Goal: Information Seeking & Learning: Learn about a topic

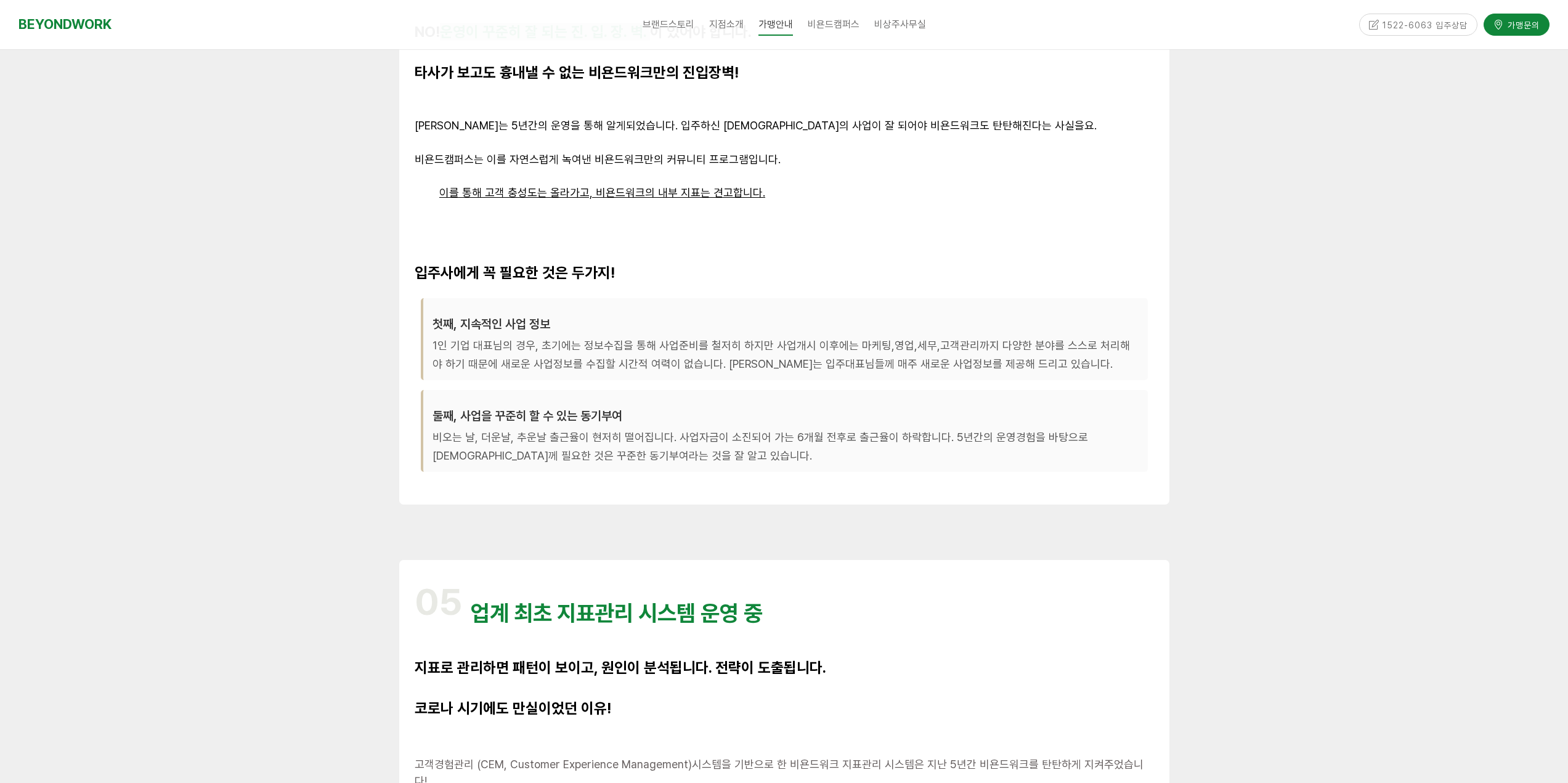
scroll to position [2683, 0]
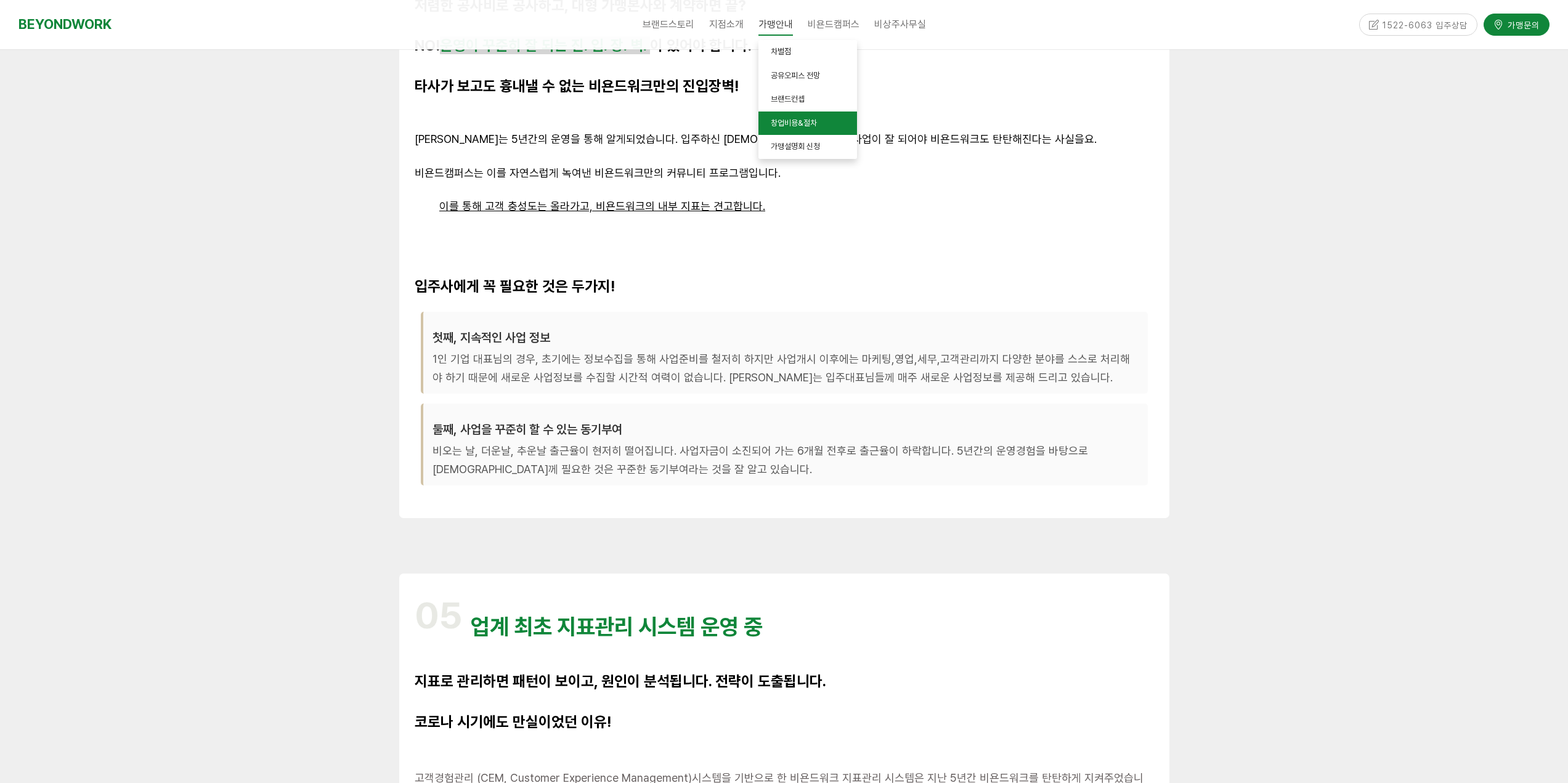
click at [802, 127] on link "창업비용&절차" at bounding box center [808, 123] width 99 height 24
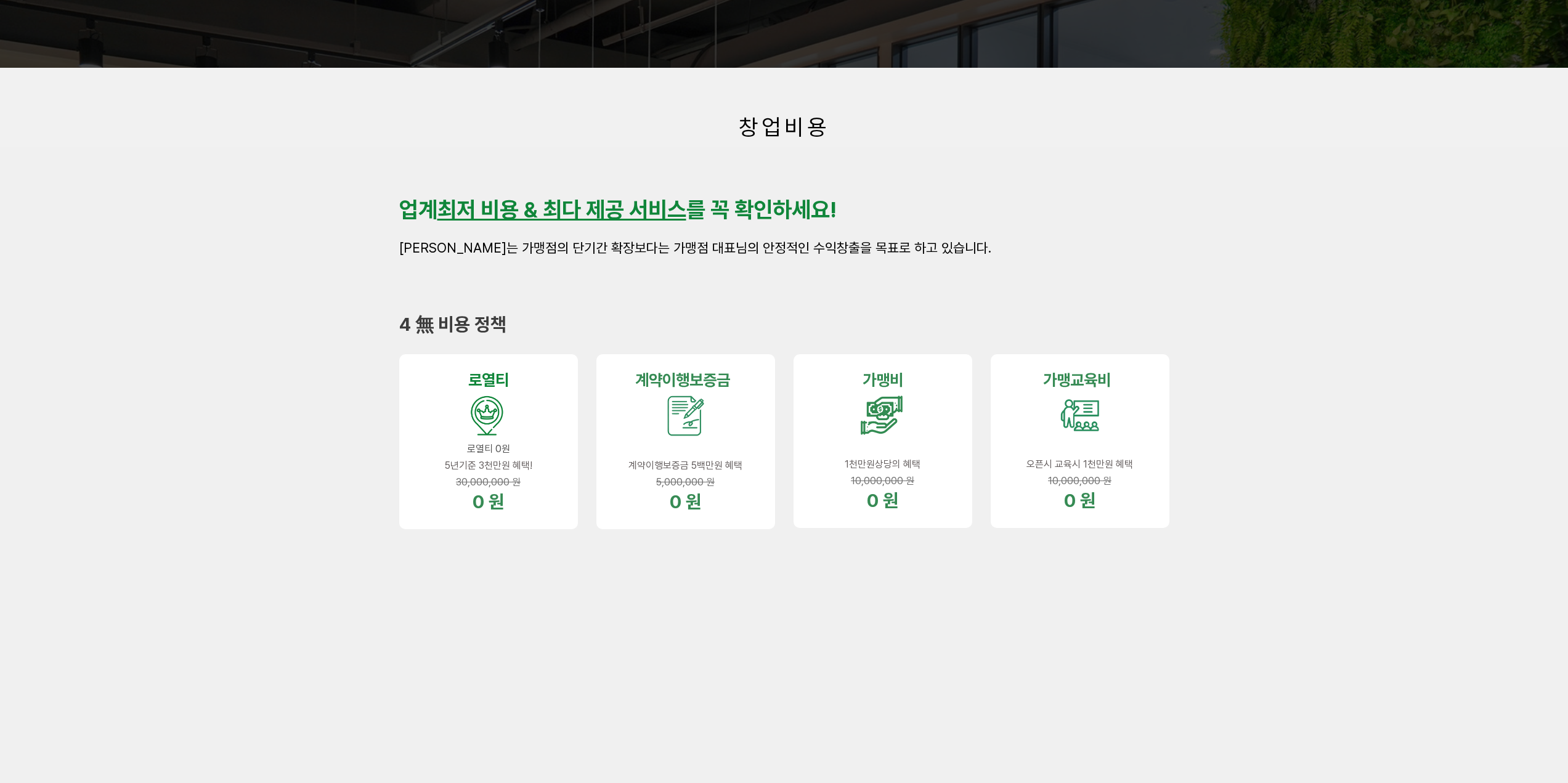
scroll to position [246, 0]
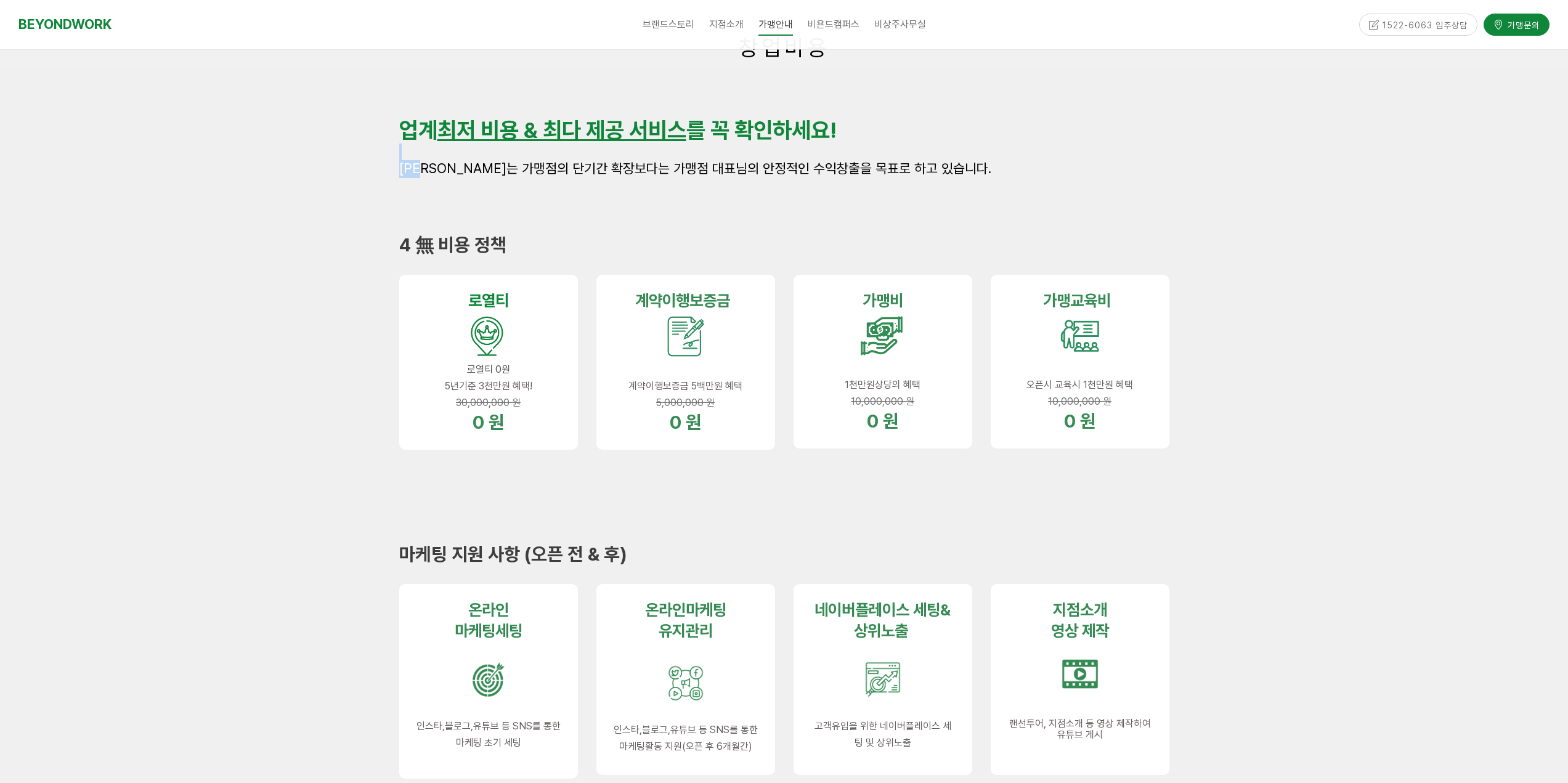
drag, startPoint x: 441, startPoint y: 162, endPoint x: 938, endPoint y: 158, distance: 497.0
click at [938, 158] on div "업계 최저 비용 & 최다 제공 서비스 를 꼭 확인하세요! 비욘드워크는 가맹점의 단기간 확장보다는 가맹점 대표님의 안정적인 수익창출을 목표로 하…" at bounding box center [784, 148] width 770 height 62
drag, startPoint x: 938, startPoint y: 167, endPoint x: 947, endPoint y: 170, distance: 9.5
click at [947, 169] on p "비욘드워크는 가맹점의 단기간 확장보다는 가맹점 대표님의 안정적인 수익창출을 목표로 하고 있습니다." at bounding box center [784, 169] width 770 height 18
click at [946, 172] on p "비욘드워크는 가맹점의 단기간 확장보다는 가맹점 대표님의 안정적인 수익창출을 목표로 하고 있습니다." at bounding box center [784, 169] width 770 height 18
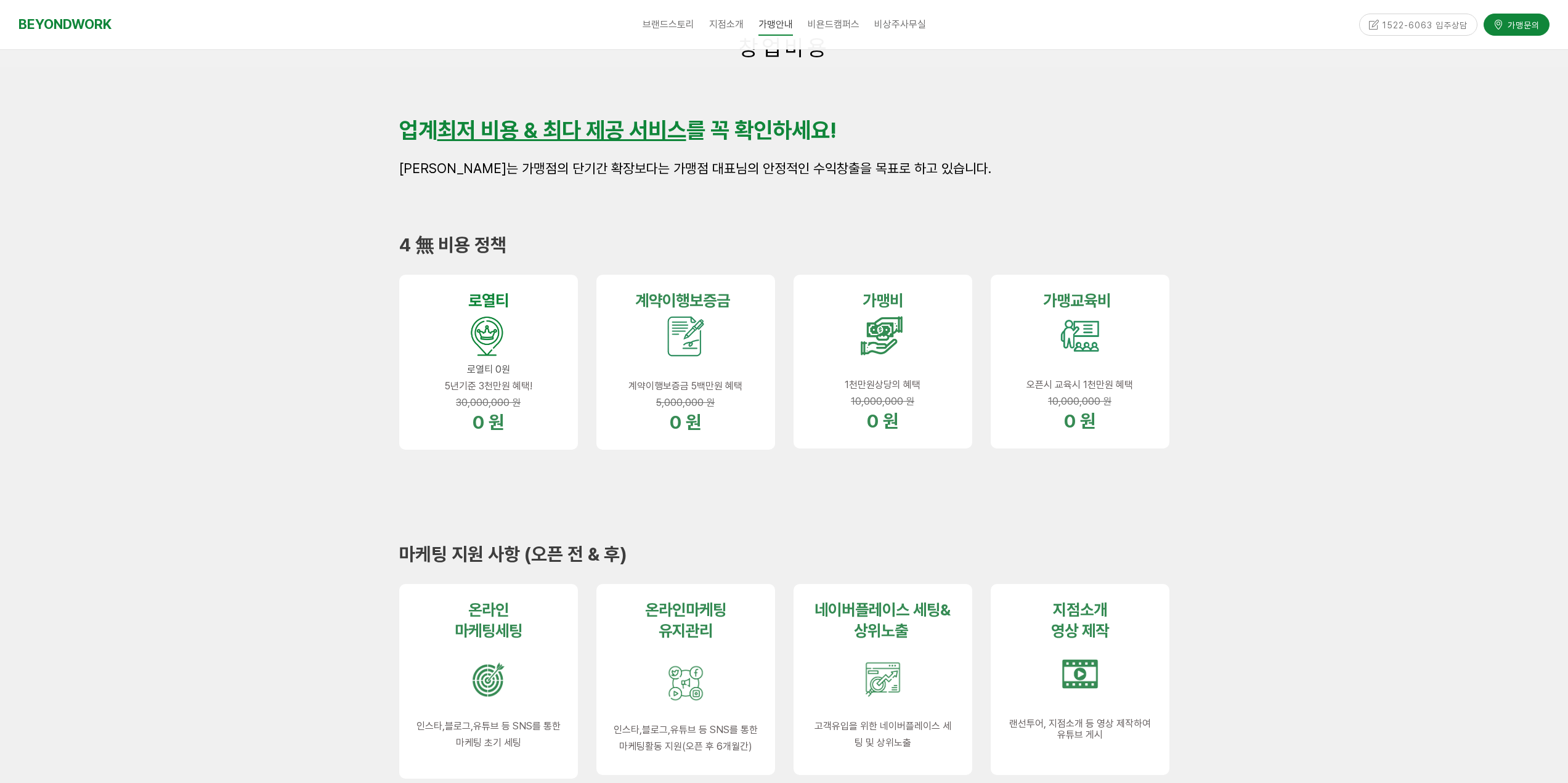
drag, startPoint x: 552, startPoint y: 223, endPoint x: 414, endPoint y: 326, distance: 172.2
drag, startPoint x: 469, startPoint y: 386, endPoint x: 533, endPoint y: 388, distance: 64.0
click at [533, 388] on p "5년기준 3천만원 혜택!" at bounding box center [488, 386] width 144 height 17
click at [507, 393] on p "5년기준 3천만원 혜택!" at bounding box center [488, 386] width 144 height 17
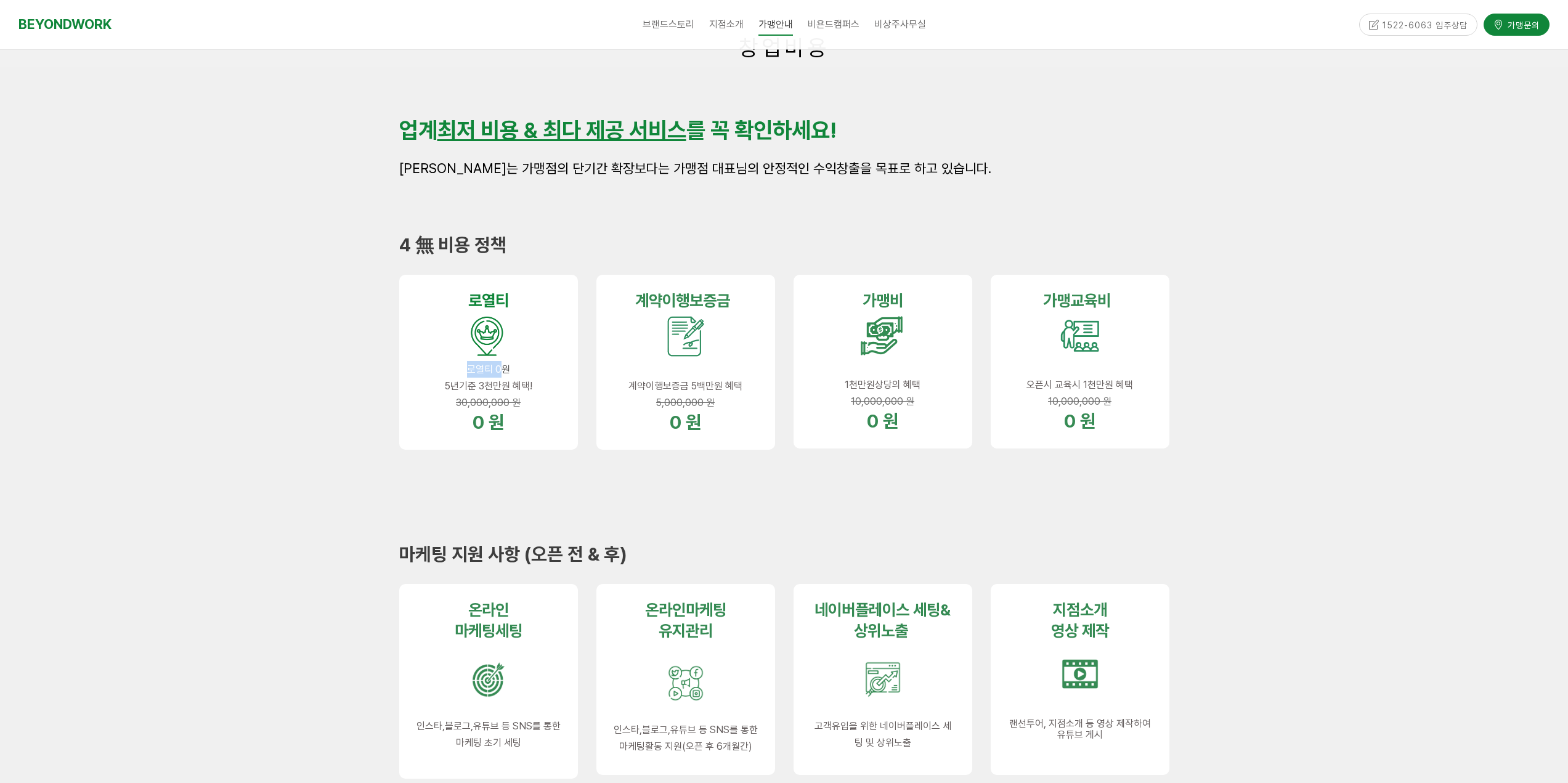
drag, startPoint x: 469, startPoint y: 372, endPoint x: 506, endPoint y: 377, distance: 37.3
click at [506, 377] on div "로열 티 로열티 0원 5년기준 3천만원 혜택! 30,000,000 원 0 원" at bounding box center [488, 361] width 144 height 143
click at [516, 392] on p "5년기준 3천만원 혜택!" at bounding box center [488, 386] width 144 height 17
drag, startPoint x: 462, startPoint y: 402, endPoint x: 513, endPoint y: 408, distance: 51.4
click at [501, 408] on p "30,000,000 원" at bounding box center [488, 402] width 144 height 17
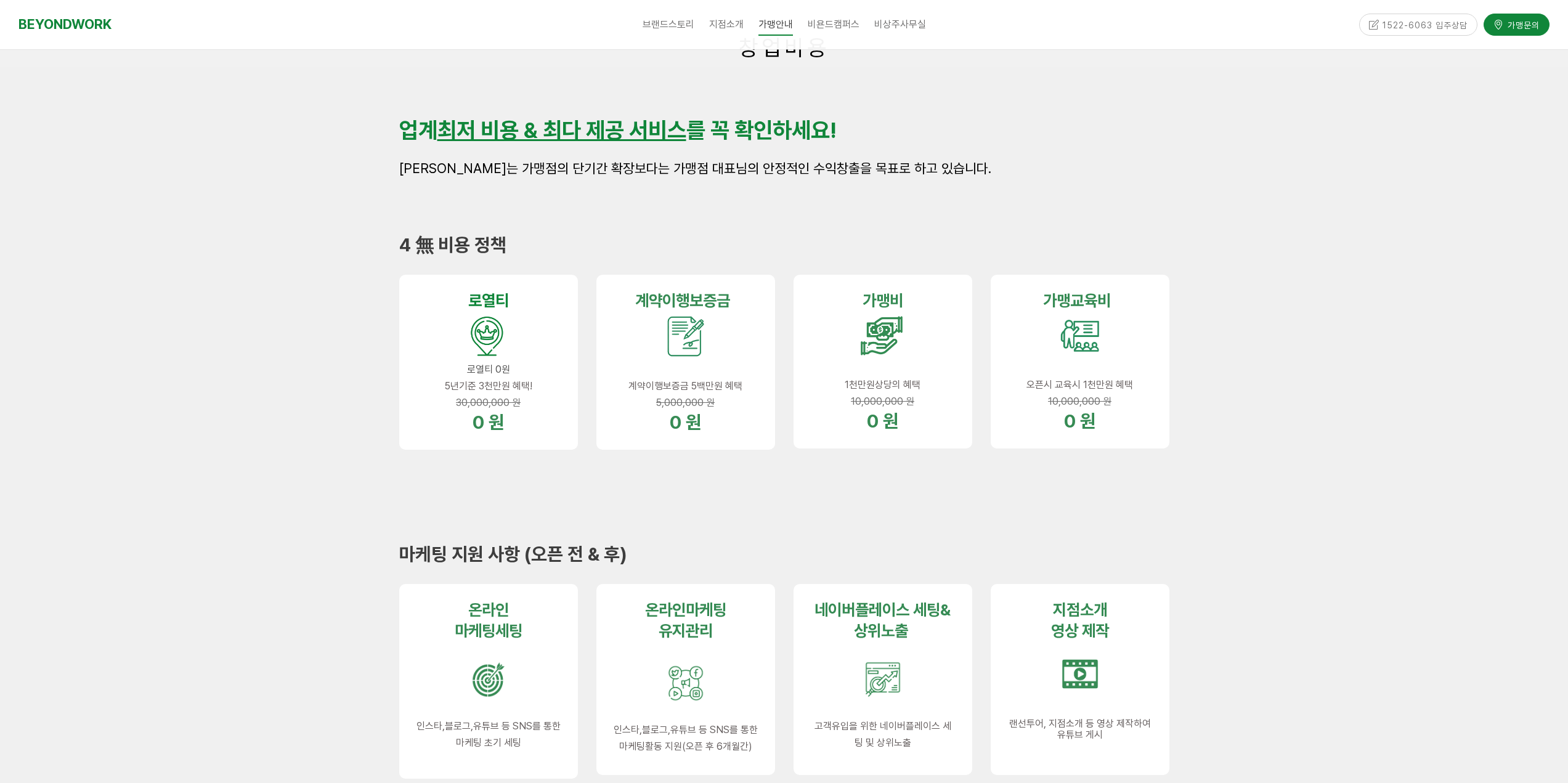
drag, startPoint x: 513, startPoint y: 408, endPoint x: 466, endPoint y: 403, distance: 47.3
click at [512, 408] on span "30,000,000 원" at bounding box center [488, 402] width 65 height 12
drag, startPoint x: 466, startPoint y: 403, endPoint x: 529, endPoint y: 413, distance: 63.8
click at [516, 411] on div "로열 티 로열티 0원 5년기준 3천만원 혜택! 30,000,000 원 0 원" at bounding box center [488, 361] width 144 height 143
drag, startPoint x: 536, startPoint y: 413, endPoint x: 448, endPoint y: 399, distance: 89.1
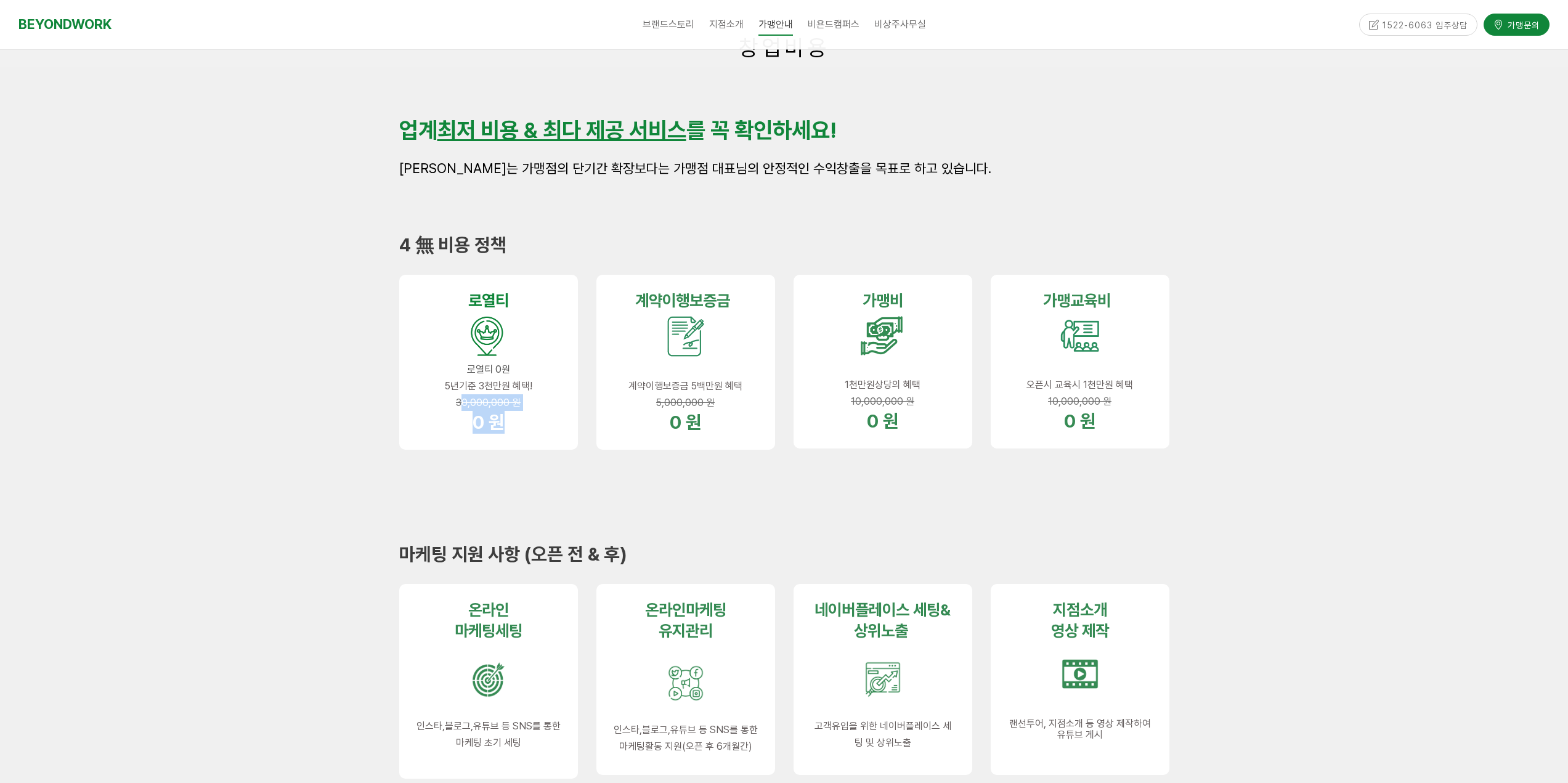
click at [535, 413] on p "0 원" at bounding box center [488, 422] width 144 height 23
click at [523, 413] on p "0 원" at bounding box center [488, 422] width 144 height 23
drag, startPoint x: 464, startPoint y: 400, endPoint x: 513, endPoint y: 407, distance: 49.5
click at [499, 407] on span "30,000,000 원" at bounding box center [488, 402] width 65 height 12
drag, startPoint x: 513, startPoint y: 407, endPoint x: 473, endPoint y: 403, distance: 40.2
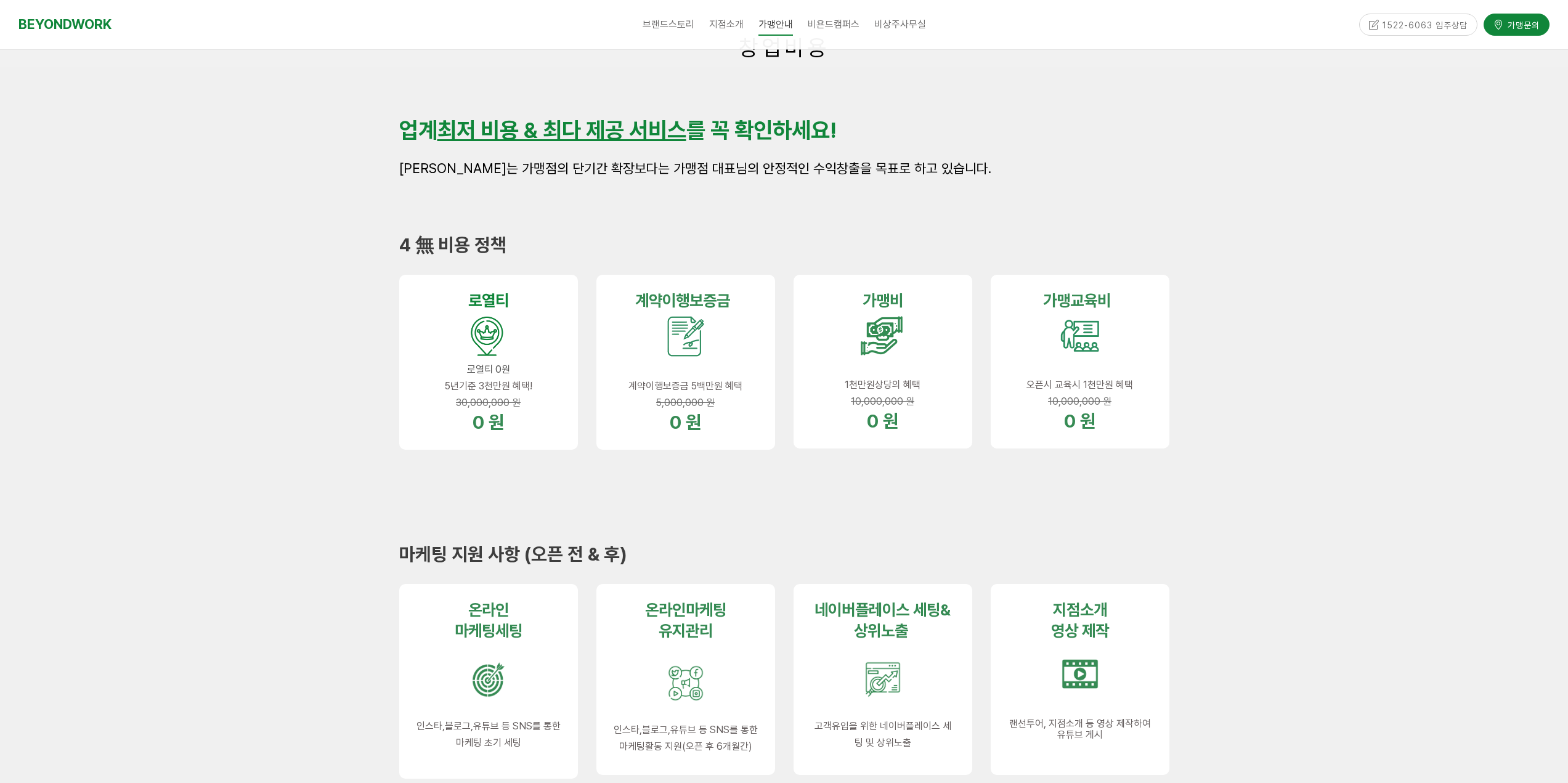
click at [513, 407] on span "30,000,000 원" at bounding box center [488, 402] width 65 height 12
drag, startPoint x: 515, startPoint y: 409, endPoint x: 527, endPoint y: 410, distance: 12.0
click at [519, 410] on p "30,000,000 원" at bounding box center [488, 402] width 144 height 17
click at [545, 412] on p "0 원" at bounding box center [488, 422] width 144 height 23
drag, startPoint x: 459, startPoint y: 401, endPoint x: 549, endPoint y: 412, distance: 90.7
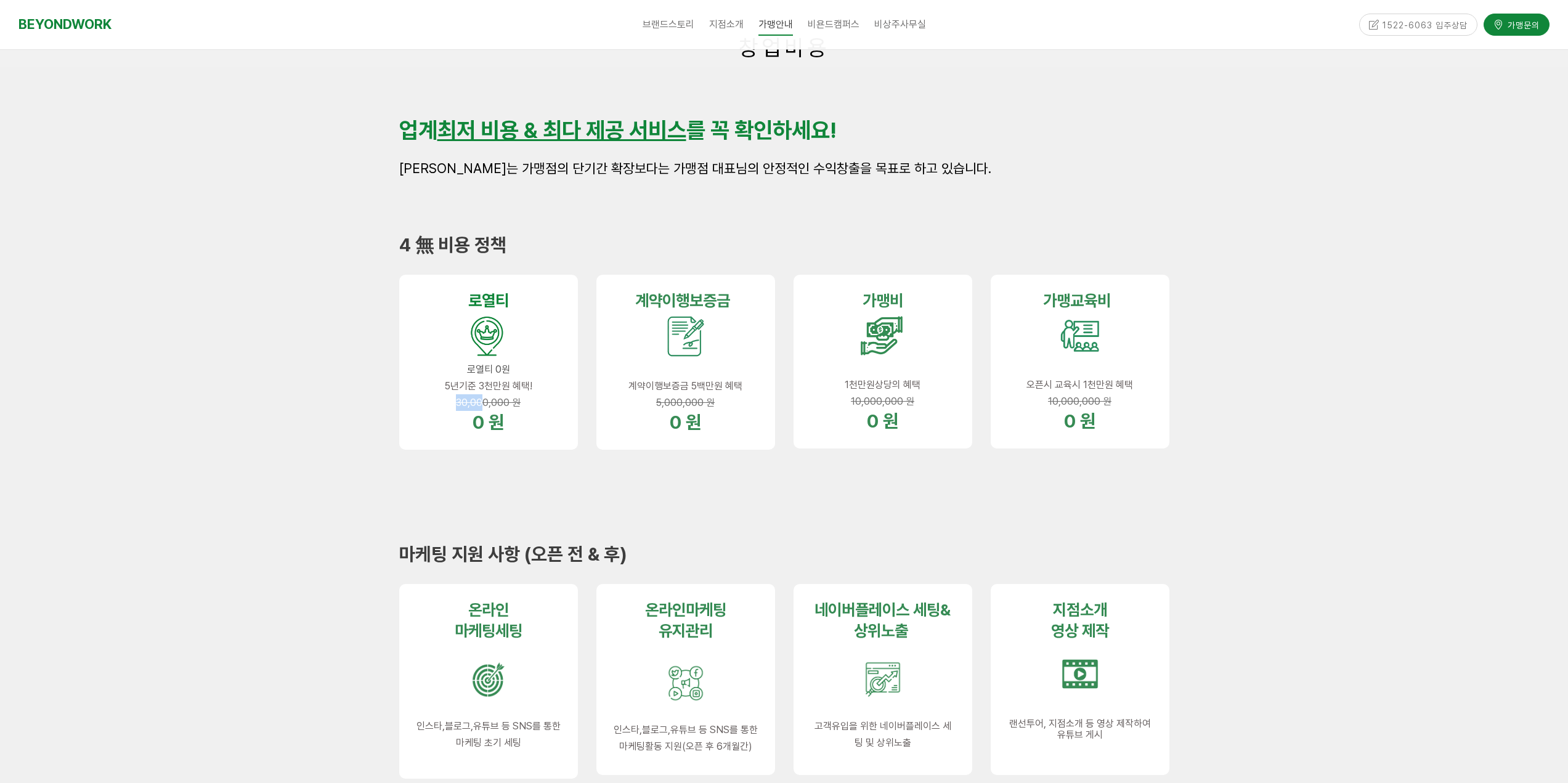
click at [532, 411] on div "로열 티 로열티 0원 5년기준 3천만원 혜택! 30,000,000 원 0 원" at bounding box center [488, 361] width 144 height 143
click at [549, 412] on p "0 원" at bounding box center [488, 422] width 144 height 23
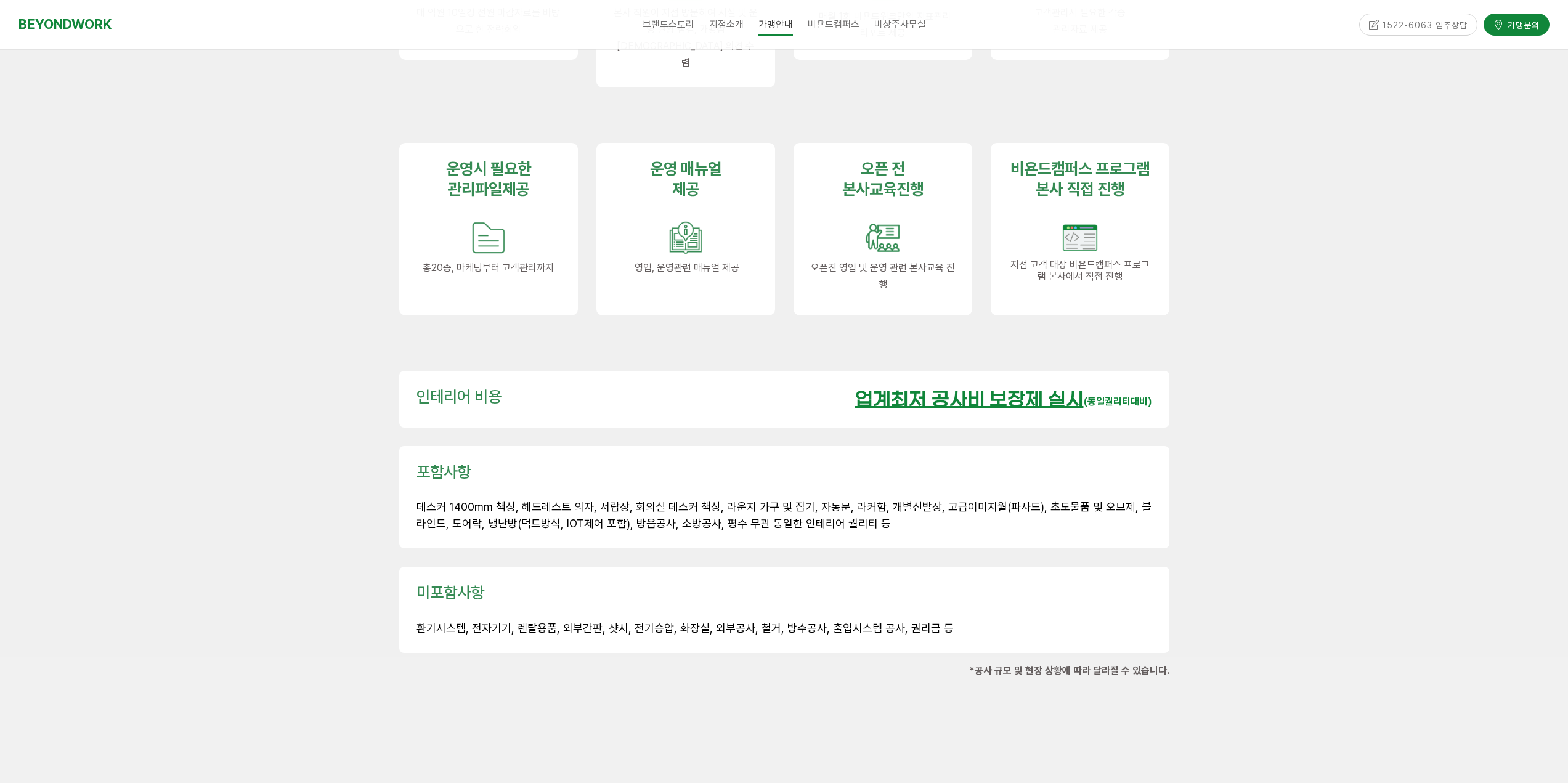
scroll to position [1601, 0]
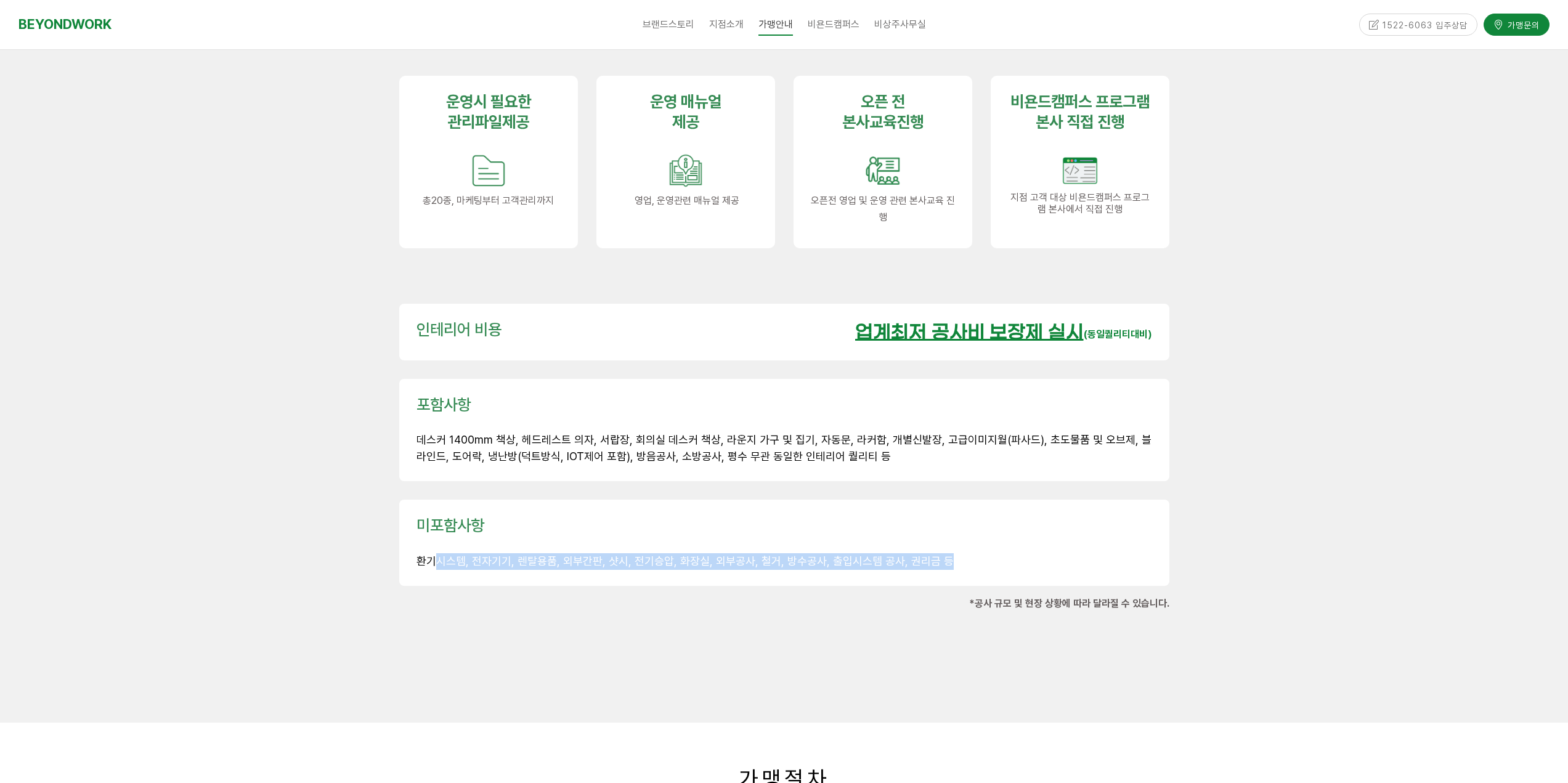
drag, startPoint x: 435, startPoint y: 531, endPoint x: 942, endPoint y: 547, distance: 507.3
click at [942, 547] on div "미포함사항 환기시스템, 전자기기, 렌탈용품, 외부간판, 샷시, 전기승압, 화장실, 외부공사, 철거, 방수공사, 출입시스템 공사, 권리금 등" at bounding box center [784, 542] width 770 height 86
drag, startPoint x: 946, startPoint y: 410, endPoint x: 1029, endPoint y: 414, distance: 83.1
click at [1029, 433] on span "데스커 1400mm 책상, 헤드레스트 의자, 서랍장, 회의실 데스커 책상, 라운지 가구 및 집기, 자동문, 라커함, 개별신발장, 고급이미지월(…" at bounding box center [784, 448] width 735 height 30
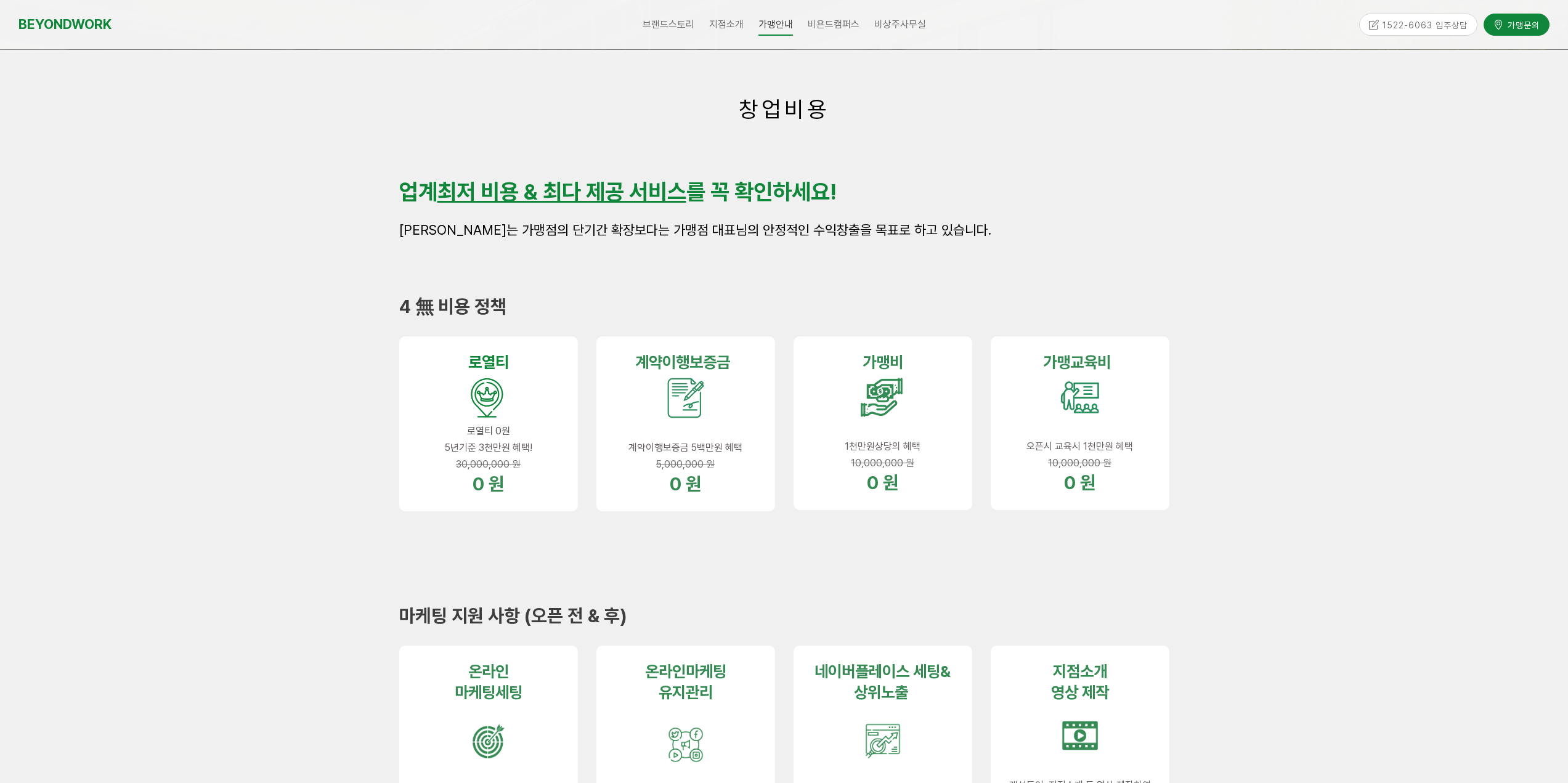
scroll to position [0, 0]
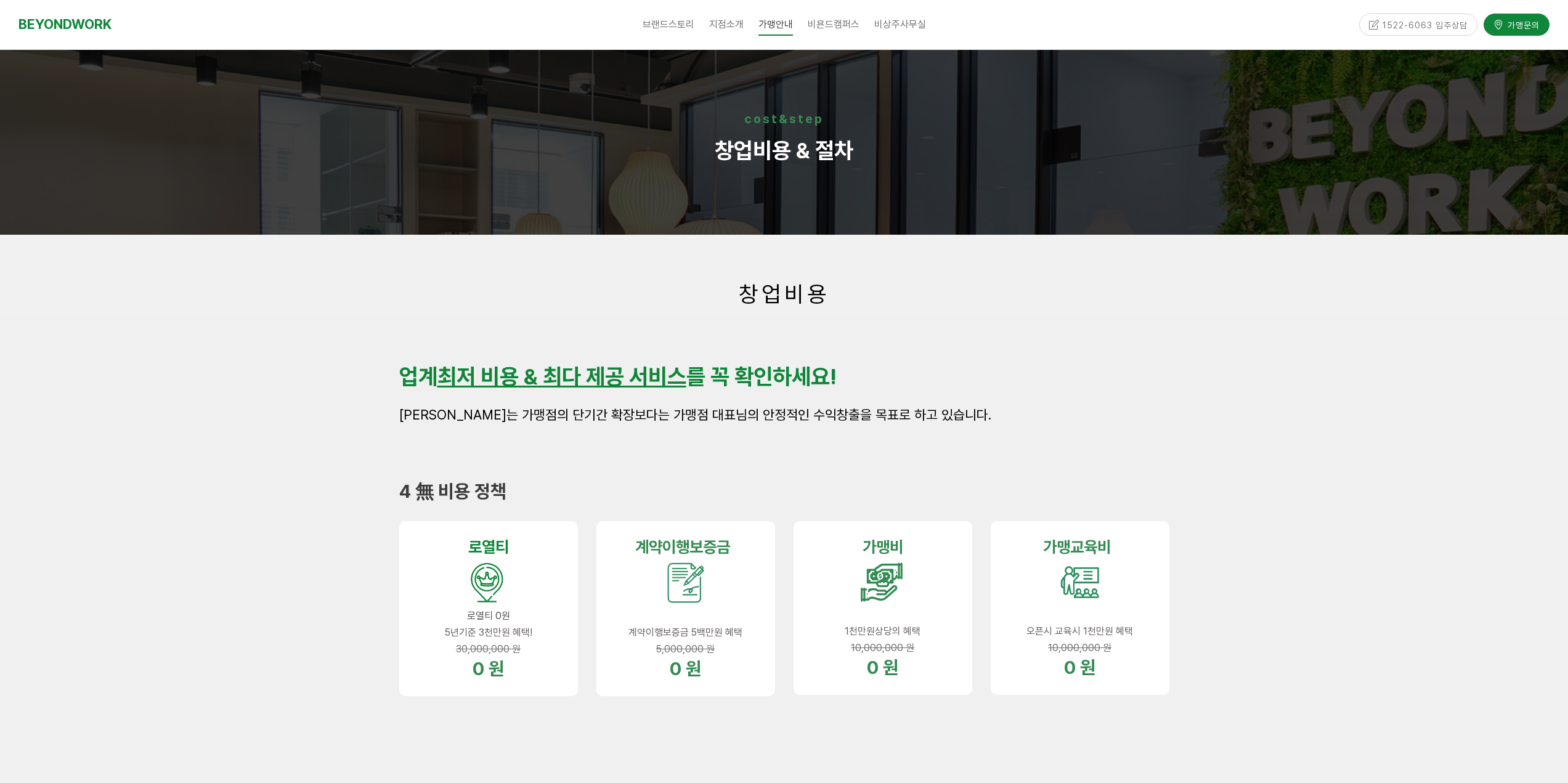
click at [839, 91] on link "비욘드소식" at bounding box center [857, 99] width 99 height 24
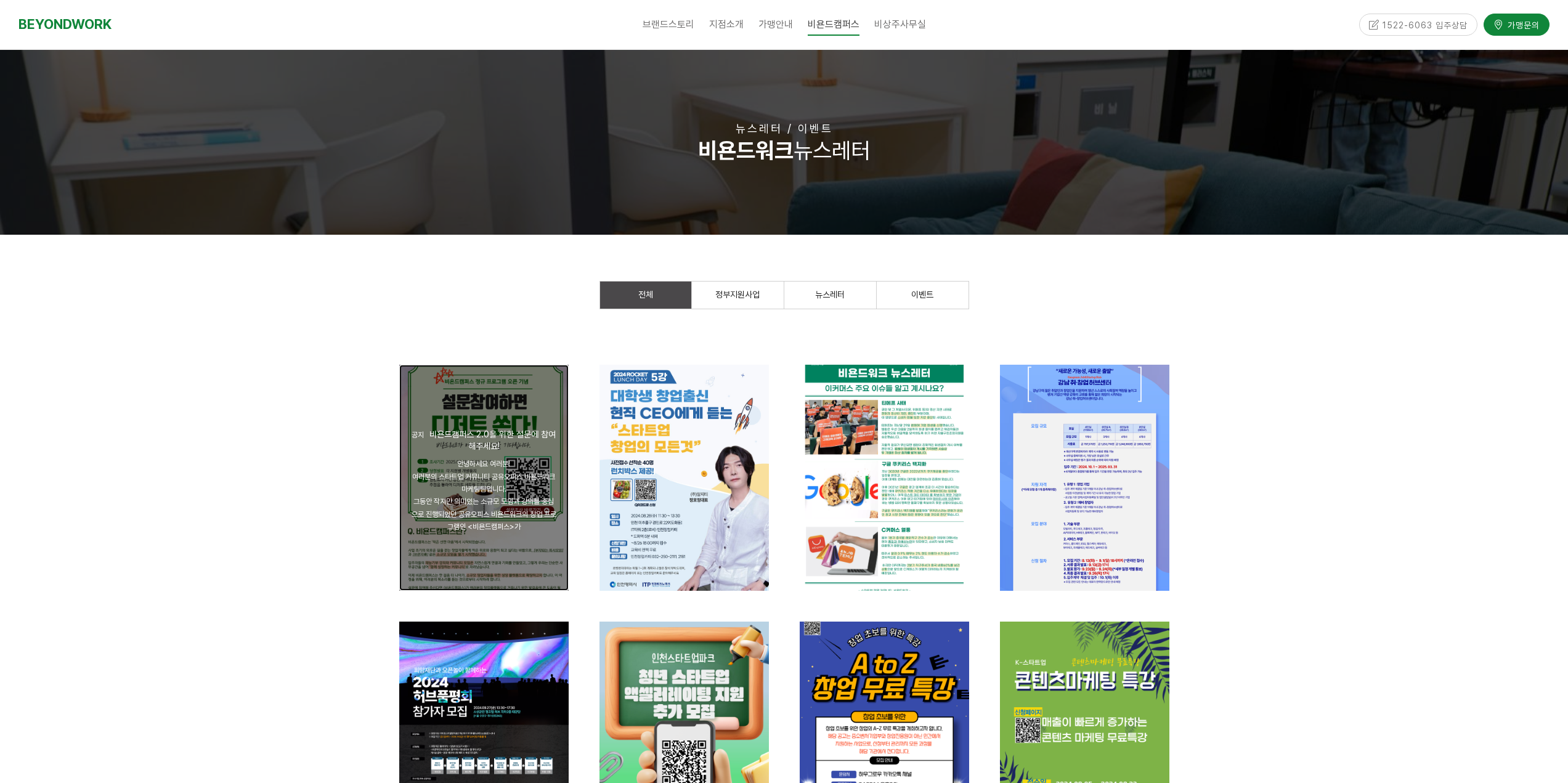
click at [443, 396] on div "공지 [이벤트] 비욘드캠퍼스 2.0을 위한 설문에 참여해주세요! 안녕하세요 여러분! 여러분의 스타트업 커뮤니티 공유오피스 비욘드워크 마케팅팀입…" at bounding box center [484, 478] width 169 height 226
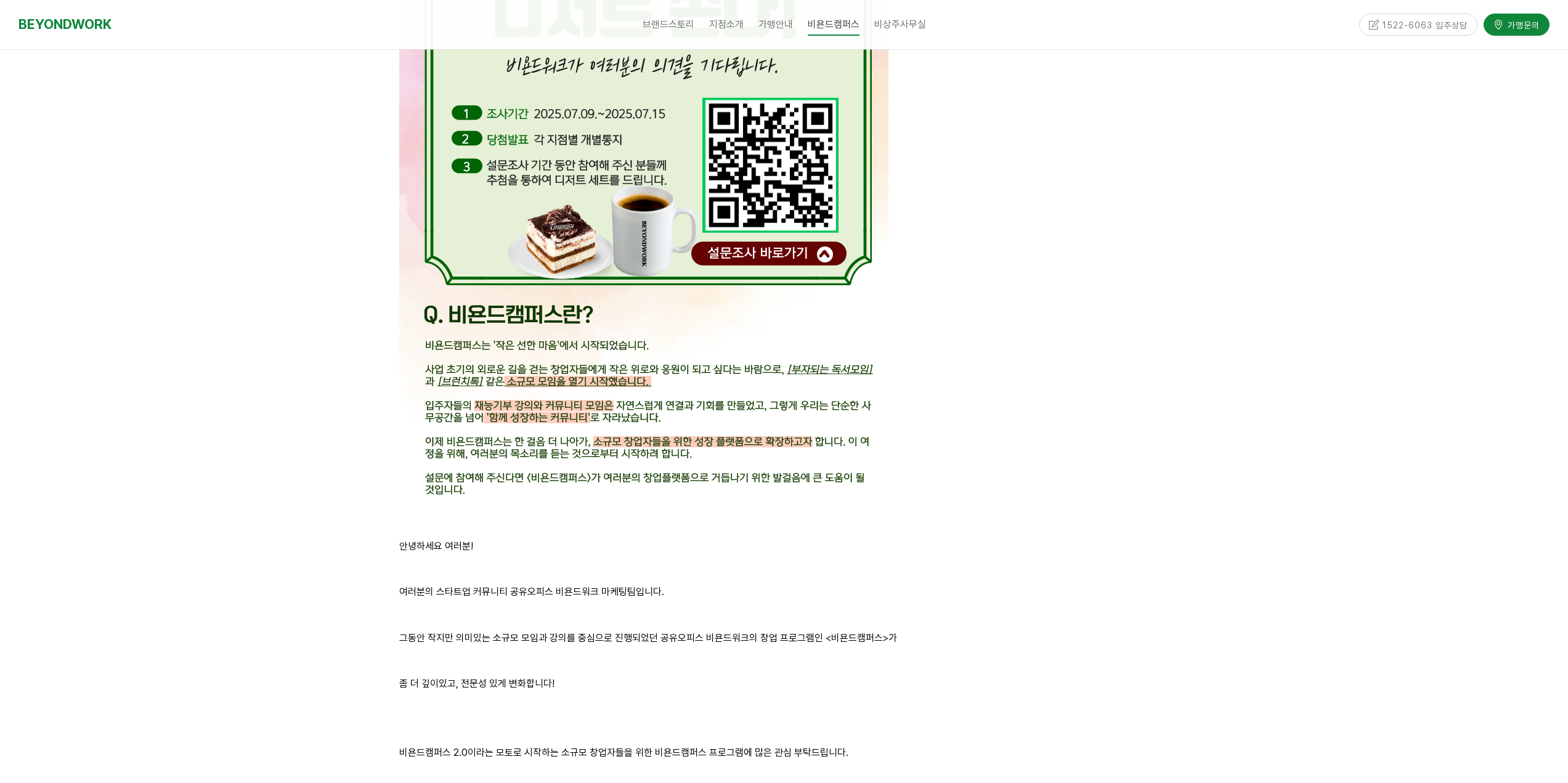
scroll to position [798, 0]
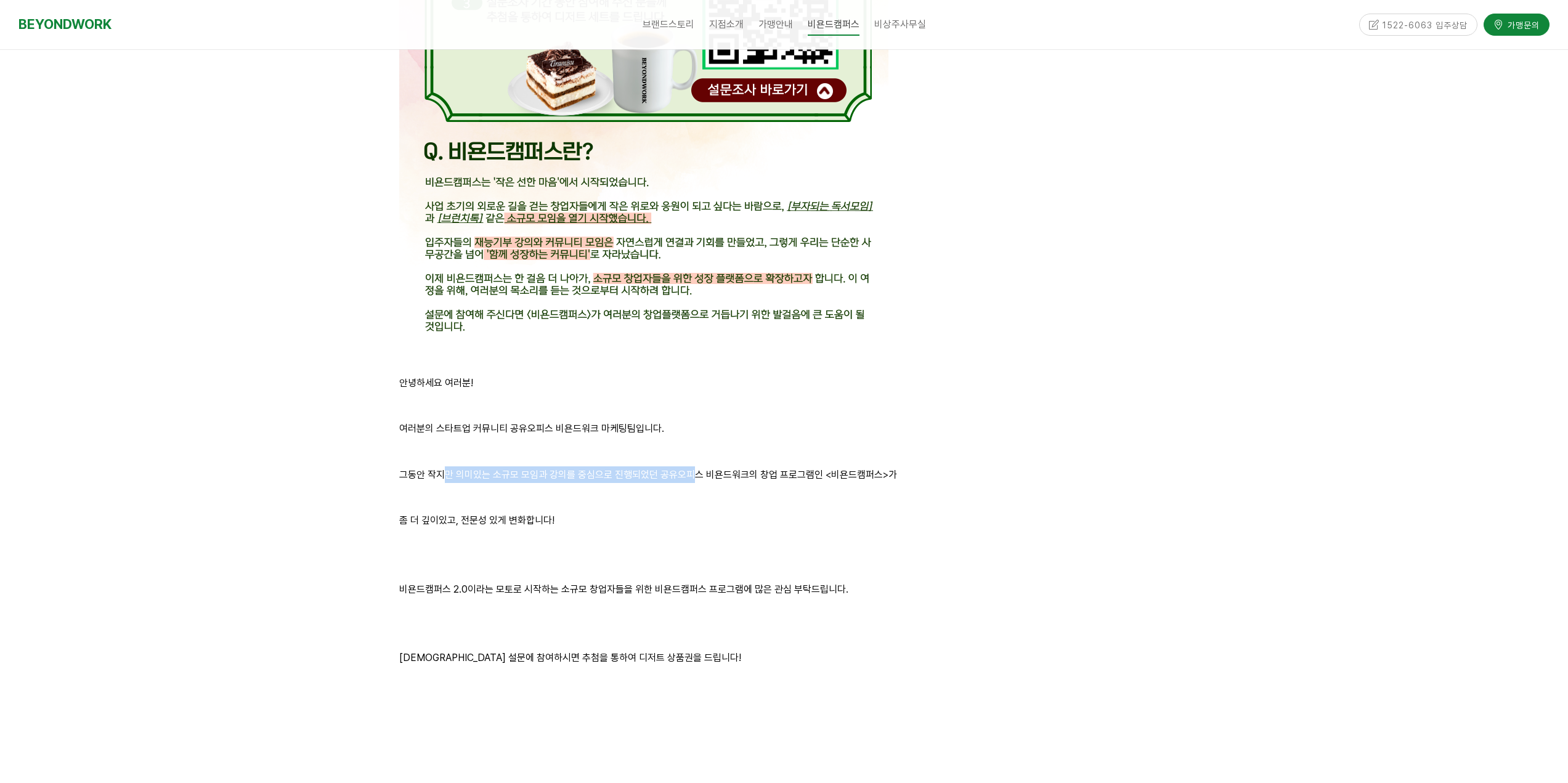
drag, startPoint x: 523, startPoint y: 476, endPoint x: 693, endPoint y: 480, distance: 170.0
click at [693, 480] on p "그동안 작지만 의미있는 소규모 모임과 강의를 중심으로 진행되었던 공유오피스 비욘드워크의 창업 프로그램인 <비욘드캠퍼스>가" at bounding box center [784, 474] width 770 height 17
drag, startPoint x: 668, startPoint y: 473, endPoint x: 886, endPoint y: 476, distance: 218.0
click at [790, 474] on p "그동안 작지만 의미있는 소규모 모임과 강의를 중심으로 진행되었던 공유오피스 비욘드워크의 창업 프로그램인 <비욘드캠퍼스>가" at bounding box center [784, 474] width 770 height 17
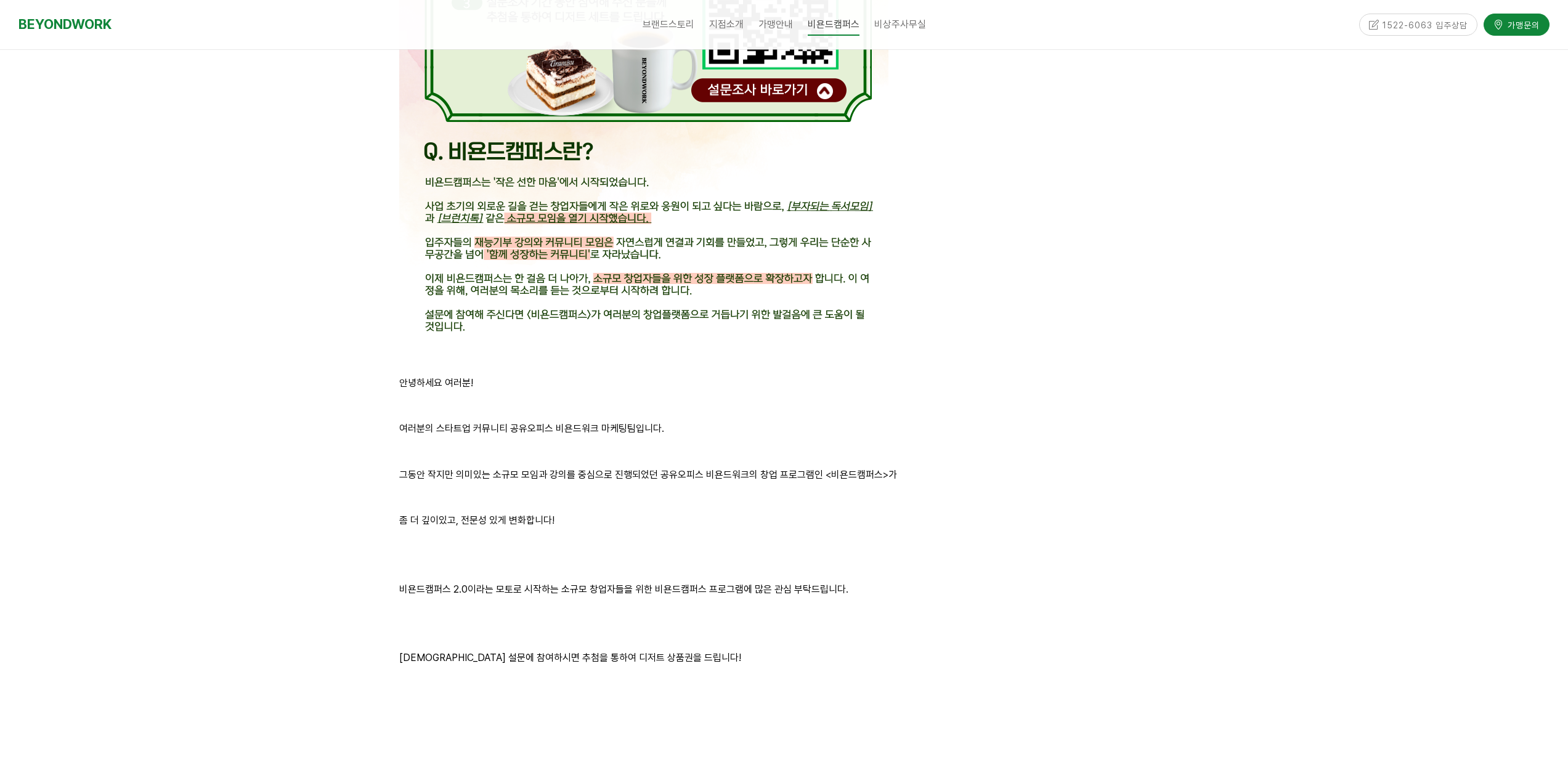
click at [895, 478] on p "그동안 작지만 의미있는 소규모 모임과 강의를 중심으로 진행되었던 공유오피스 비욘드워크의 창업 프로그램인 <비욘드캠퍼스>가" at bounding box center [784, 474] width 770 height 17
drag, startPoint x: 565, startPoint y: 492, endPoint x: 752, endPoint y: 495, distance: 187.0
click at [614, 495] on p at bounding box center [784, 497] width 770 height 17
drag, startPoint x: 752, startPoint y: 495, endPoint x: 472, endPoint y: 530, distance: 282.2
click at [714, 505] on p at bounding box center [784, 497] width 770 height 17
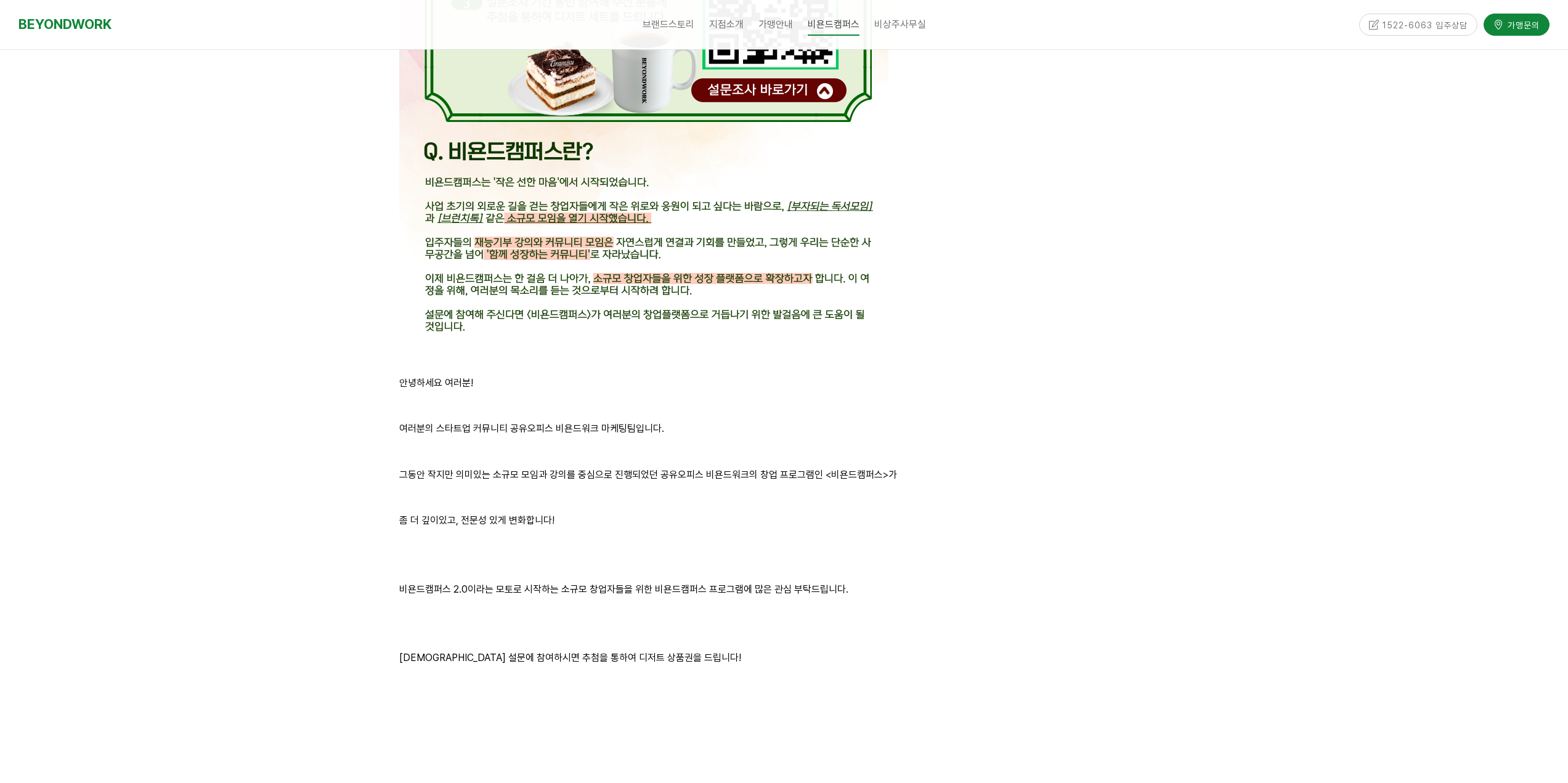
click at [609, 535] on p at bounding box center [784, 543] width 770 height 17
drag, startPoint x: 472, startPoint y: 519, endPoint x: 577, endPoint y: 522, distance: 105.0
click at [530, 522] on p "좀 더 깊이있고, 전문성 있게 변화합니다!" at bounding box center [784, 520] width 770 height 17
click at [601, 522] on p "좀 더 깊이있고, 전문성 있게 변화합니다!" at bounding box center [784, 520] width 770 height 17
drag, startPoint x: 442, startPoint y: 526, endPoint x: 590, endPoint y: 534, distance: 148.2
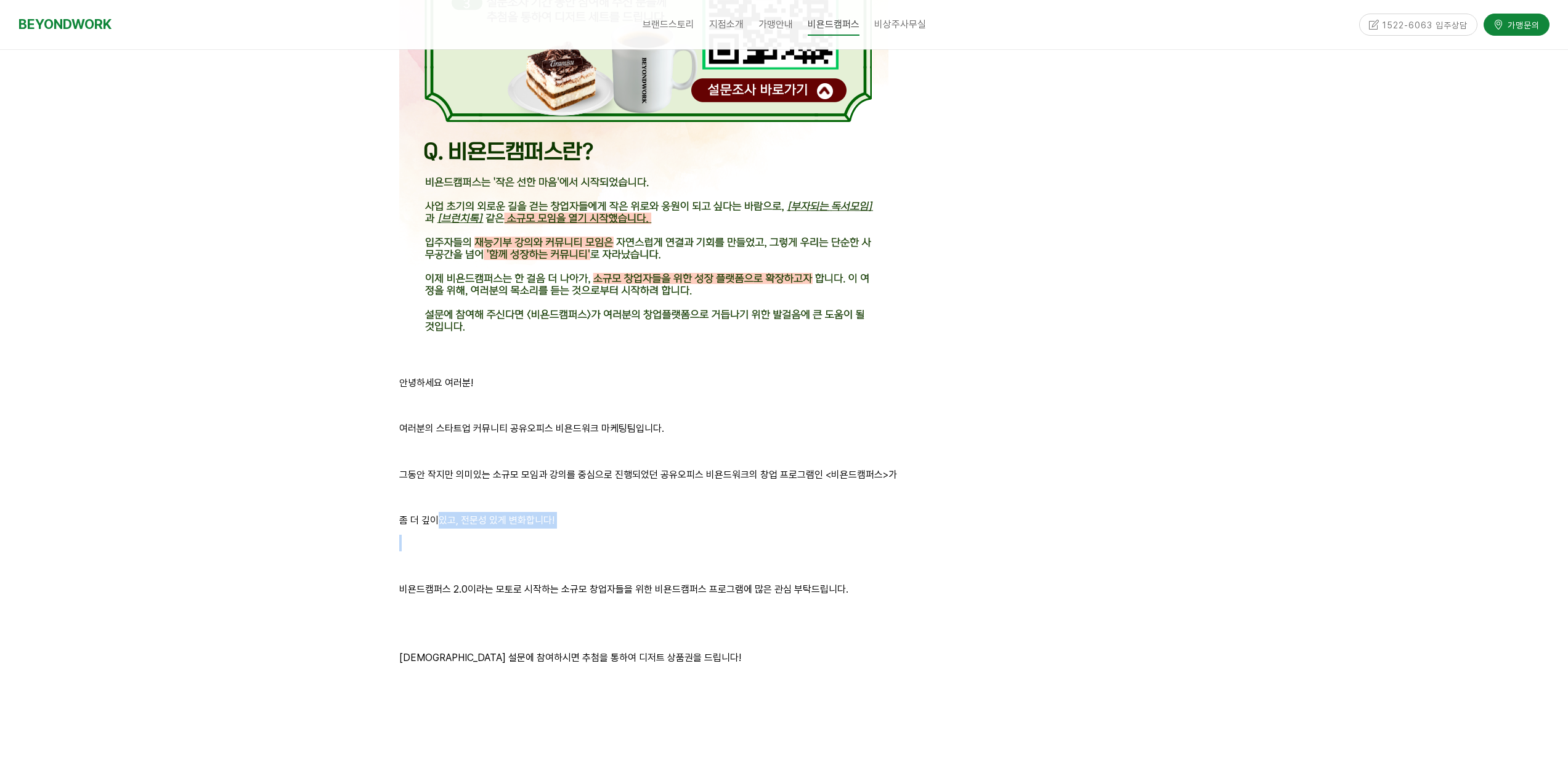
click at [530, 530] on div "안녕하세요 여러분! 여러분의 스타트업 커뮤니티 공유오피스 비욘드워크 마케팅팀입니다. 그동안 작지만 의미있는 소규모 모임과 강의를 중심으로 진행…" at bounding box center [784, 203] width 770 height 1110
drag, startPoint x: 443, startPoint y: 593, endPoint x: 601, endPoint y: 602, distance: 158.3
click at [580, 602] on div "안녕하세요 여러분! 여러분의 스타트업 커뮤니티 공유오피스 비욘드워크 마케팅팀입니다. 그동안 작지만 의미있는 소규모 모임과 강의를 중심으로 진행…" at bounding box center [784, 203] width 770 height 1110
click at [677, 604] on p at bounding box center [784, 612] width 770 height 17
click at [717, 597] on p "비욘드캠퍼스 2.0이라는 모토로 시작하는 소규모 창업자들을 위한 비욘드캠퍼스 프로그램에 많은 관심 부탁드립니다." at bounding box center [784, 589] width 770 height 17
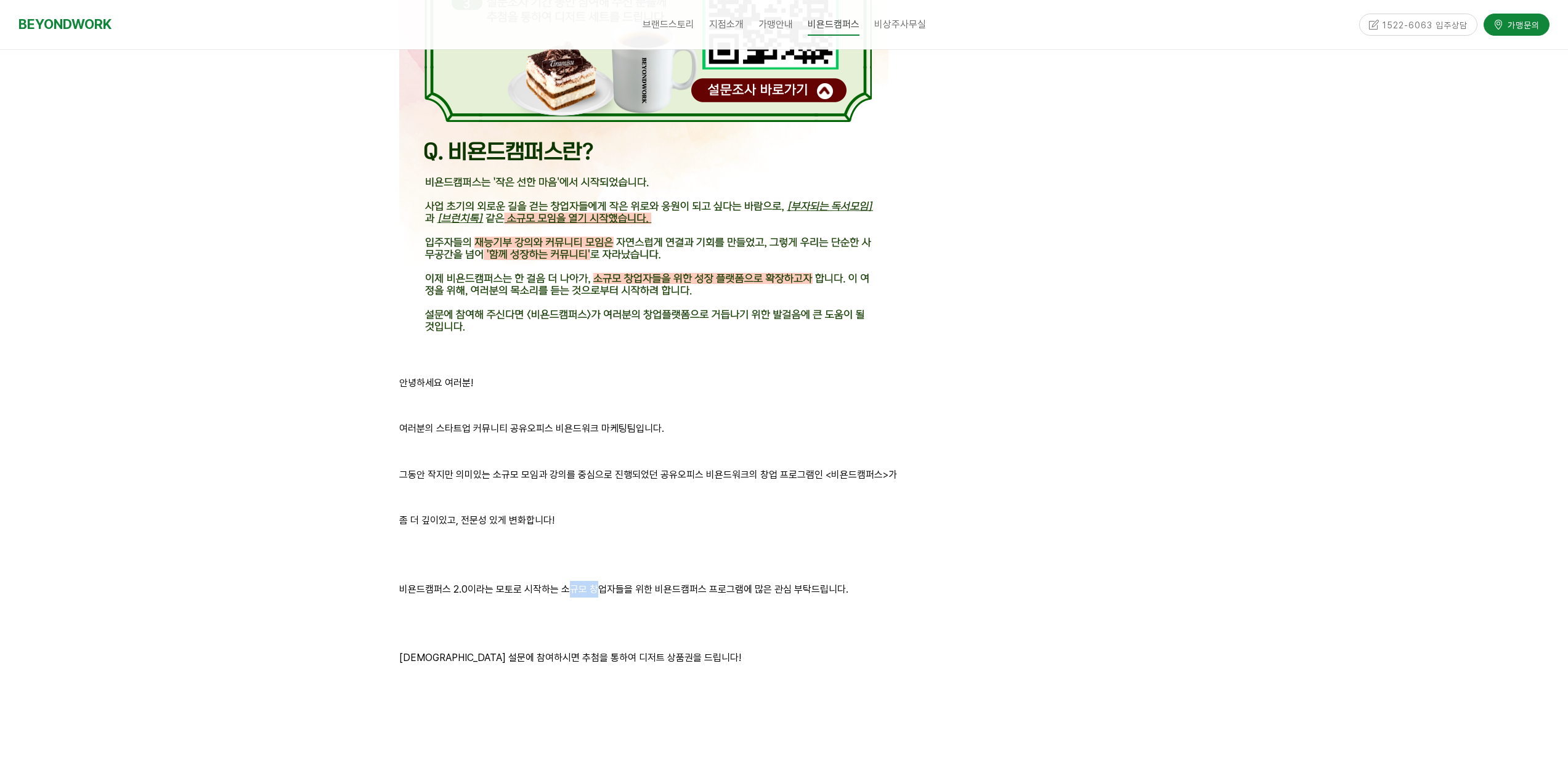
drag, startPoint x: 569, startPoint y: 594, endPoint x: 735, endPoint y: 591, distance: 166.0
click at [617, 594] on p "비욘드캠퍼스 2.0이라는 모토로 시작하는 소규모 창업자들을 위한 비욘드캠퍼스 프로그램에 많은 관심 부탁드립니다." at bounding box center [784, 589] width 770 height 17
drag, startPoint x: 786, startPoint y: 596, endPoint x: 715, endPoint y: 597, distance: 71.0
click at [789, 596] on p "비욘드캠퍼스 2.0이라는 모토로 시작하는 소규모 창업자들을 위한 비욘드캠퍼스 프로그램에 많은 관심 부탁드립니다." at bounding box center [784, 589] width 770 height 17
drag, startPoint x: 769, startPoint y: 600, endPoint x: 846, endPoint y: 602, distance: 77.0
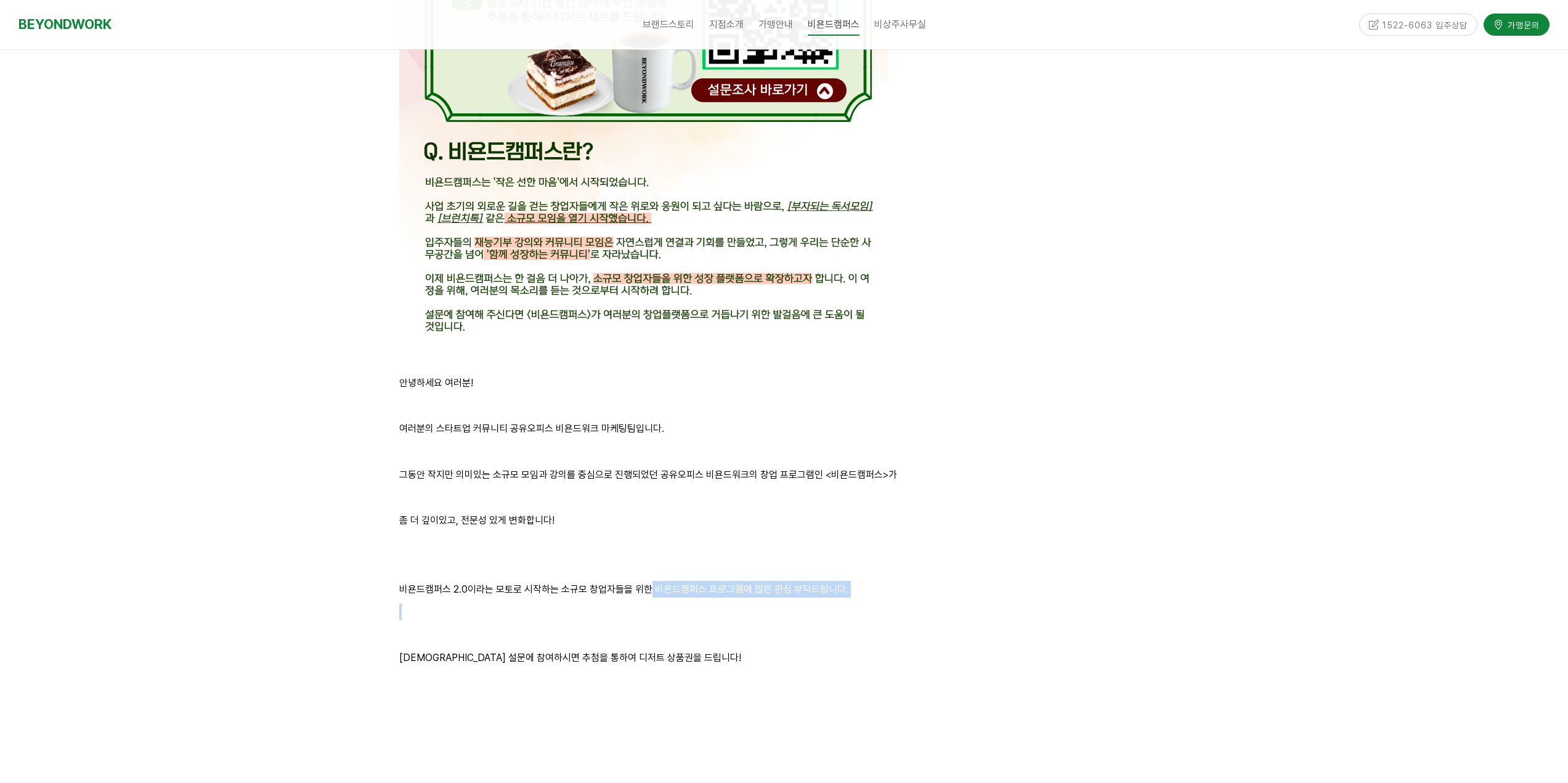
click at [781, 600] on div "안녕하세요 여러분! 여러분의 스타트업 커뮤니티 공유오피스 비욘드워크 마케팅팀입니다. 그동안 작지만 의미있는 소규모 모임과 강의를 중심으로 진행…" at bounding box center [784, 203] width 770 height 1110
drag, startPoint x: 508, startPoint y: 665, endPoint x: 693, endPoint y: 675, distance: 185.3
click at [613, 675] on div "안녕하세요 여러분! 여러분의 스타트업 커뮤니티 공유오피스 비욘드워크 마케팅팀입니다. 그동안 작지만 의미있는 소규모 모임과 강의를 중심으로 진행…" at bounding box center [784, 203] width 770 height 1110
click at [694, 675] on p at bounding box center [784, 680] width 770 height 17
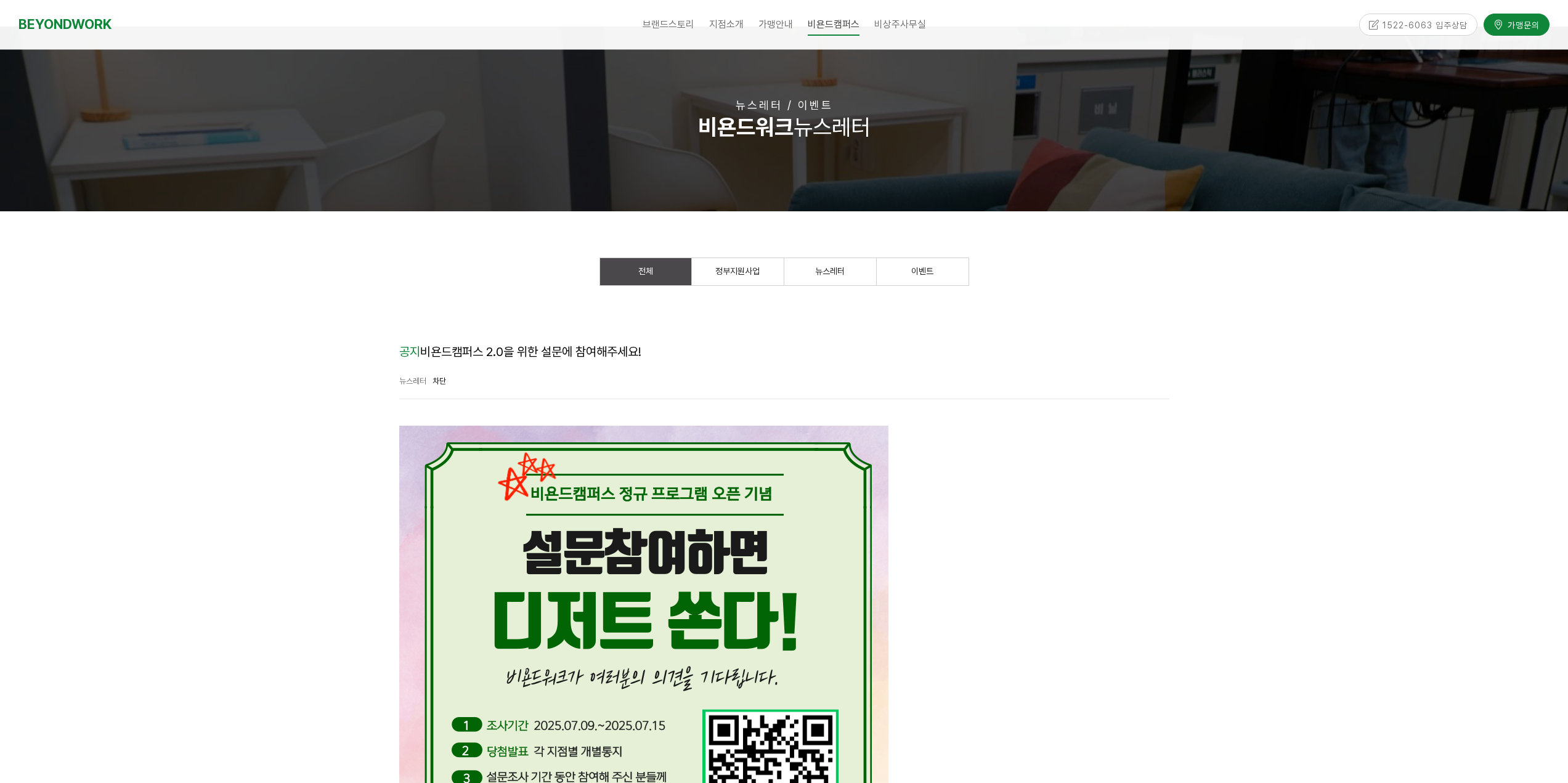
scroll to position [0, 0]
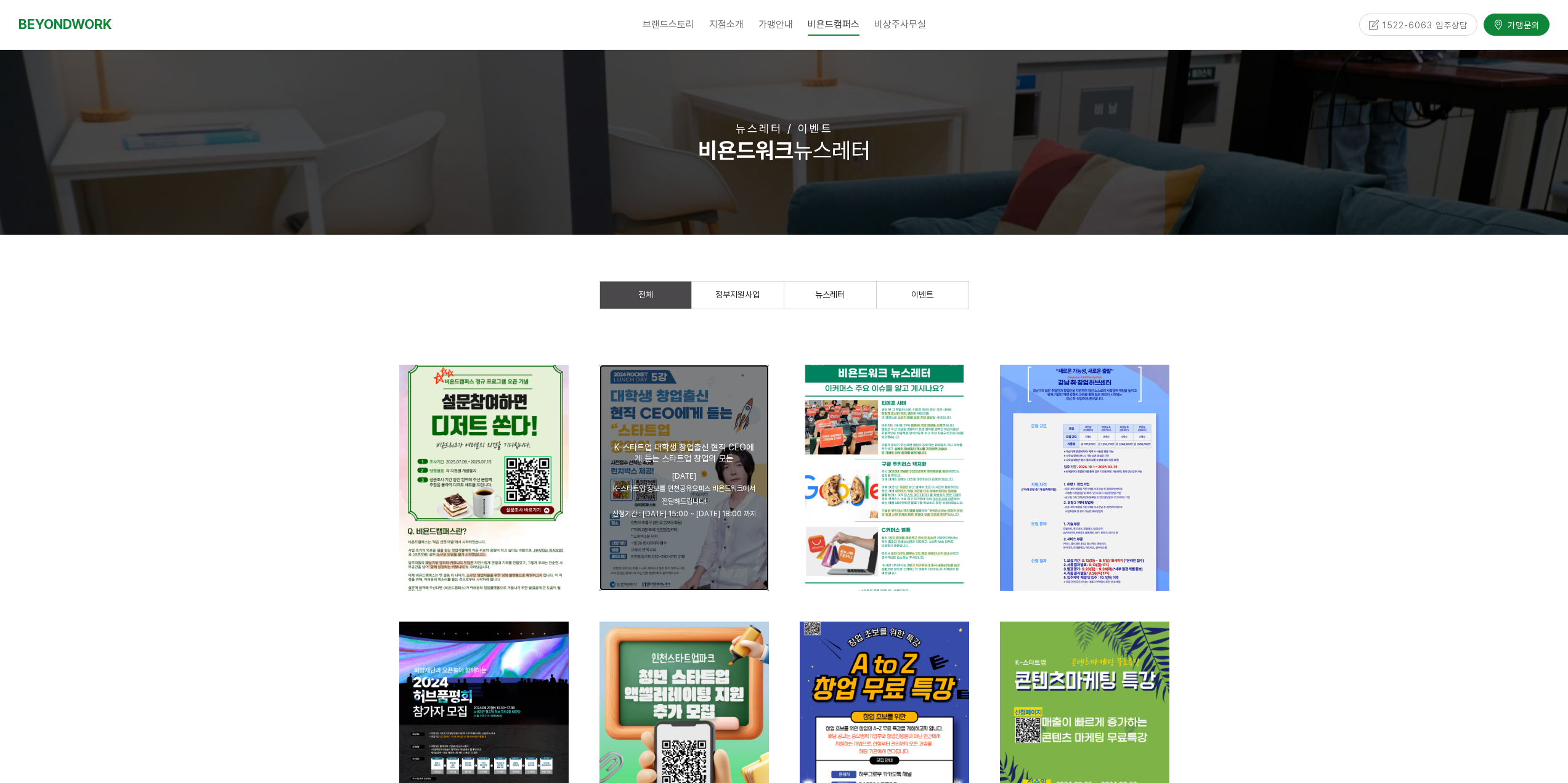
click at [676, 472] on span "2024.08.19(월) K-스타트업 정보를 인천공유오피스 비욘드워크에서 전달해드립니다! 신청기간 : 2024.08.16(금) 15:00 ~ …" at bounding box center [684, 495] width 144 height 46
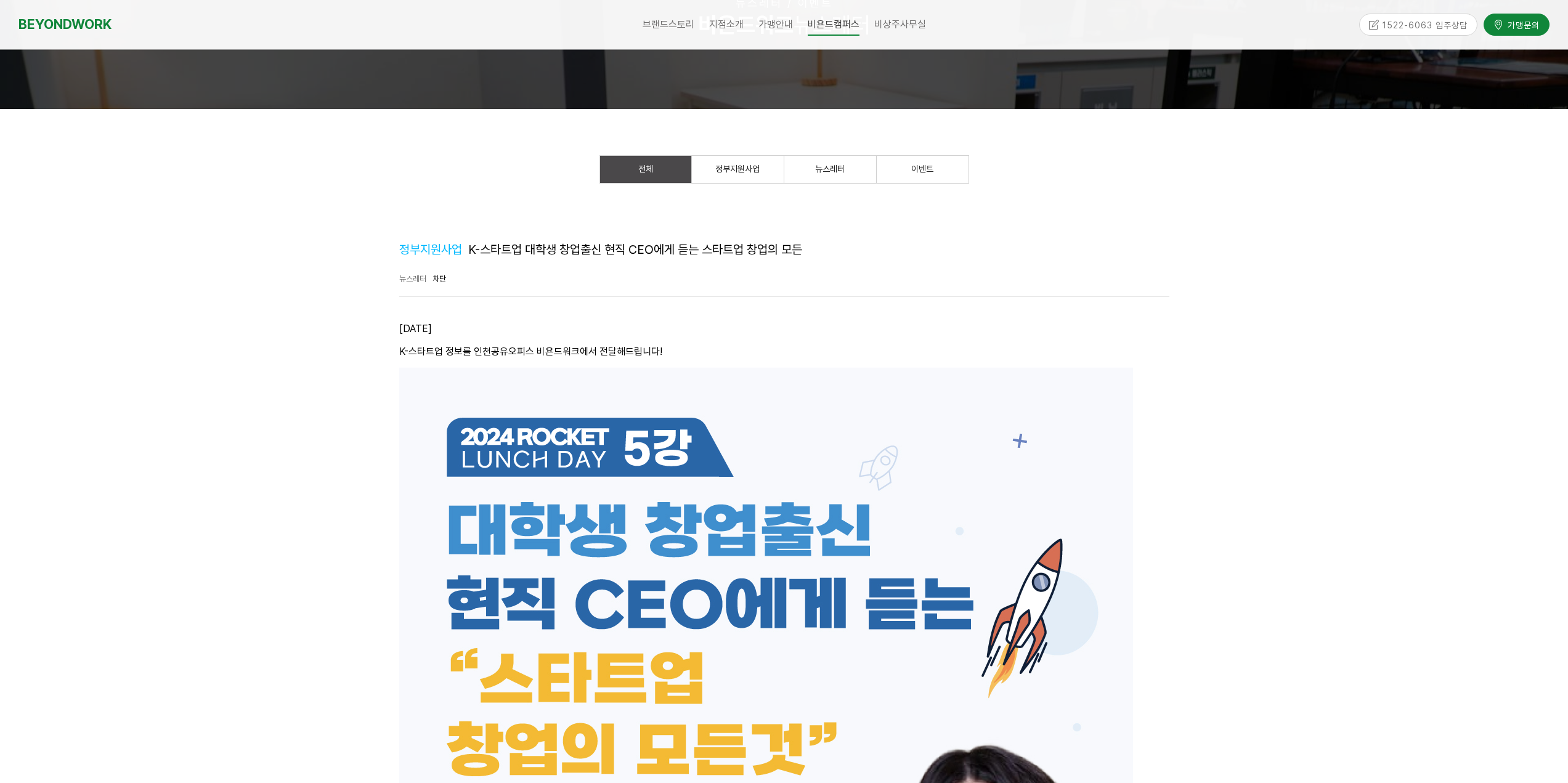
scroll to position [120, 0]
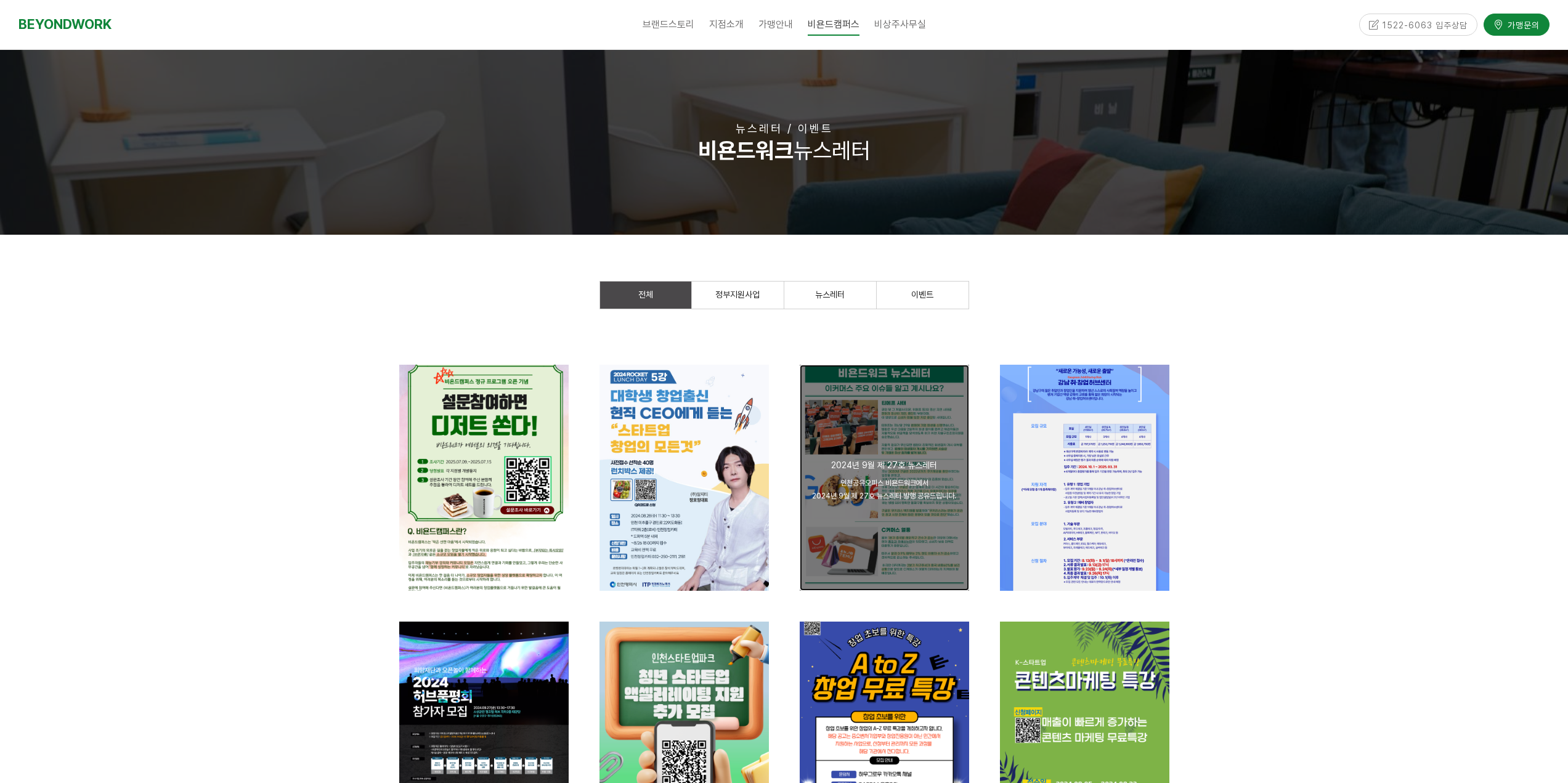
click at [865, 495] on div "인천공유오피스 비욘드워크에서 2024년 9월 제 27호 뉴스레터 발행 공유드립니다." at bounding box center [884, 489] width 145 height 25
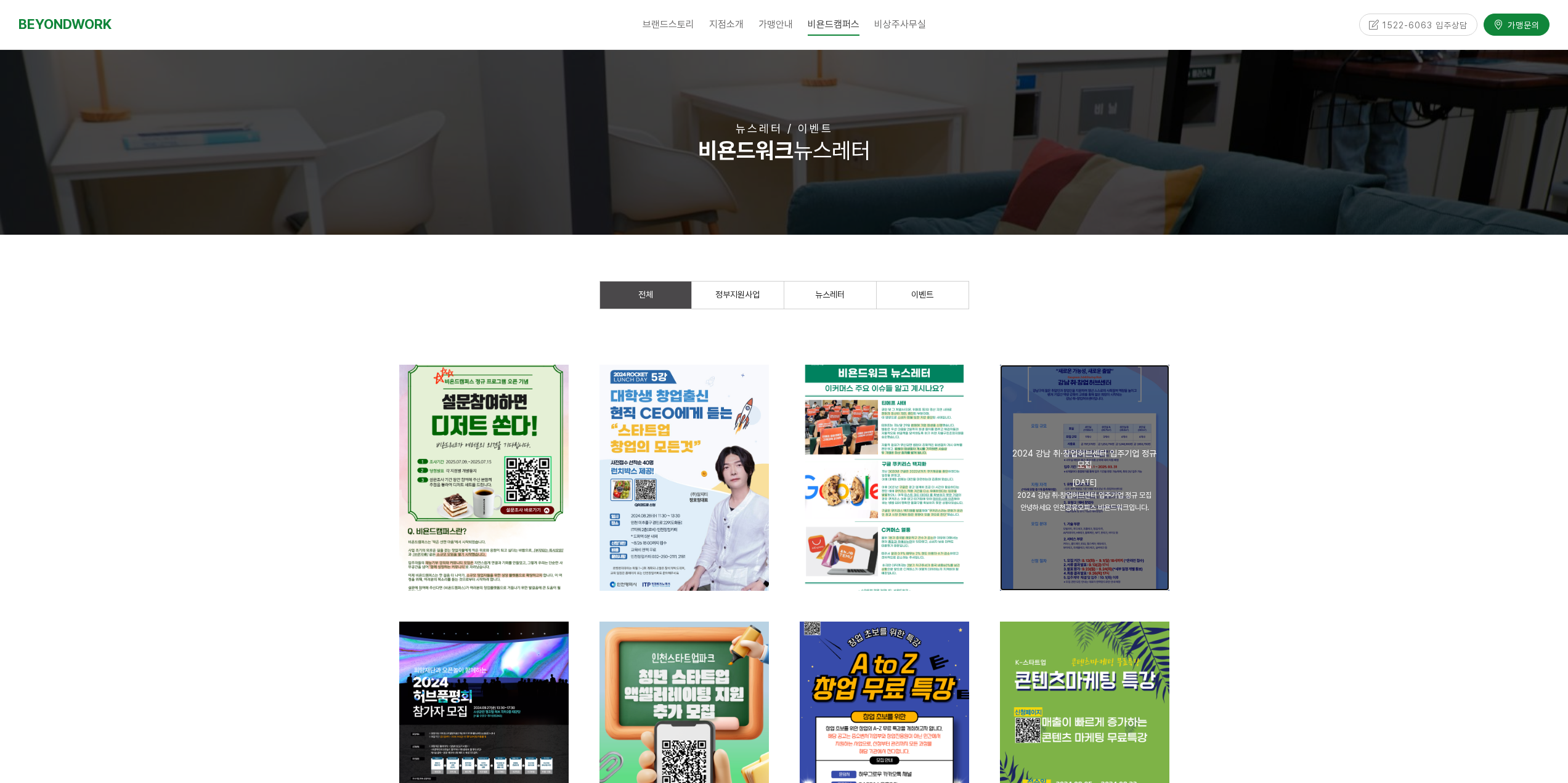
click at [1102, 487] on div "[DATE] 2024 강남 취·창업허브센터 입주기업 정규 모집 안녕하세요 인천공유오피스 비욘드워크입니다." at bounding box center [1085, 495] width 145 height 38
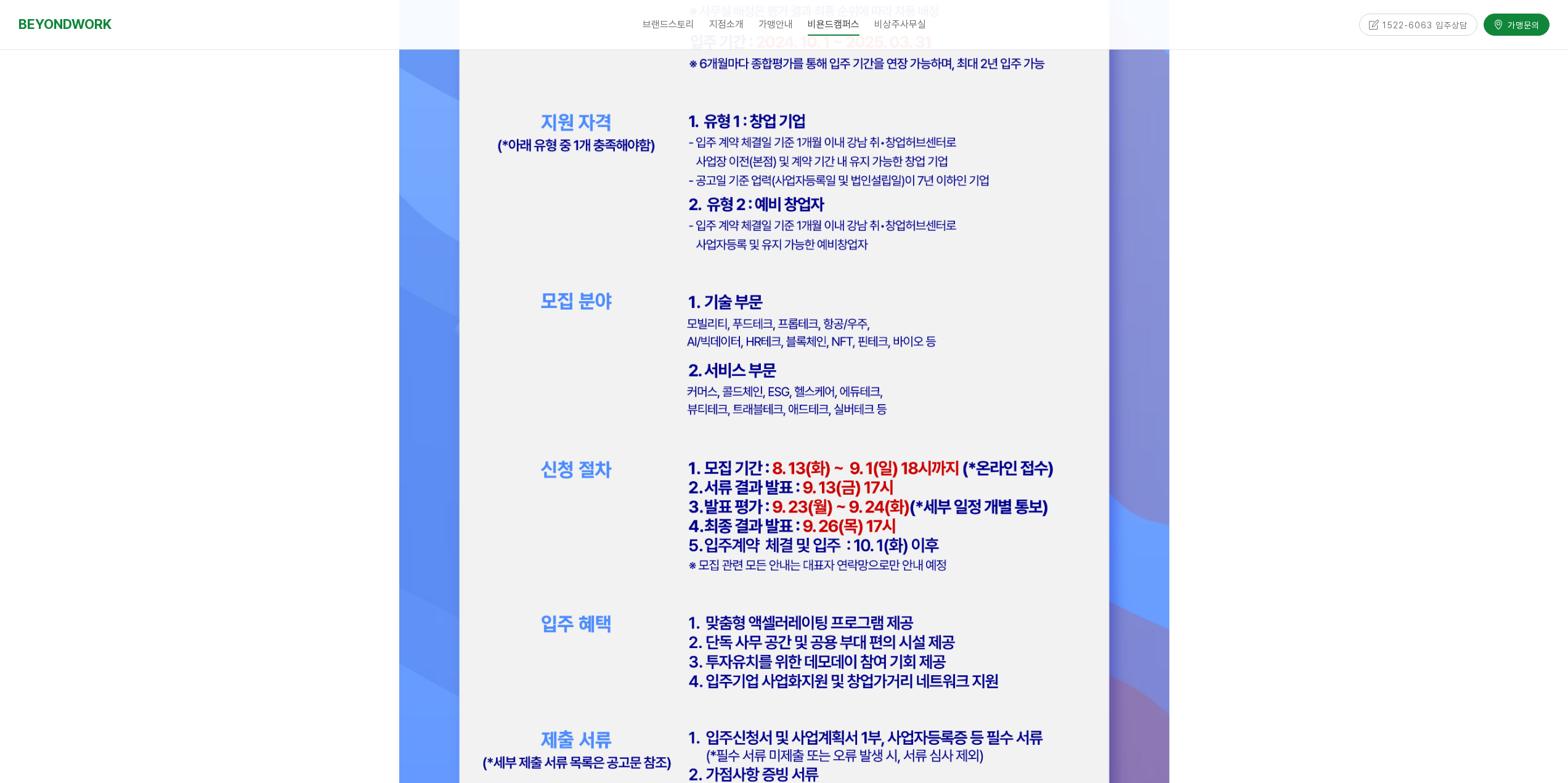
scroll to position [1352, 0]
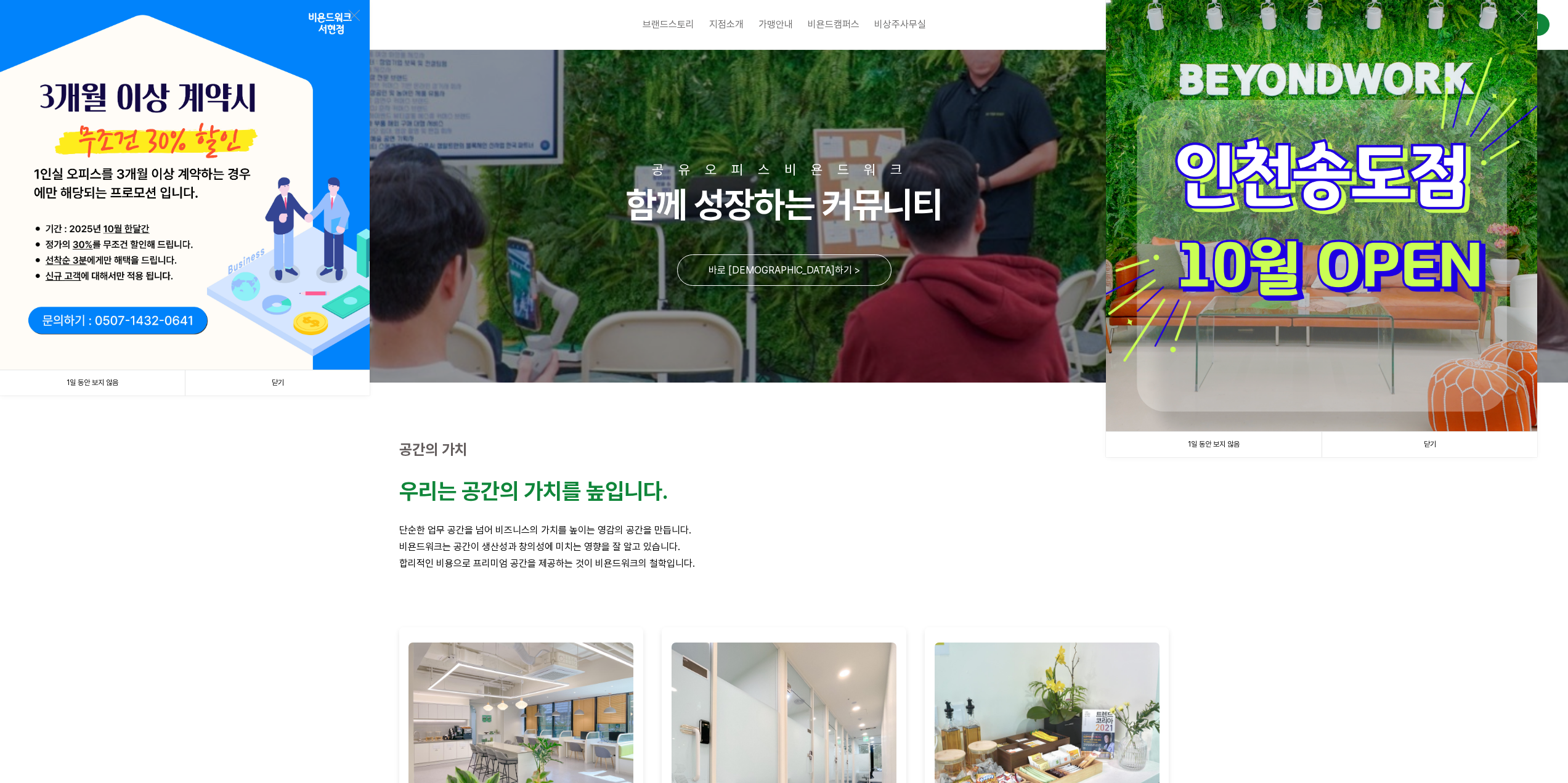
click at [1433, 435] on link "닫기" at bounding box center [1429, 444] width 215 height 25
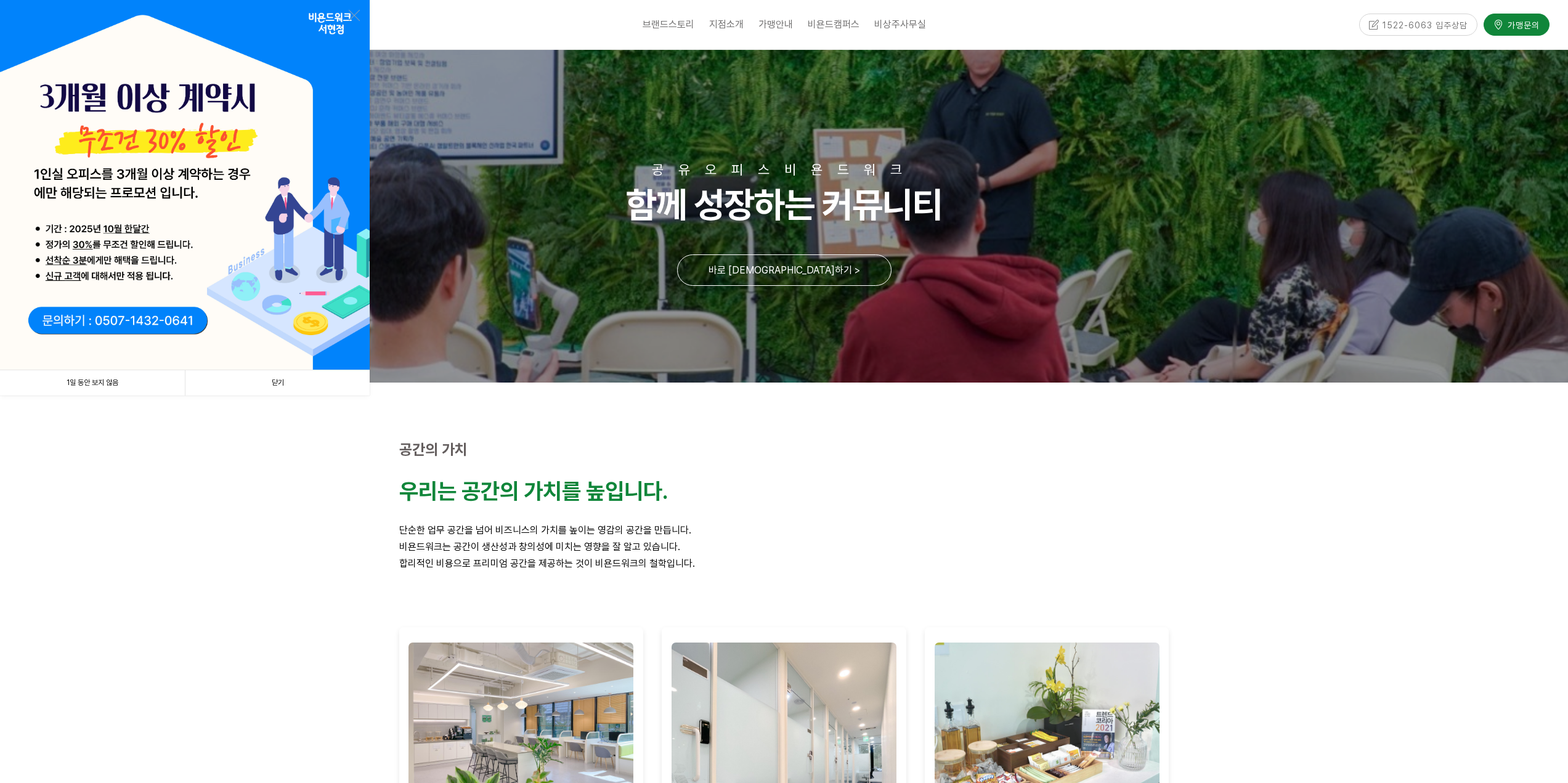
click at [271, 382] on link "닫기" at bounding box center [277, 382] width 185 height 25
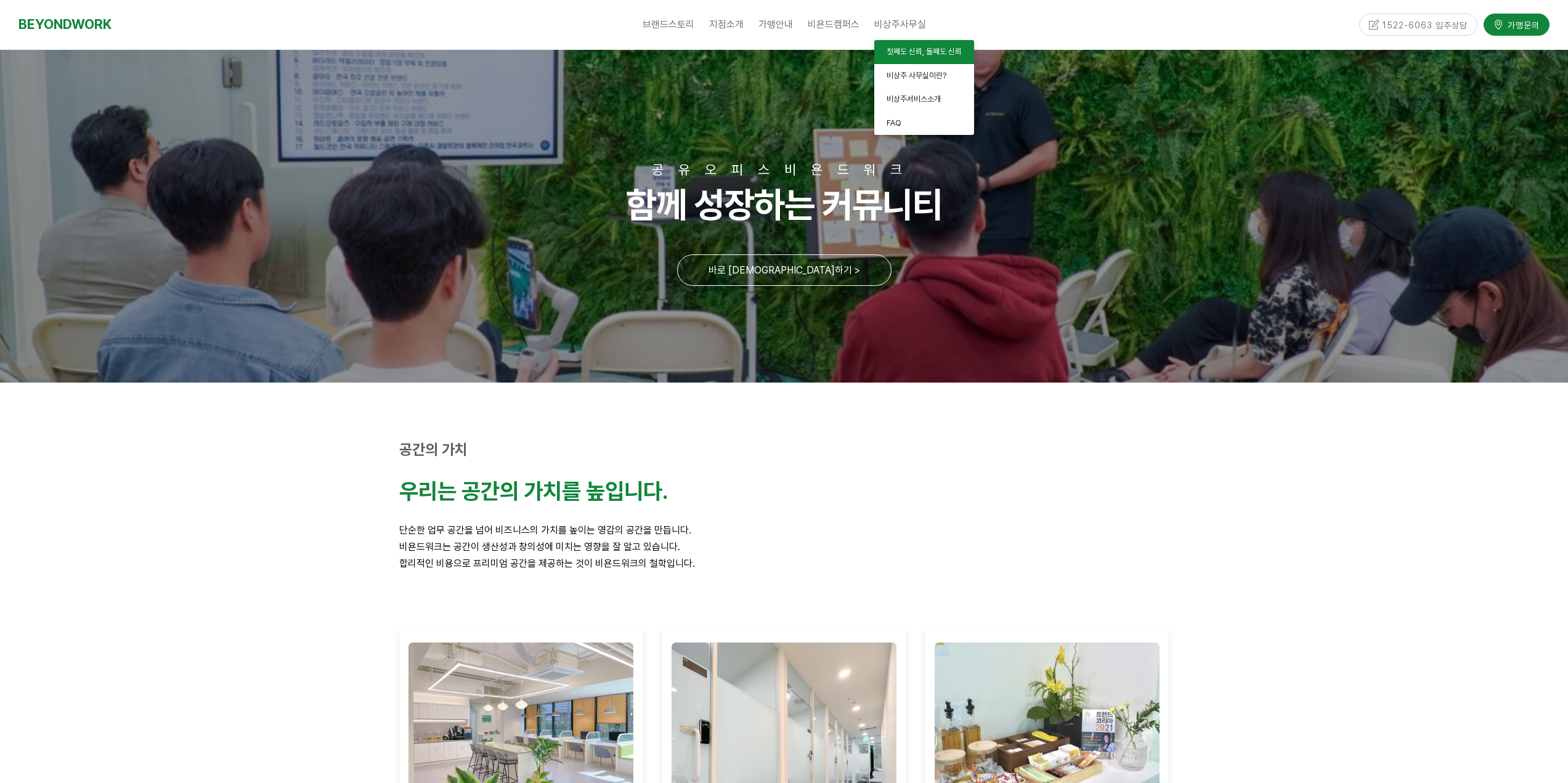
click at [900, 55] on span "첫째도 신뢰, 둘째도 신뢰" at bounding box center [923, 51] width 75 height 9
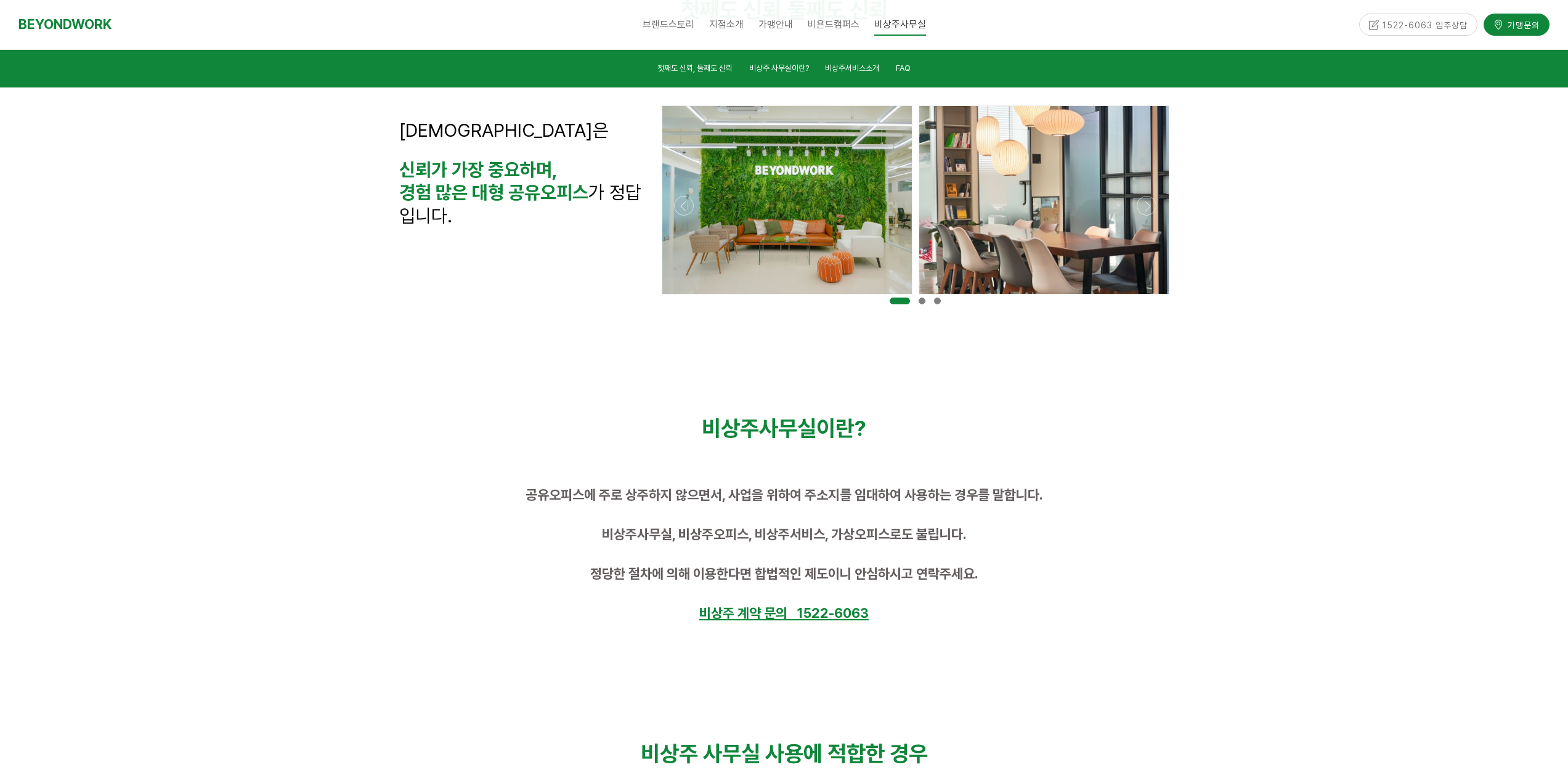
scroll to position [397, 0]
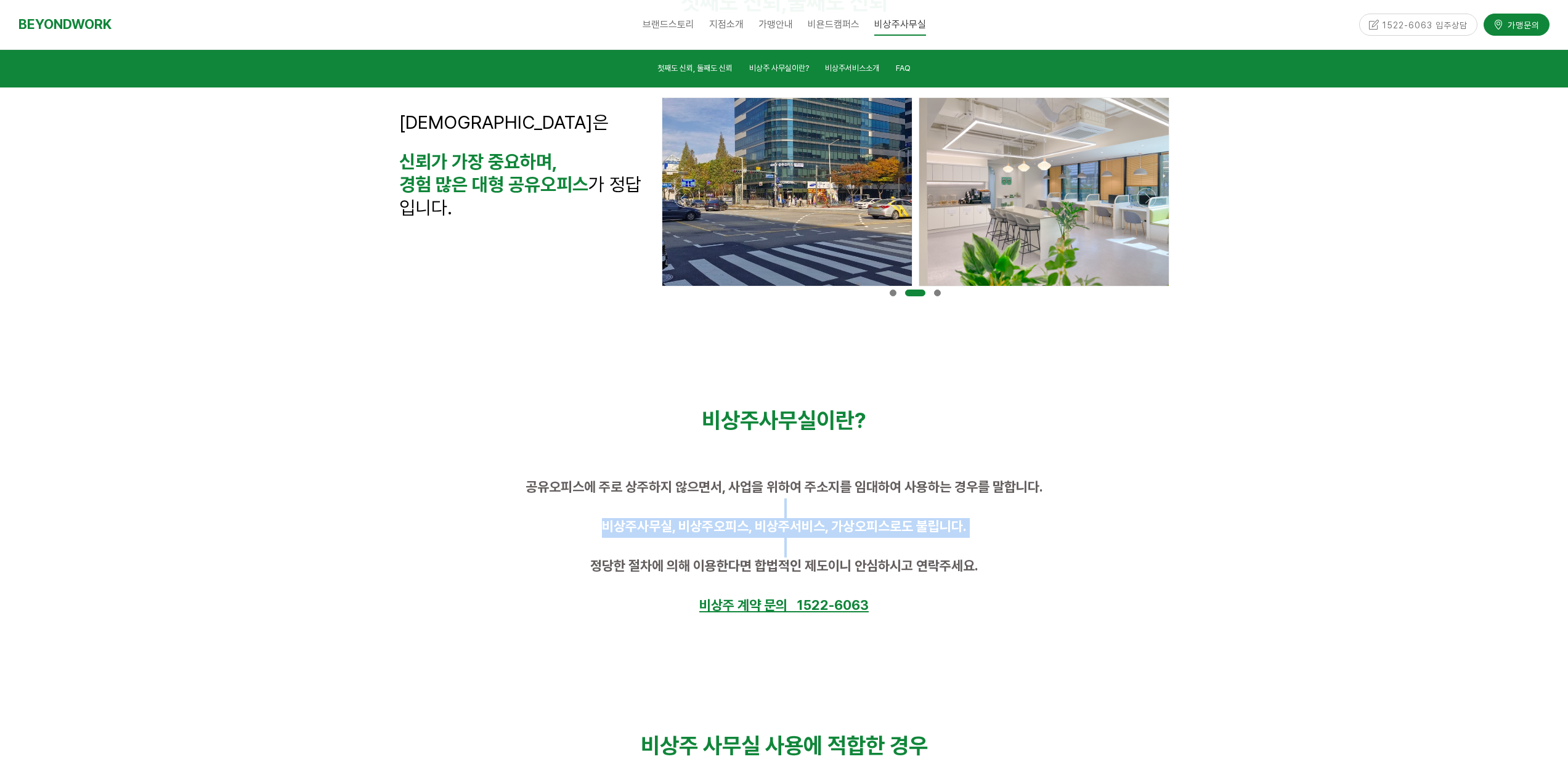
drag, startPoint x: 823, startPoint y: 516, endPoint x: 972, endPoint y: 539, distance: 150.8
click at [972, 539] on div "공유오피스에 주로 상주하지 않으면서, 사업을 위하여 주소지를 임대하여 사용하는 경우를 말합니다. 비상주사무실, 비상주오피스, 비상주서비스, 가…" at bounding box center [784, 547] width 770 height 138
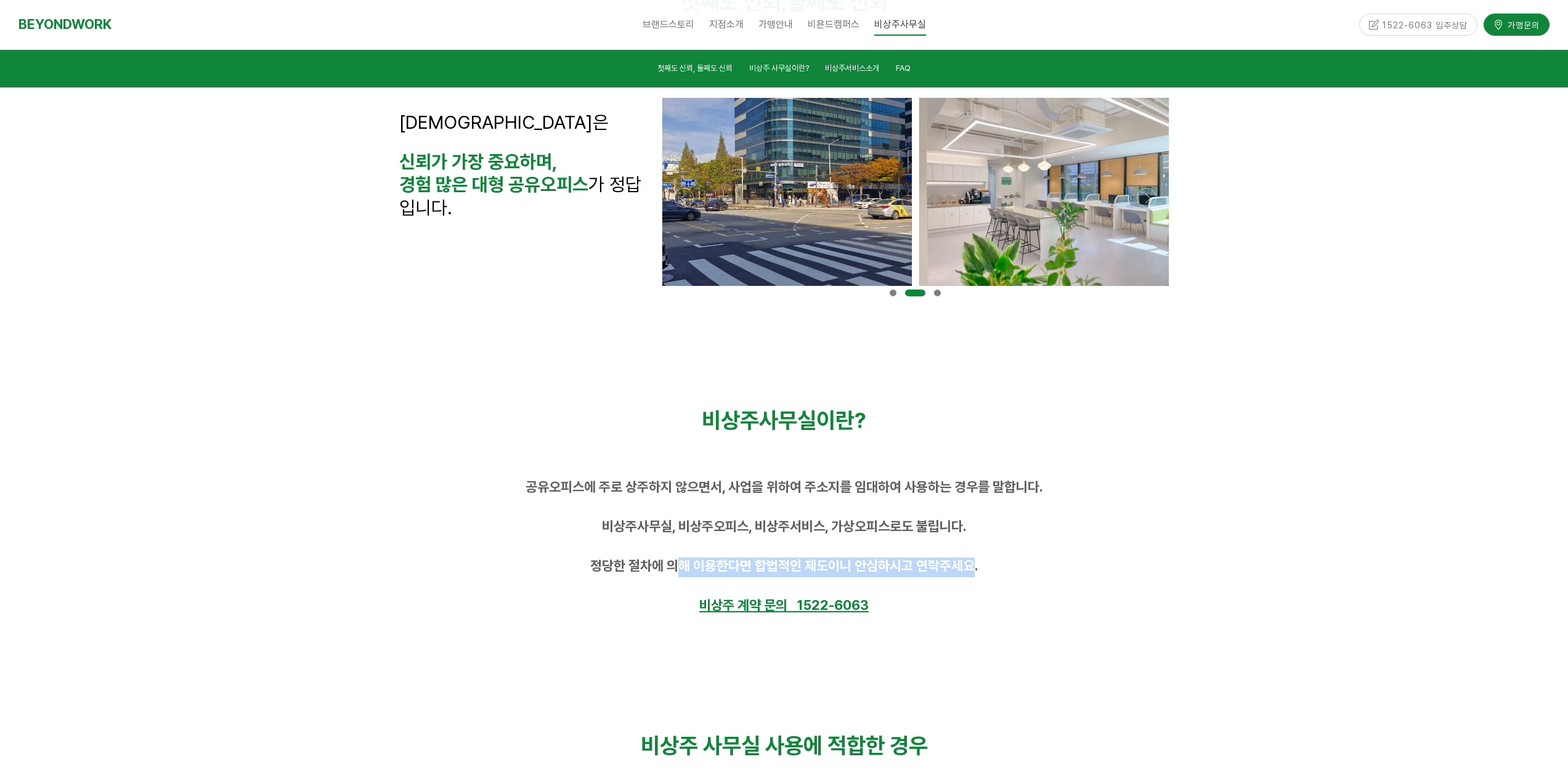
drag, startPoint x: 678, startPoint y: 561, endPoint x: 974, endPoint y: 577, distance: 296.4
click at [970, 577] on p "정당한 절차에 의해 이용한다면 합법적인 제도이니 안심하시고 연락주세요." at bounding box center [784, 566] width 770 height 20
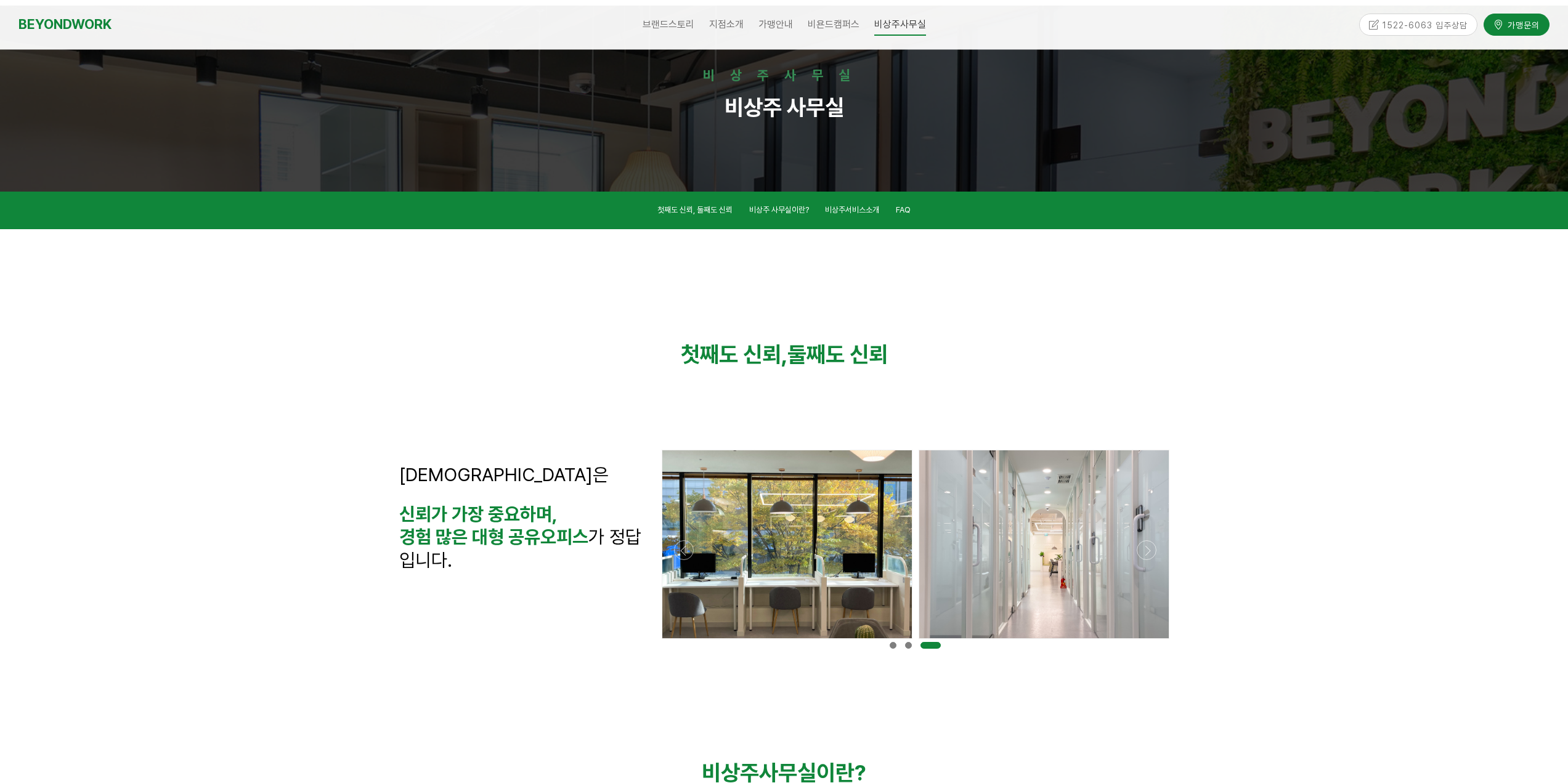
scroll to position [0, 0]
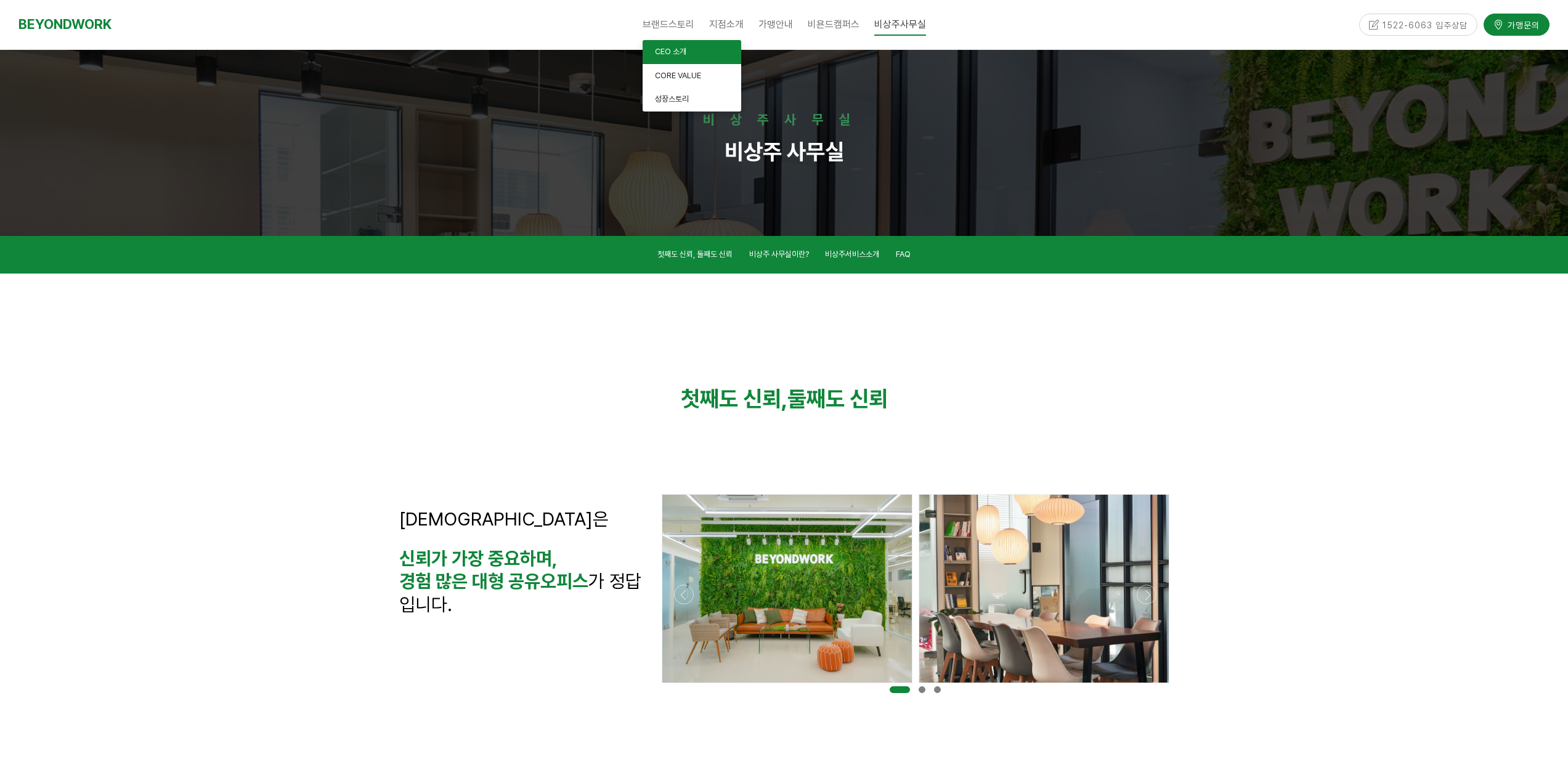
click at [680, 49] on span "CEO 소개" at bounding box center [670, 51] width 31 height 9
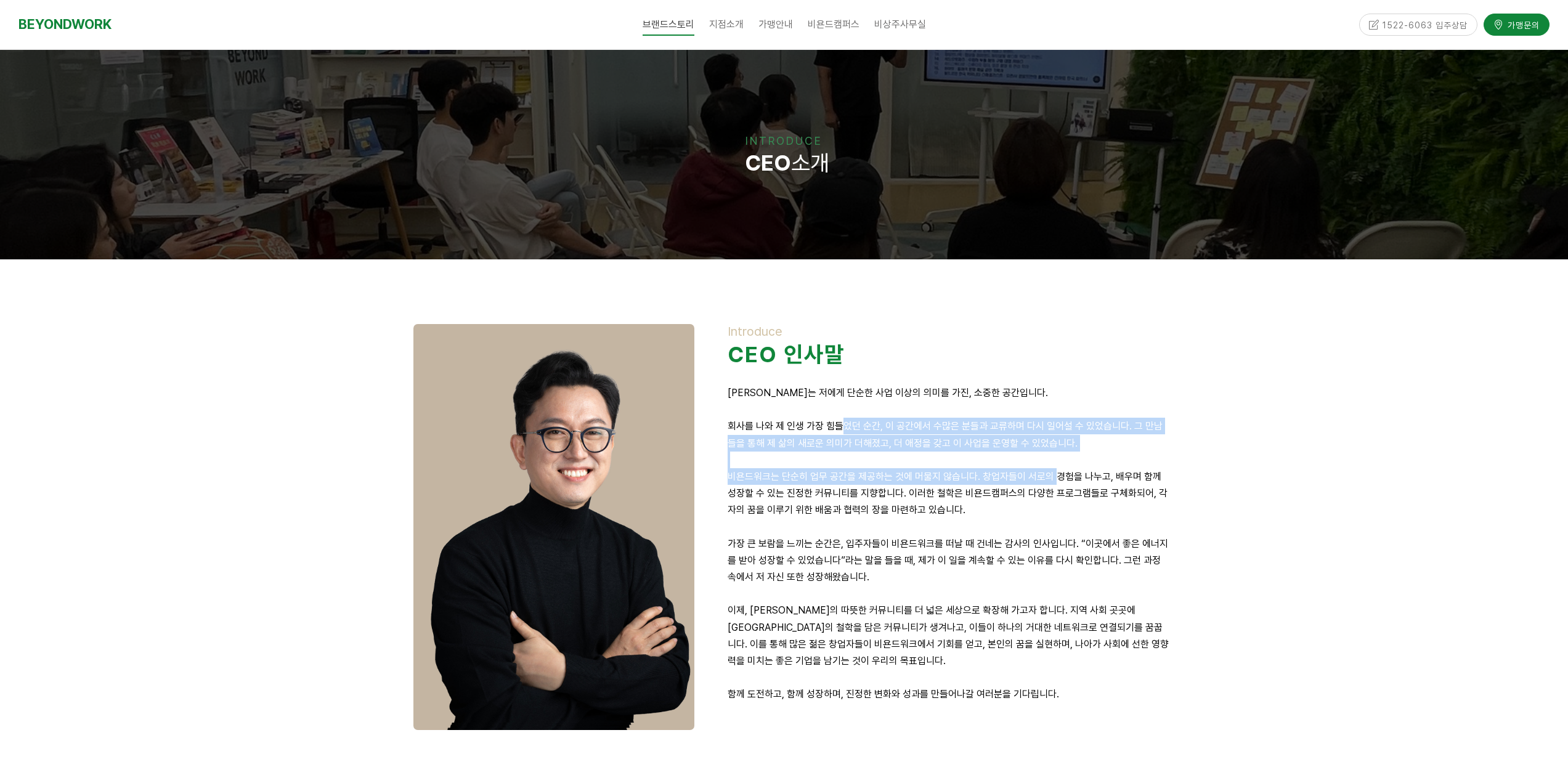
drag, startPoint x: 851, startPoint y: 423, endPoint x: 1057, endPoint y: 476, distance: 212.7
click at [1057, 476] on div "Introduce CEO 인사말 [PERSON_NAME]는 저에게 단순한 사업 이상의 의미를 가진, 소중한 공간입니다. 회사를 나와 제 인생 …" at bounding box center [949, 521] width 441 height 395
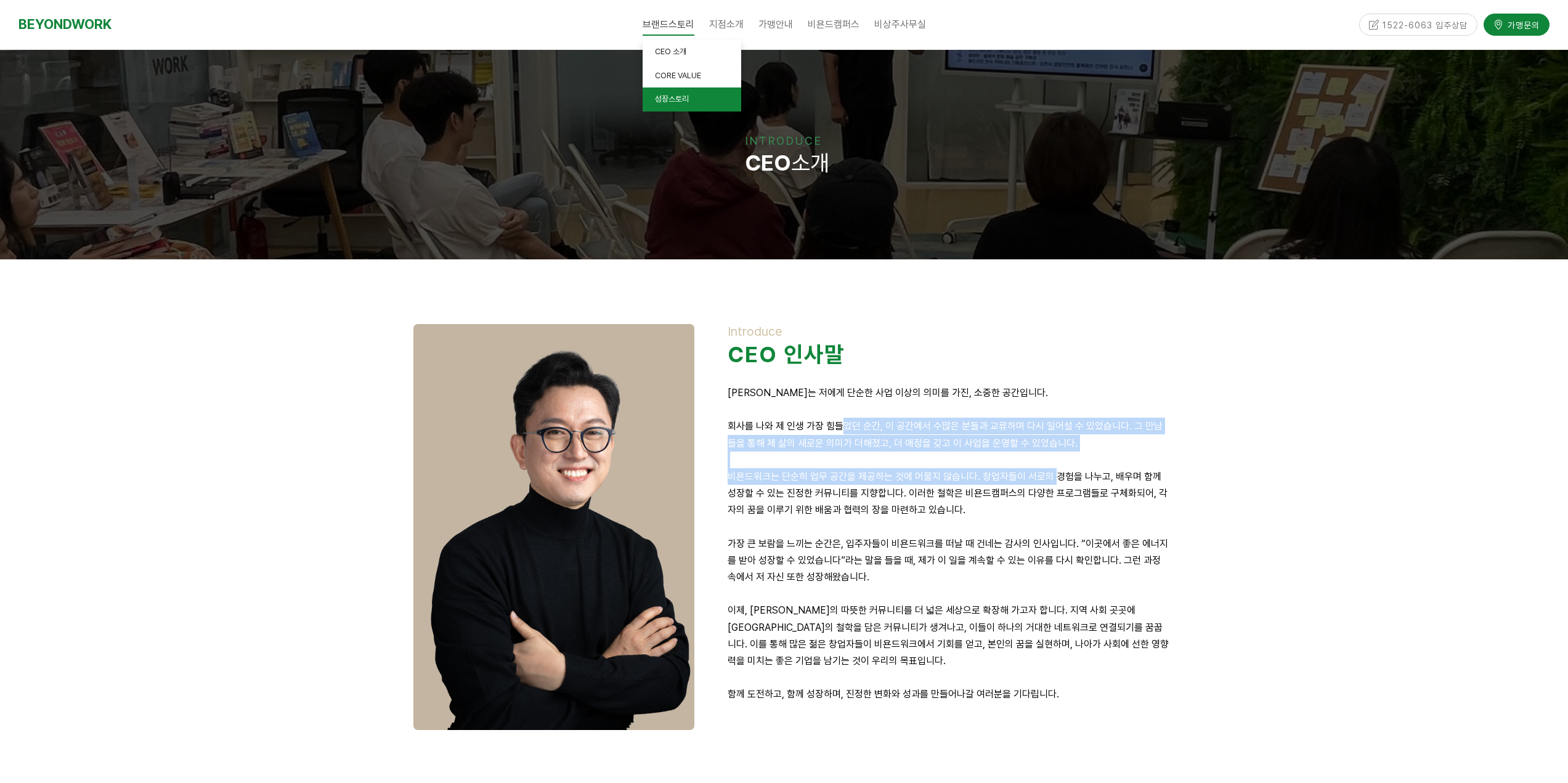
click at [695, 104] on link "성장스토리" at bounding box center [692, 99] width 99 height 24
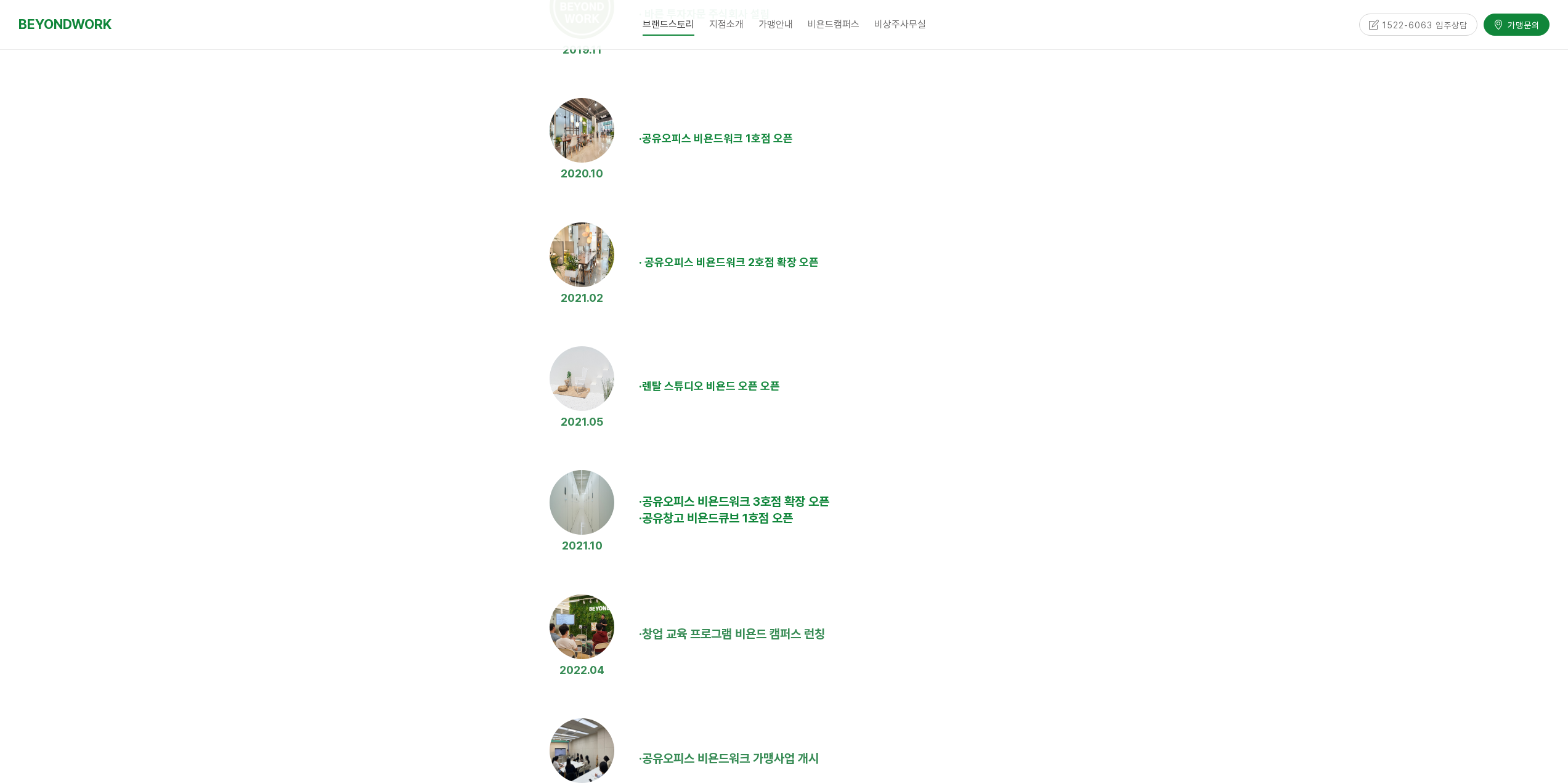
scroll to position [677, 0]
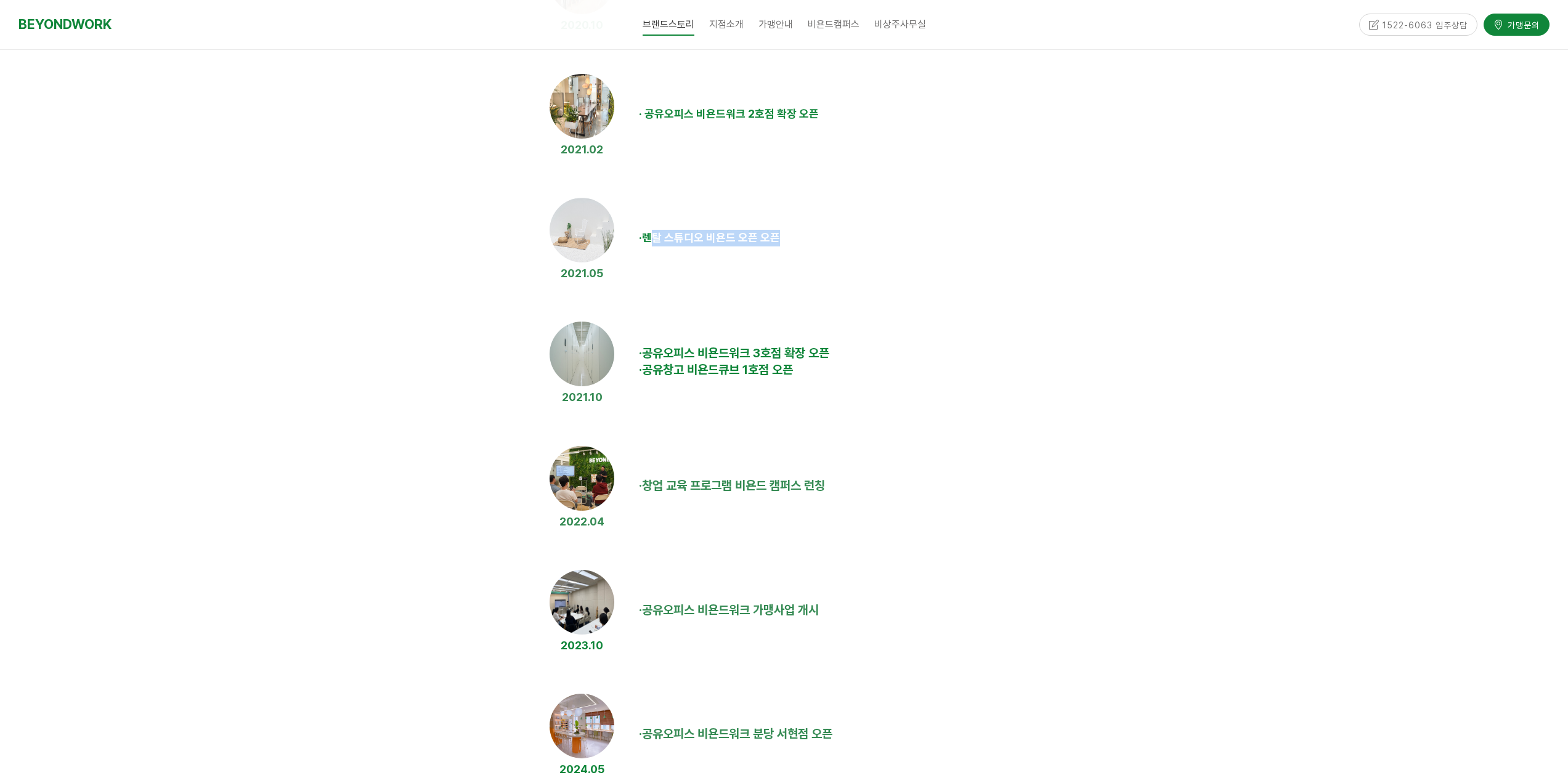
drag, startPoint x: 656, startPoint y: 231, endPoint x: 791, endPoint y: 240, distance: 135.3
click at [791, 240] on td "· 렌탈 스튜디오 비욘드 오픈 오픈" at bounding box center [901, 238] width 536 height 97
drag, startPoint x: 672, startPoint y: 352, endPoint x: 820, endPoint y: 345, distance: 148.2
click at [820, 345] on strong "공유오피스 비욘드워크 3호점 확장 오픈" at bounding box center [735, 353] width 188 height 15
drag, startPoint x: 676, startPoint y: 369, endPoint x: 844, endPoint y: 383, distance: 168.6
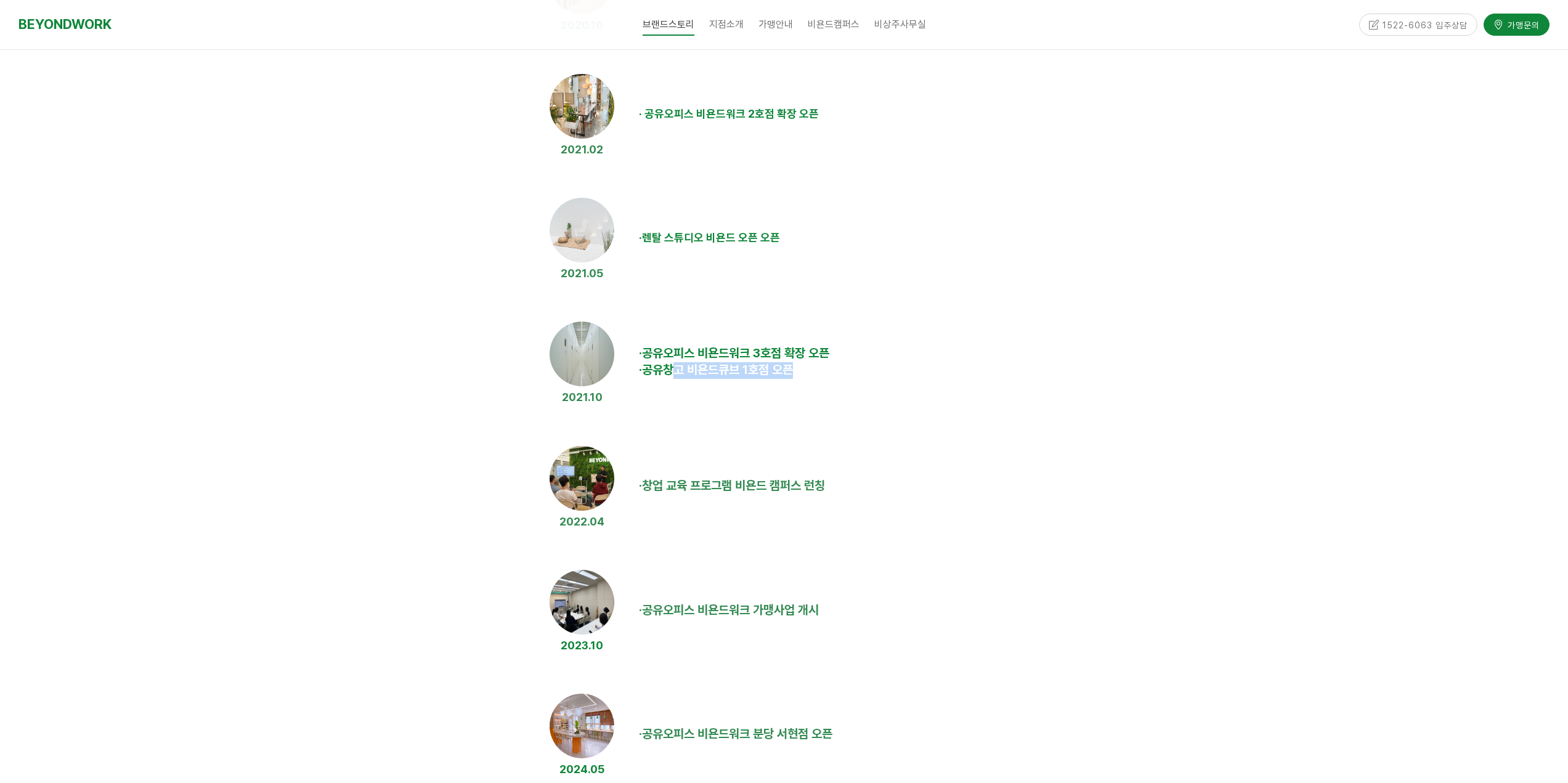
click at [844, 383] on td "· 공유오피스 비욘드워크 3호점 확장 오픈 · 공유창고 비욘드큐브 1호점 오픈" at bounding box center [901, 362] width 536 height 97
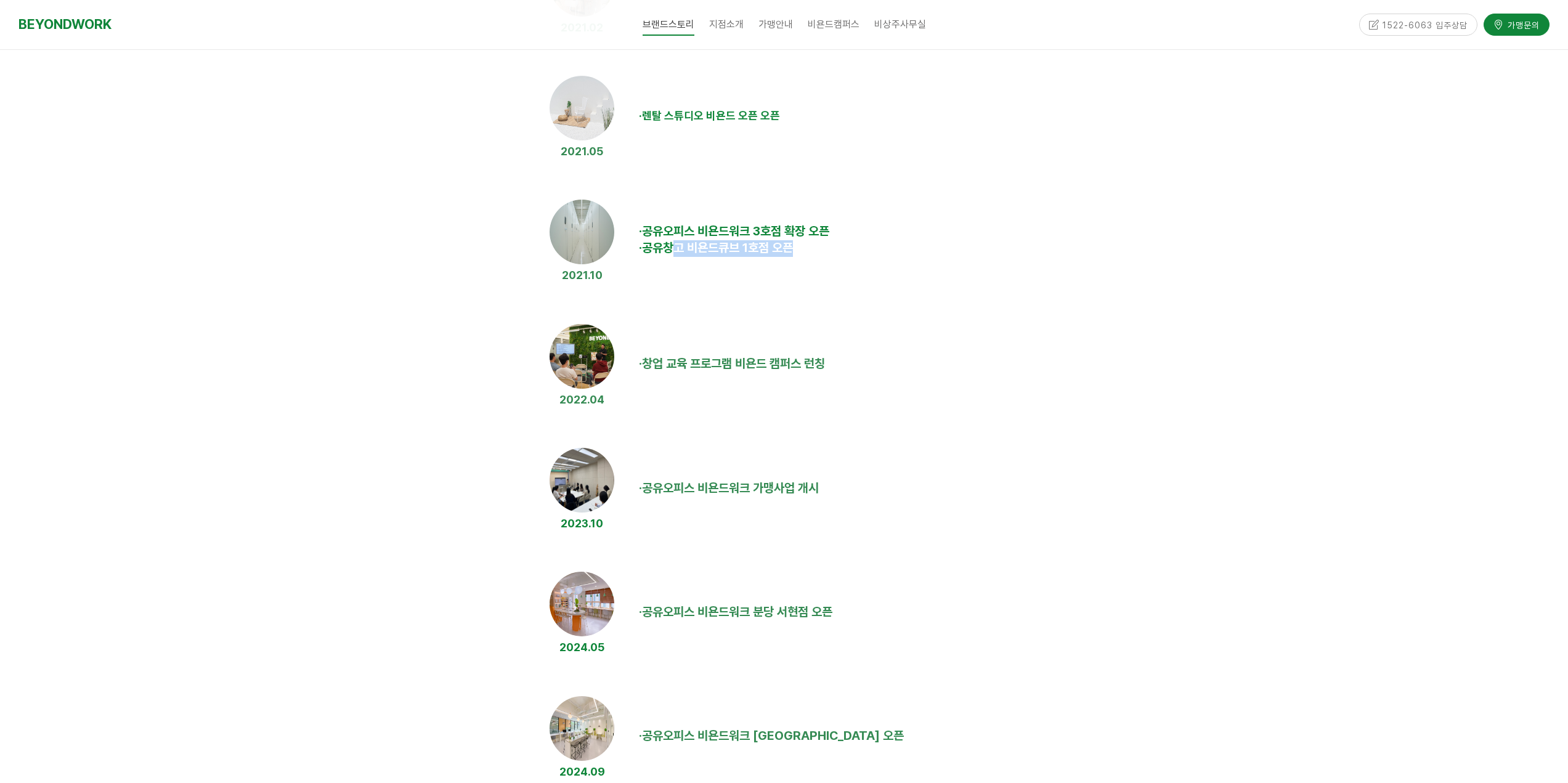
scroll to position [801, 0]
drag, startPoint x: 662, startPoint y: 365, endPoint x: 890, endPoint y: 372, distance: 228.1
click at [895, 371] on td "· 창업 교육 프로그램 비욘드 캠퍼스 런칭" at bounding box center [901, 363] width 536 height 97
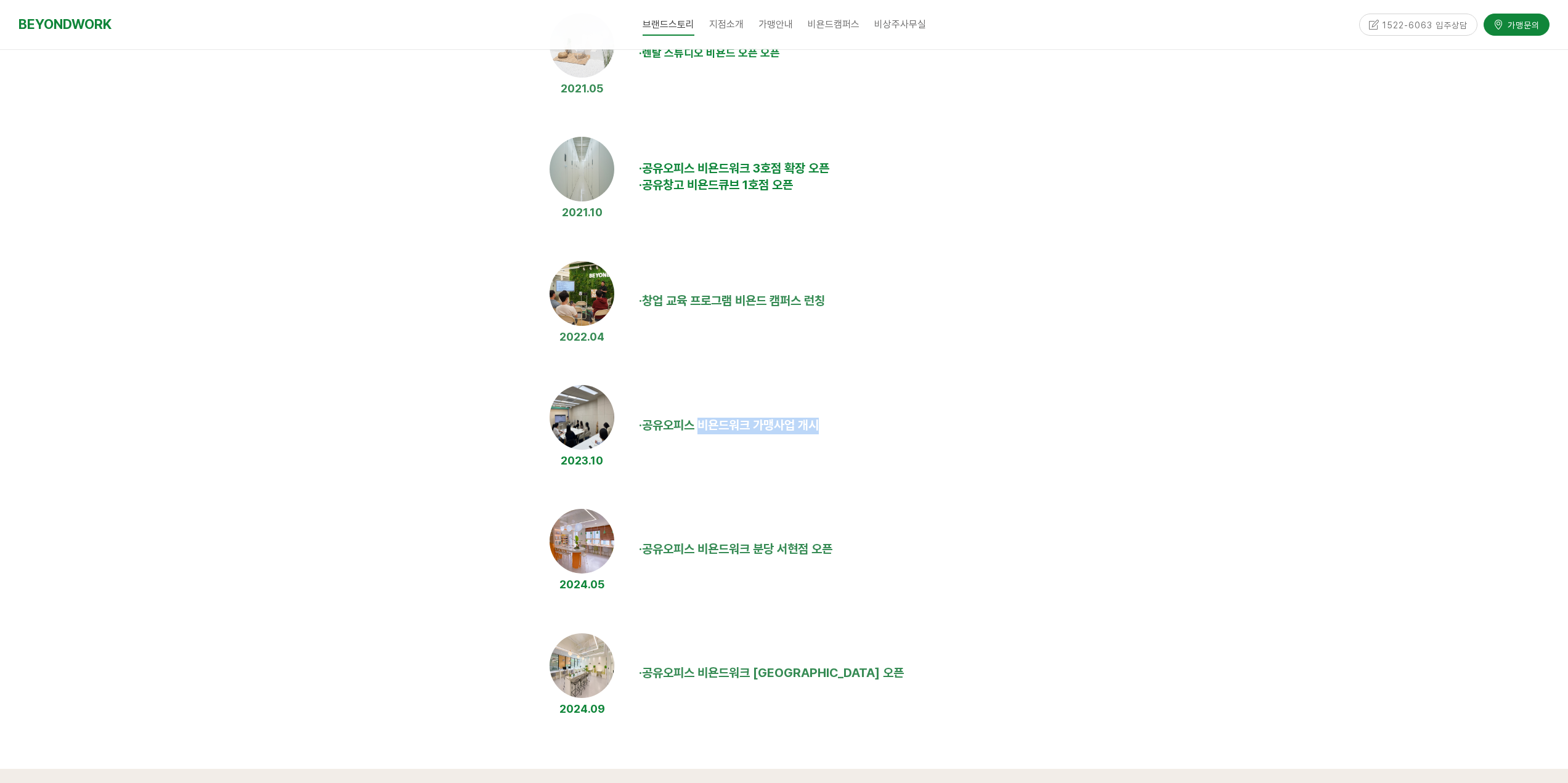
drag, startPoint x: 712, startPoint y: 418, endPoint x: 843, endPoint y: 440, distance: 132.8
click at [843, 440] on td "· 공유오피스 비욘드워크 가맹사업 개시" at bounding box center [901, 426] width 536 height 97
click at [843, 441] on td "· 공유오피스 비욘드워크 가맹사업 개시" at bounding box center [901, 426] width 536 height 97
drag, startPoint x: 715, startPoint y: 428, endPoint x: 813, endPoint y: 436, distance: 98.3
click at [772, 433] on td "· 공유오피스 비욘드워크 가맹사업 개시" at bounding box center [901, 426] width 536 height 97
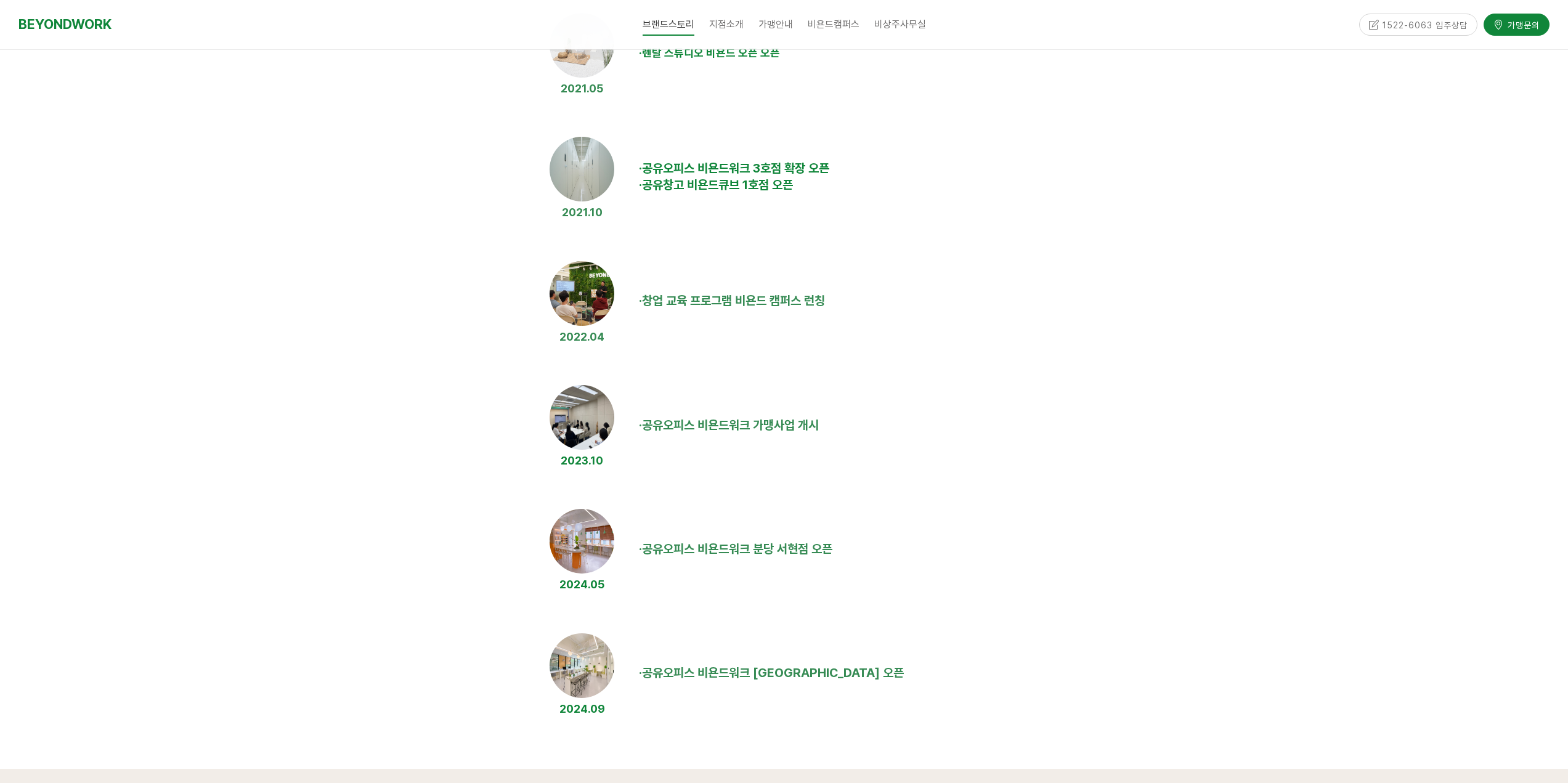
drag, startPoint x: 848, startPoint y: 437, endPoint x: 756, endPoint y: 432, distance: 92.1
click at [848, 437] on td "· 공유오피스 비욘드워크 가맹사업 개시" at bounding box center [901, 426] width 536 height 97
drag, startPoint x: 720, startPoint y: 424, endPoint x: 858, endPoint y: 438, distance: 138.7
click at [804, 436] on td "· 공유오피스 비욘드워크 가맹사업 개시" at bounding box center [901, 426] width 536 height 97
click at [858, 438] on td "· 공유오피스 비욘드워크 가맹사업 개시" at bounding box center [901, 426] width 536 height 97
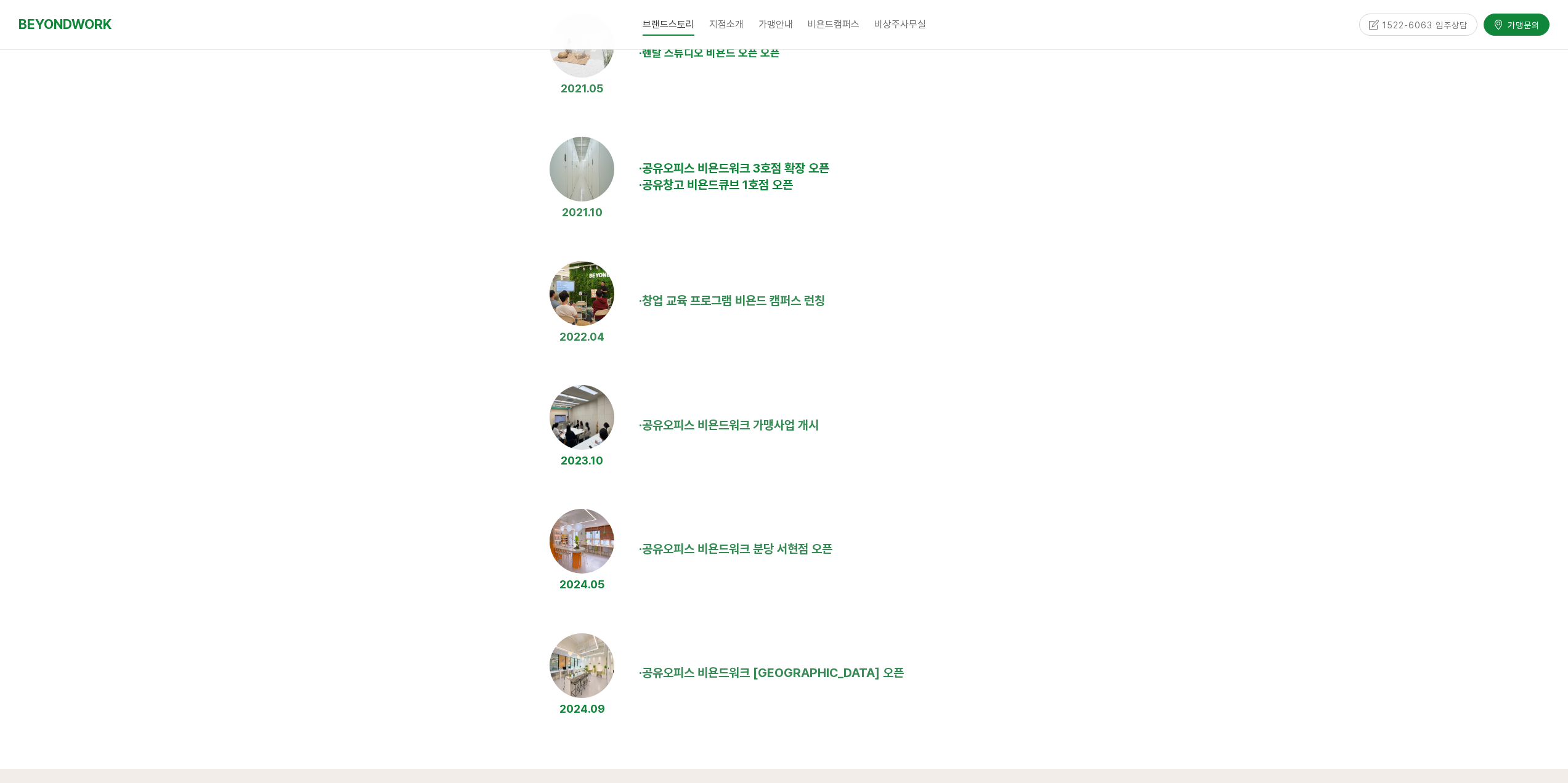
drag, startPoint x: 776, startPoint y: 424, endPoint x: 890, endPoint y: 432, distance: 114.3
click at [844, 430] on td "· 공유오피스 비욘드워크 가맹사업 개시" at bounding box center [901, 426] width 536 height 97
drag, startPoint x: 814, startPoint y: 434, endPoint x: 876, endPoint y: 439, distance: 62.2
click at [852, 438] on td "· 공유오피스 비욘드워크 가맹사업 개시" at bounding box center [901, 426] width 536 height 97
click at [877, 439] on td "· 공유오피스 비욘드워크 가맹사업 개시" at bounding box center [901, 426] width 536 height 97
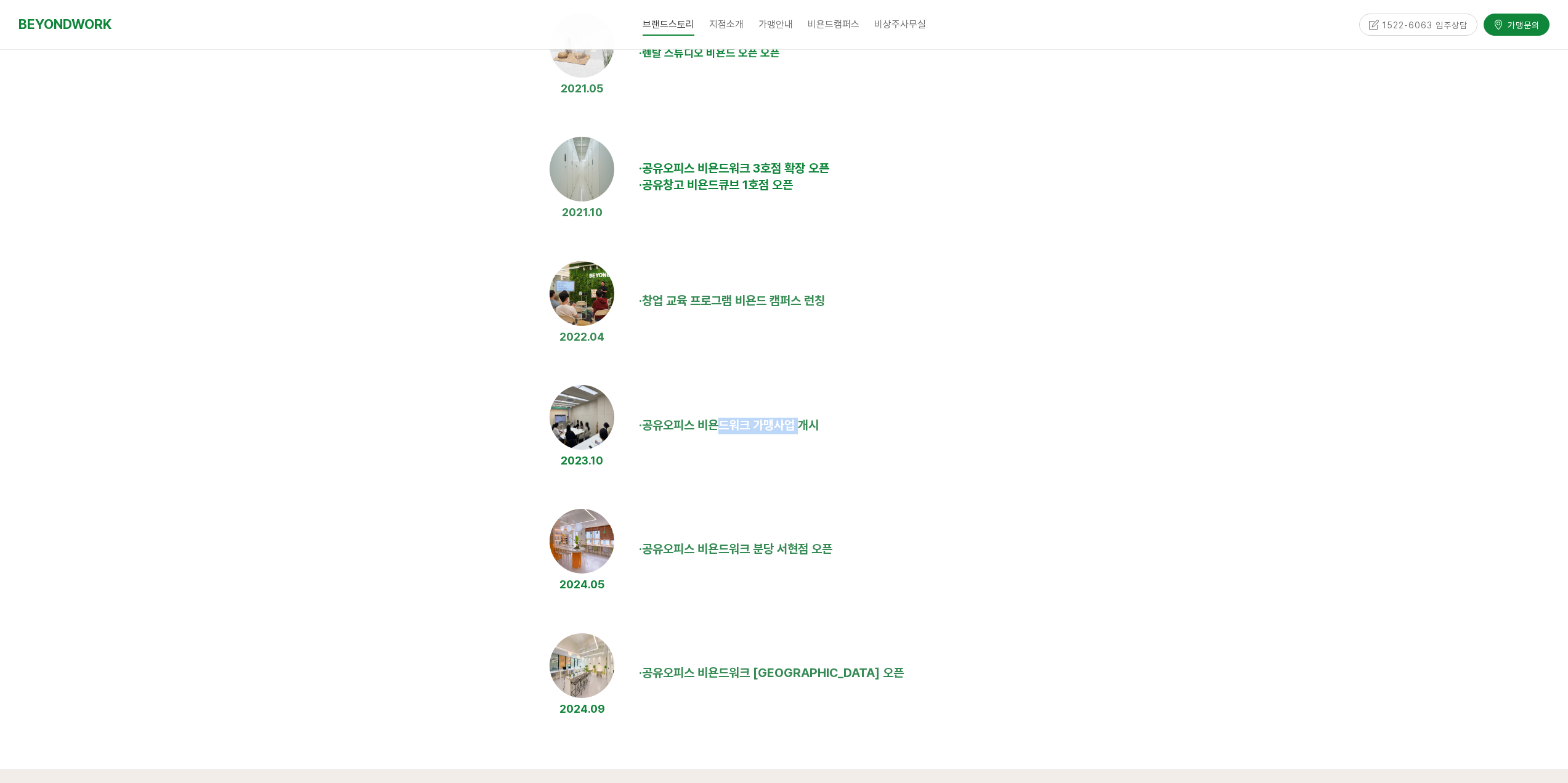
drag, startPoint x: 726, startPoint y: 425, endPoint x: 856, endPoint y: 434, distance: 130.3
click at [814, 434] on td "· 공유오피스 비욘드워크 가맹사업 개시" at bounding box center [901, 426] width 536 height 97
drag, startPoint x: 859, startPoint y: 434, endPoint x: 680, endPoint y: 424, distance: 179.3
click at [852, 436] on td "· 공유오피스 비욘드워크 가맹사업 개시" at bounding box center [901, 426] width 536 height 97
drag, startPoint x: 669, startPoint y: 423, endPoint x: 843, endPoint y: 441, distance: 174.9
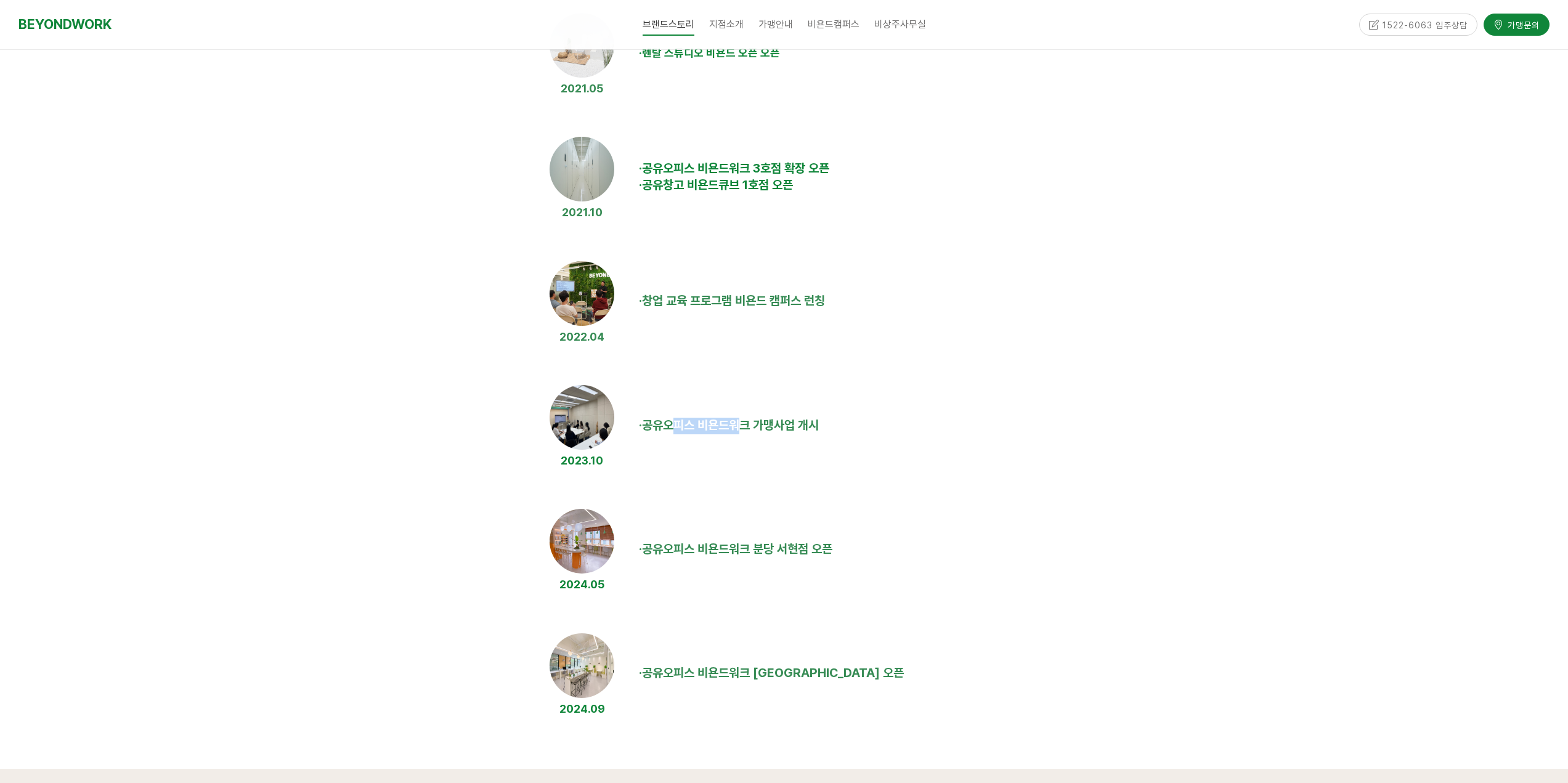
click at [765, 437] on td "· 공유오피스 비욘드워크 가맹사업 개시" at bounding box center [901, 426] width 536 height 97
click at [849, 440] on td "· 공유오피스 비욘드워크 가맹사업 개시" at bounding box center [901, 426] width 536 height 97
drag, startPoint x: 689, startPoint y: 424, endPoint x: 872, endPoint y: 426, distance: 183.0
click at [812, 426] on span "공유오피스 비욘드워크 가맹사업 개시" at bounding box center [730, 425] width 177 height 15
drag, startPoint x: 872, startPoint y: 426, endPoint x: 745, endPoint y: 423, distance: 127.0
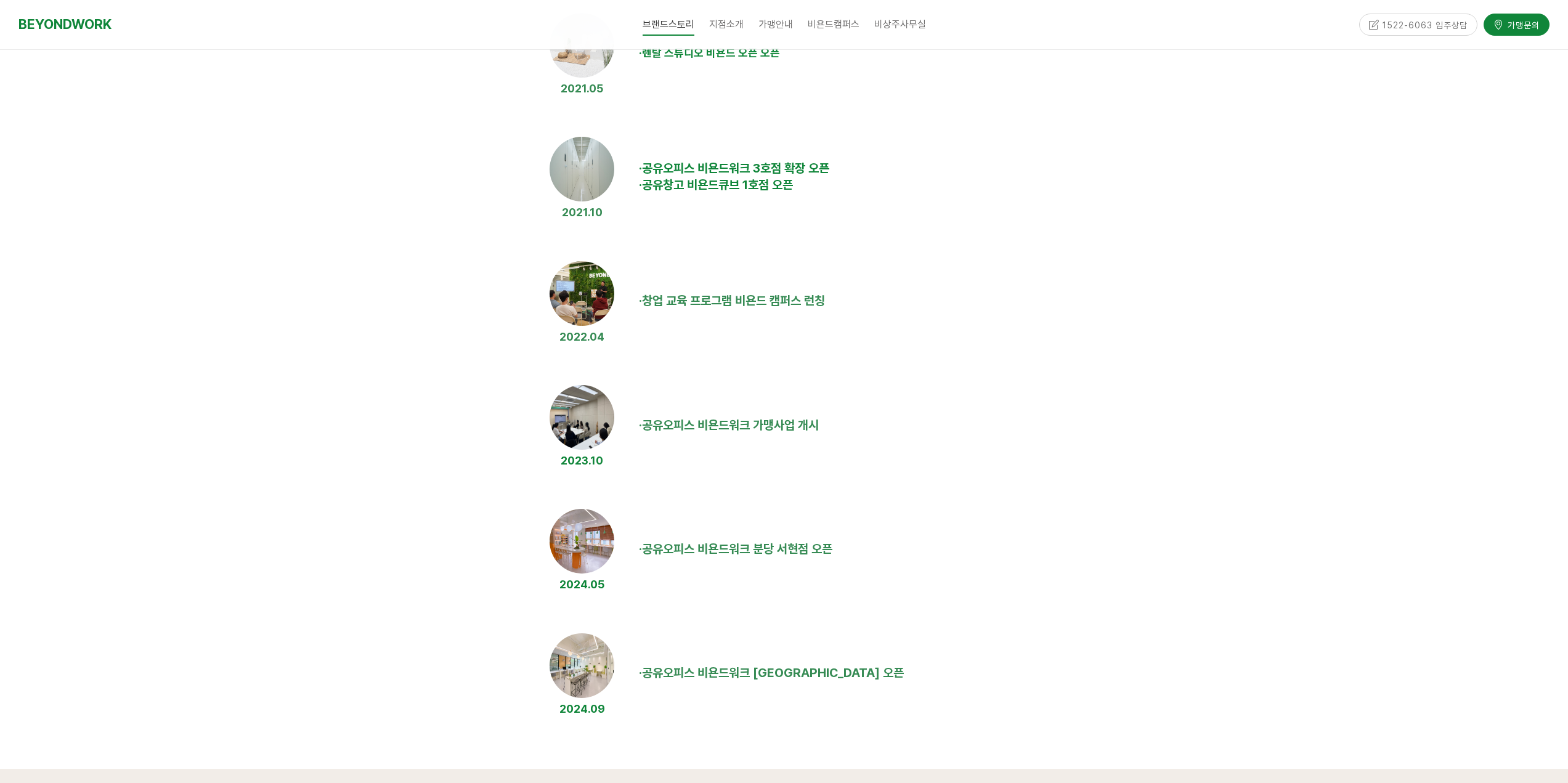
click at [867, 428] on td "· 공유오피스 비욘드워크 가맹사업 개시" at bounding box center [901, 426] width 536 height 97
drag, startPoint x: 745, startPoint y: 423, endPoint x: 860, endPoint y: 433, distance: 115.4
click at [840, 433] on td "· 공유오피스 비욘드워크 가맹사업 개시" at bounding box center [901, 426] width 536 height 97
click at [898, 433] on td "· 공유오피스 비욘드워크 가맹사업 개시" at bounding box center [901, 426] width 536 height 97
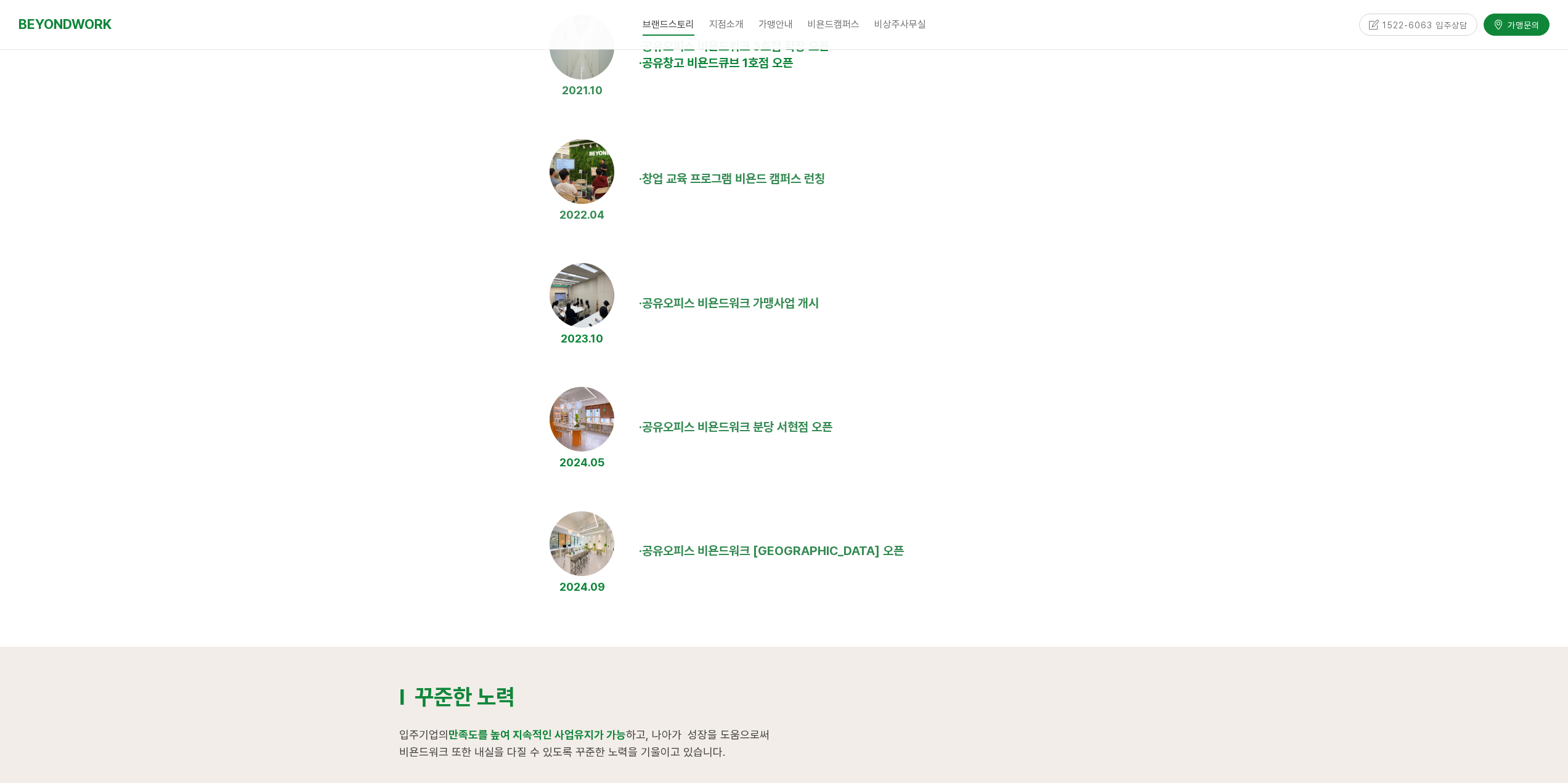
scroll to position [985, 0]
drag, startPoint x: 716, startPoint y: 420, endPoint x: 841, endPoint y: 429, distance: 125.3
click at [787, 425] on span "공유오피스 비욘드워크 분당 서현점 오픈" at bounding box center [737, 426] width 190 height 15
click at [843, 429] on td "· 공유오피스 비욘드워크 분당 서현점 오픈" at bounding box center [901, 426] width 536 height 97
drag, startPoint x: 701, startPoint y: 298, endPoint x: 858, endPoint y: 324, distance: 159.1
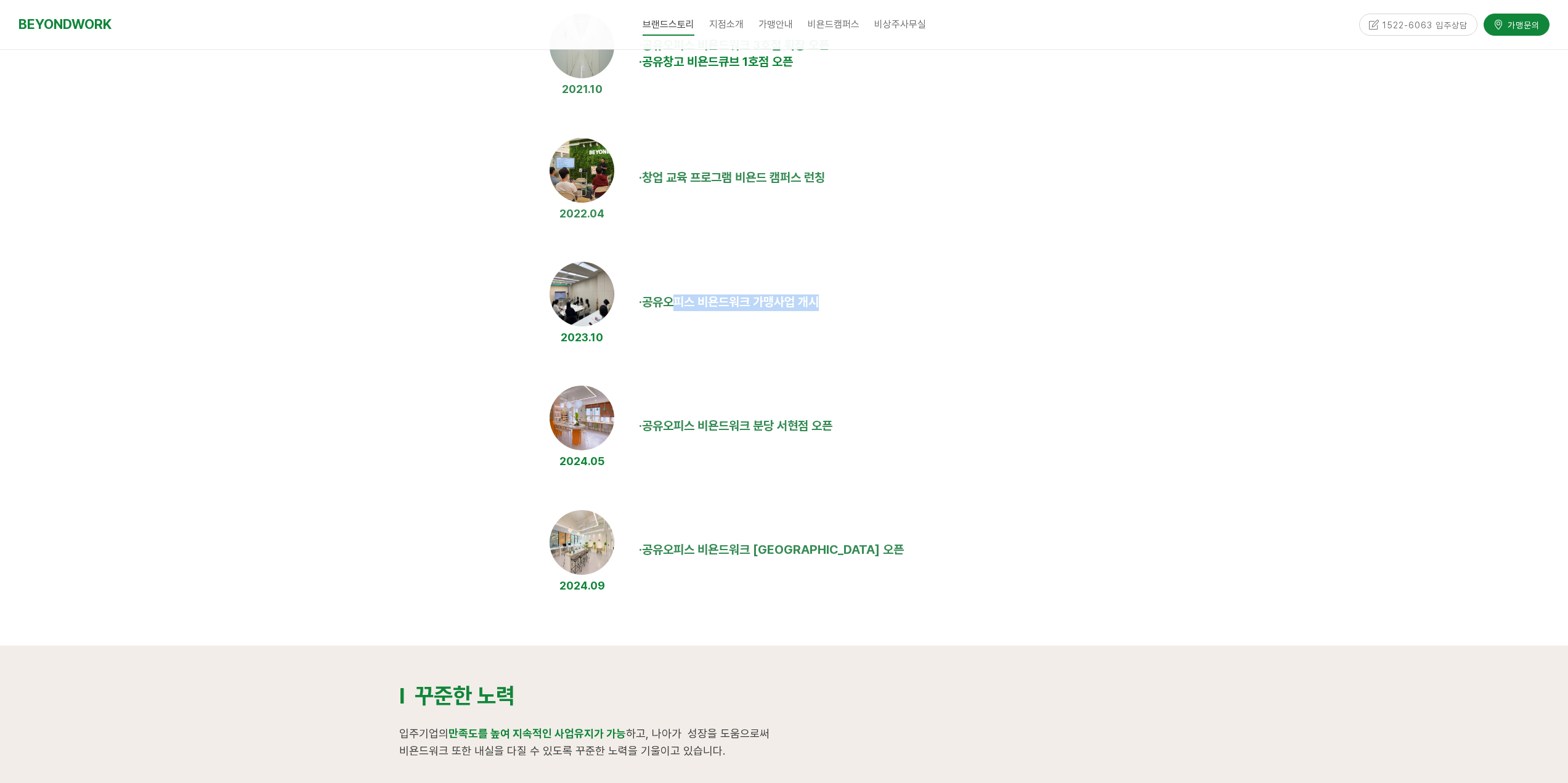
click at [847, 322] on td "· 공유오피스 비욘드워크 가맹사업 개시" at bounding box center [901, 303] width 536 height 97
click at [858, 324] on td "· 공유오피스 비욘드워크 가맹사업 개시" at bounding box center [901, 303] width 536 height 97
drag, startPoint x: 730, startPoint y: 303, endPoint x: 863, endPoint y: 317, distance: 133.7
click at [789, 315] on td "· 공유오피스 비욘드워크 가맹사업 개시" at bounding box center [901, 303] width 536 height 97
click at [863, 317] on td "· 공유오피스 비욘드워크 가맹사업 개시" at bounding box center [901, 303] width 536 height 97
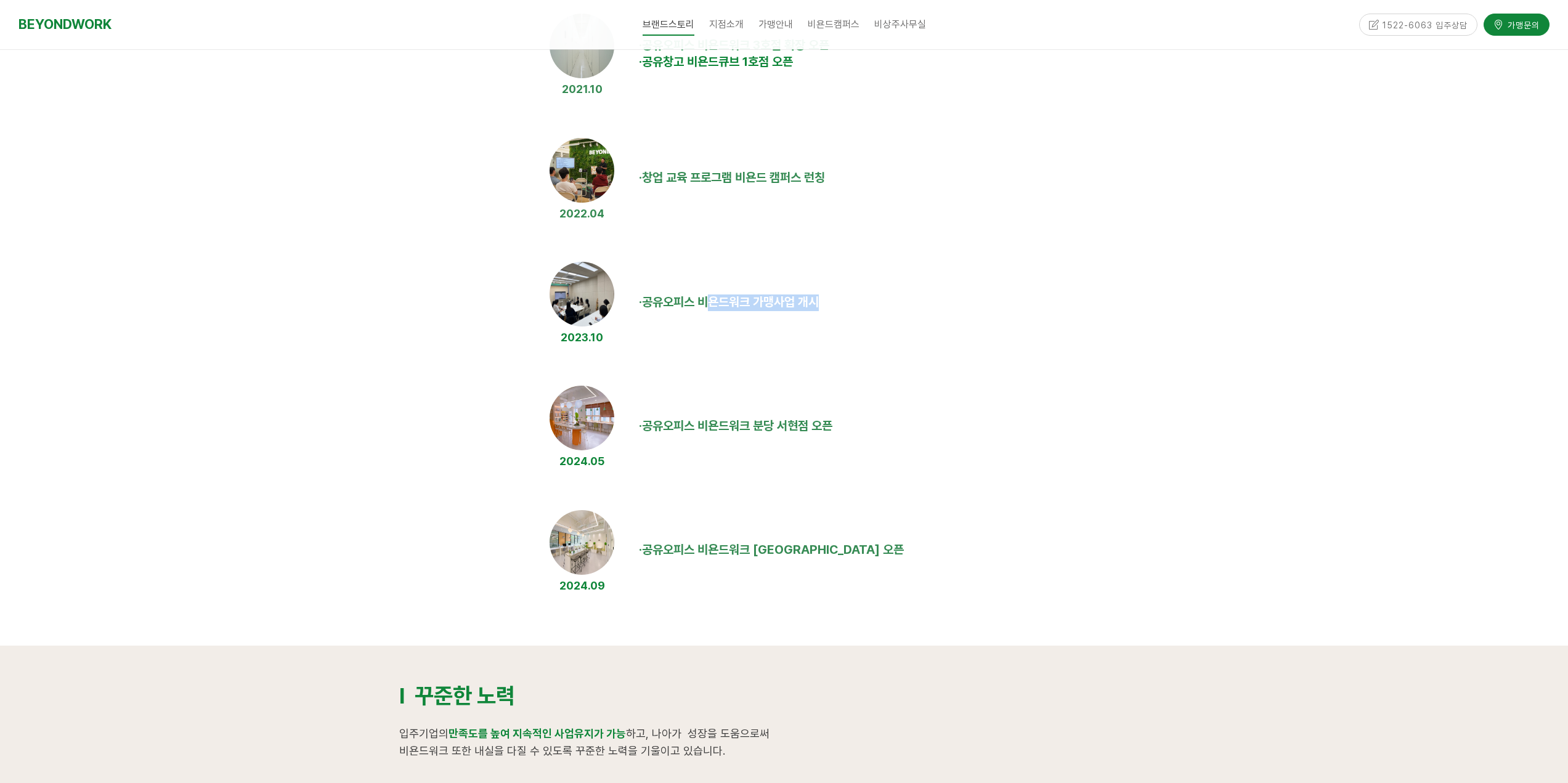
drag, startPoint x: 721, startPoint y: 301, endPoint x: 883, endPoint y: 319, distance: 163.0
click at [844, 319] on td "· 공유오피스 비욘드워크 가맹사업 개시" at bounding box center [901, 303] width 536 height 97
drag, startPoint x: 883, startPoint y: 319, endPoint x: 802, endPoint y: 376, distance: 99.0
click at [883, 320] on td "· 공유오피스 비욘드워크 가맹사업 개시" at bounding box center [901, 303] width 536 height 97
drag, startPoint x: 733, startPoint y: 428, endPoint x: 837, endPoint y: 434, distance: 104.2
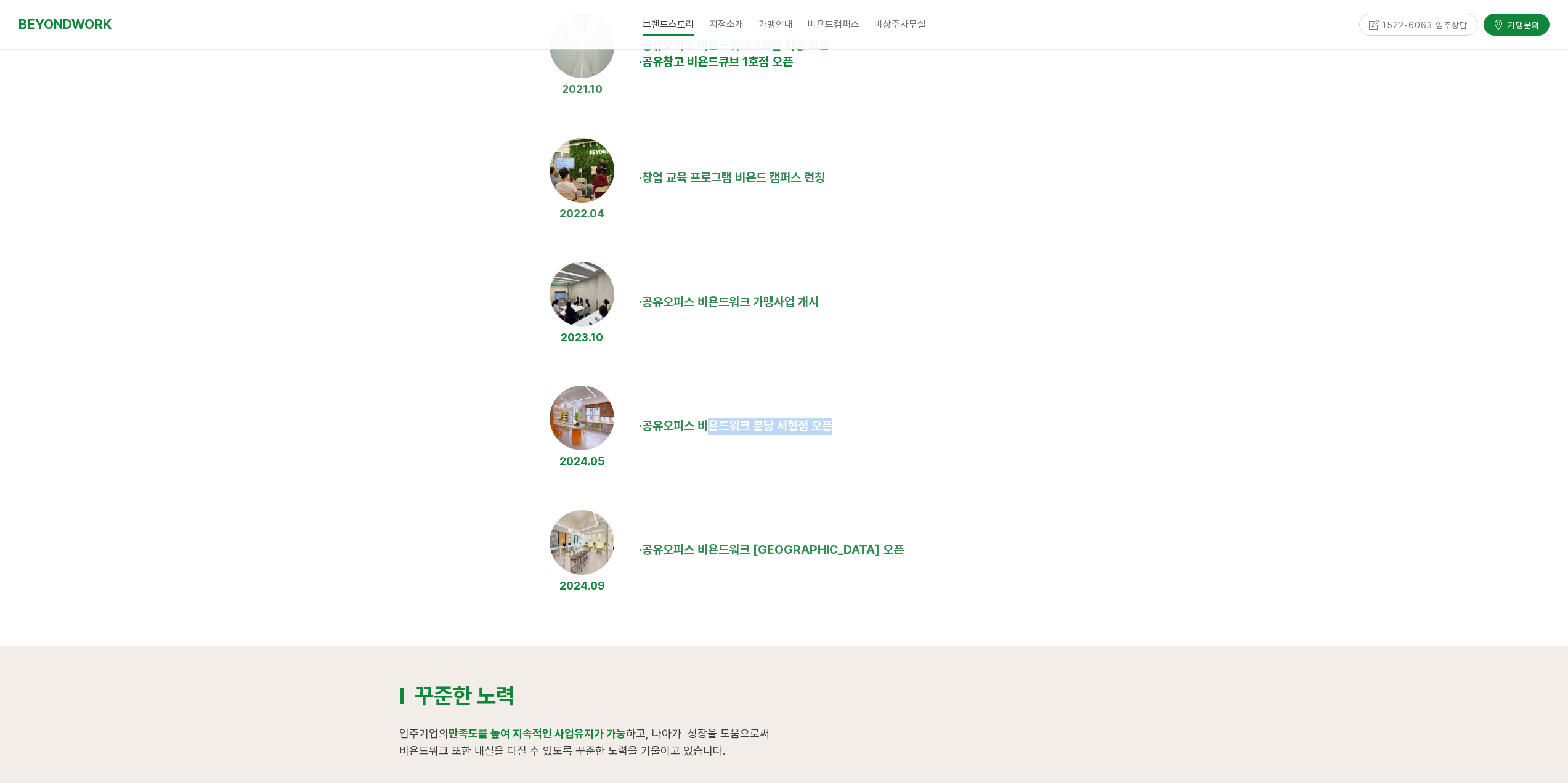
click at [837, 434] on td "· 공유오피스 비욘드워크 분당 서현점 오픈" at bounding box center [901, 426] width 536 height 97
drag, startPoint x: 713, startPoint y: 429, endPoint x: 878, endPoint y: 441, distance: 165.4
click at [791, 429] on span "공유오피스 비욘드워크 분당 서현점 오픈" at bounding box center [737, 426] width 190 height 15
drag, startPoint x: 878, startPoint y: 441, endPoint x: 831, endPoint y: 440, distance: 47.0
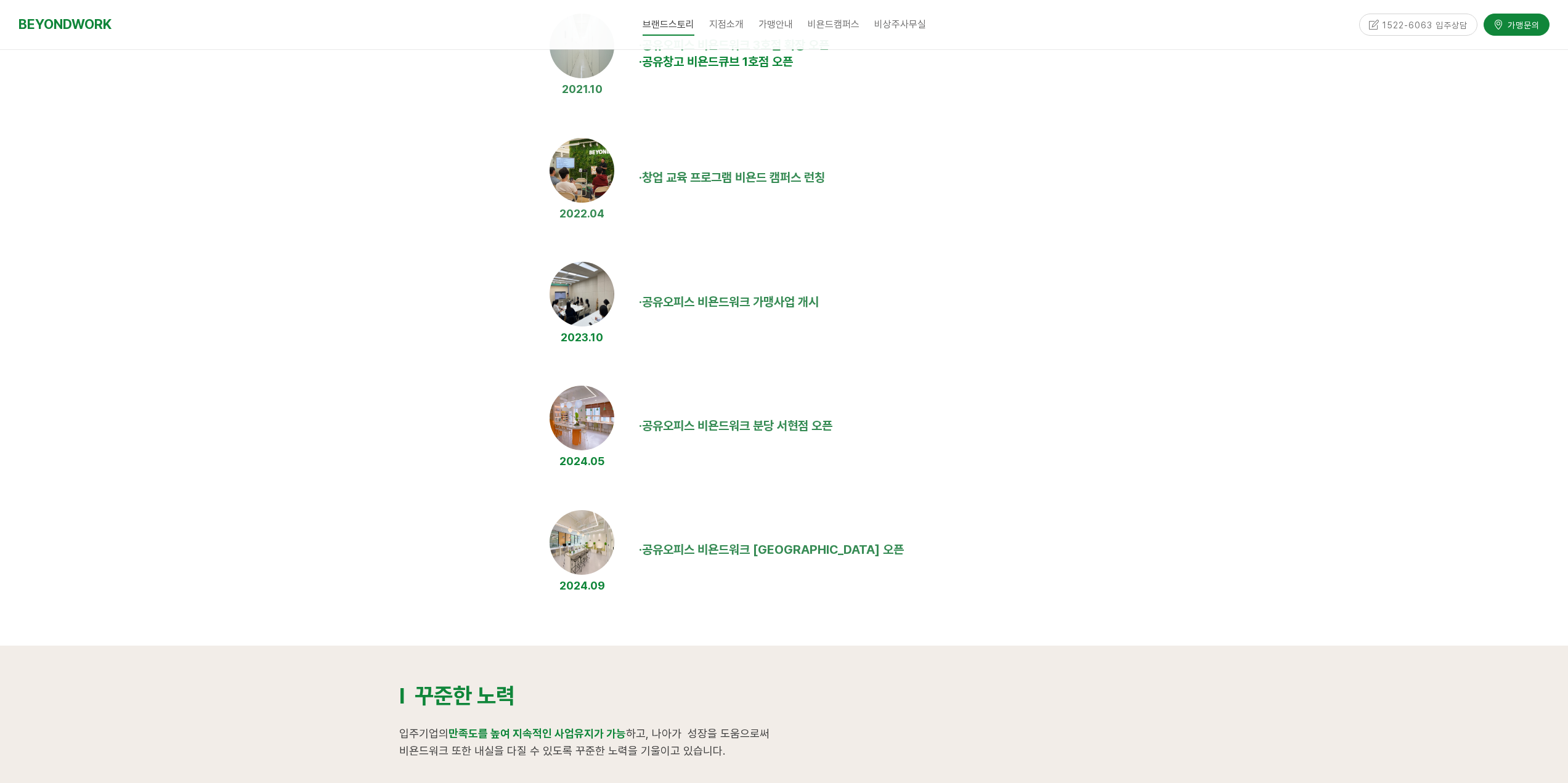
click at [880, 441] on td "· 공유오피스 비욘드워크 분당 서현점 오픈" at bounding box center [901, 426] width 536 height 97
drag, startPoint x: 754, startPoint y: 423, endPoint x: 895, endPoint y: 435, distance: 141.5
click at [810, 423] on span "공유오피스 비욘드워크 분당 서현점 오픈" at bounding box center [737, 426] width 190 height 15
click at [895, 435] on td "· 공유오피스 비욘드워크 분당 서현점 오픈" at bounding box center [901, 426] width 536 height 97
drag, startPoint x: 712, startPoint y: 430, endPoint x: 855, endPoint y: 441, distance: 143.4
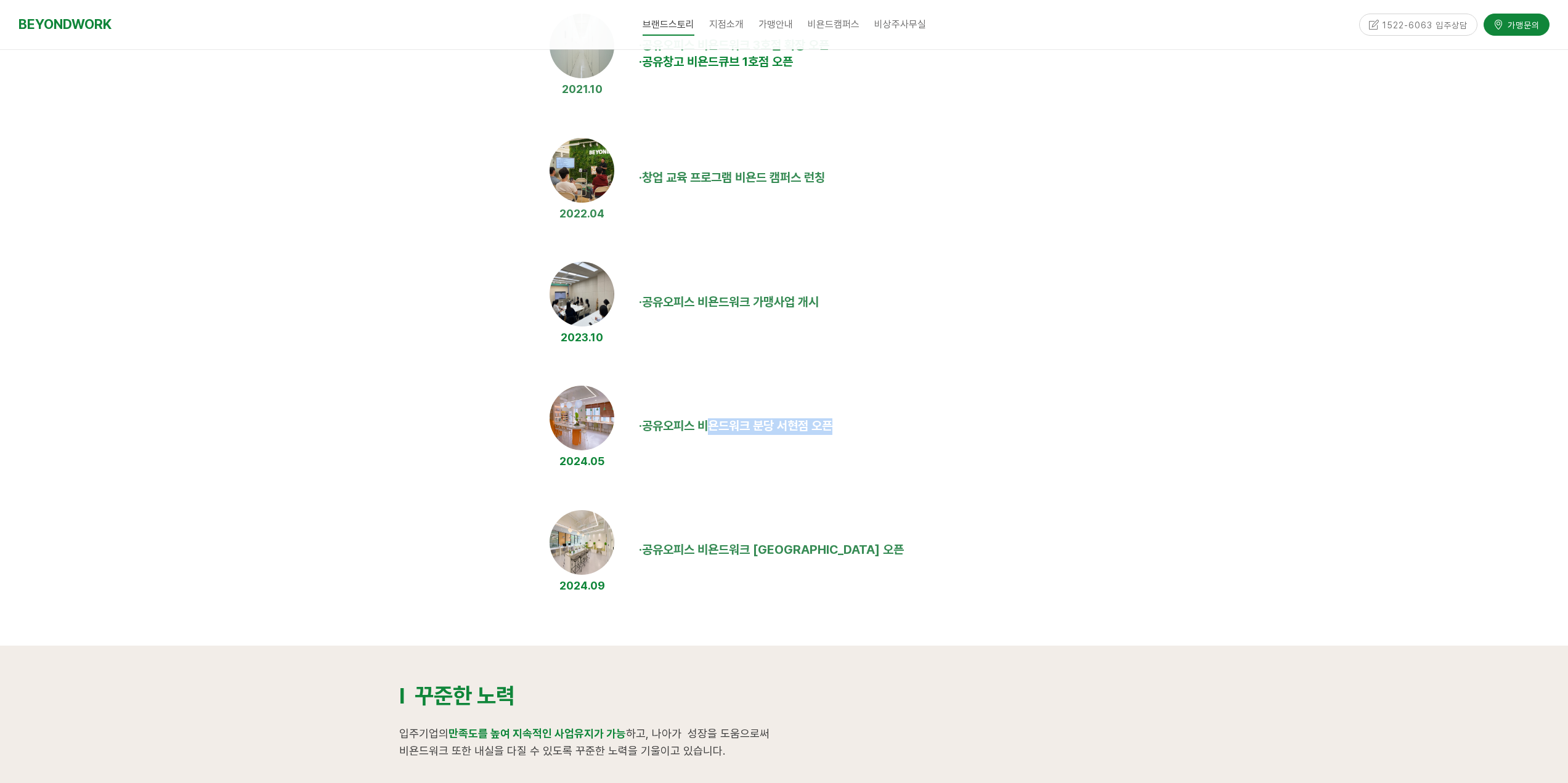
click at [855, 441] on td "· 공유오피스 비욘드워크 분당 서현점 오픈" at bounding box center [901, 426] width 536 height 97
drag, startPoint x: 846, startPoint y: 443, endPoint x: 842, endPoint y: 448, distance: 6.4
click at [845, 445] on td "· 공유오피스 비욘드워크 분당 서현점 오픈" at bounding box center [901, 426] width 536 height 97
click at [867, 434] on td "· 공유오피스 비욘드워크 분당 서현점 오픈" at bounding box center [901, 426] width 536 height 97
click at [749, 434] on td "· 공유오피스 비욘드워크 분당 서현점 오픈" at bounding box center [901, 426] width 536 height 97
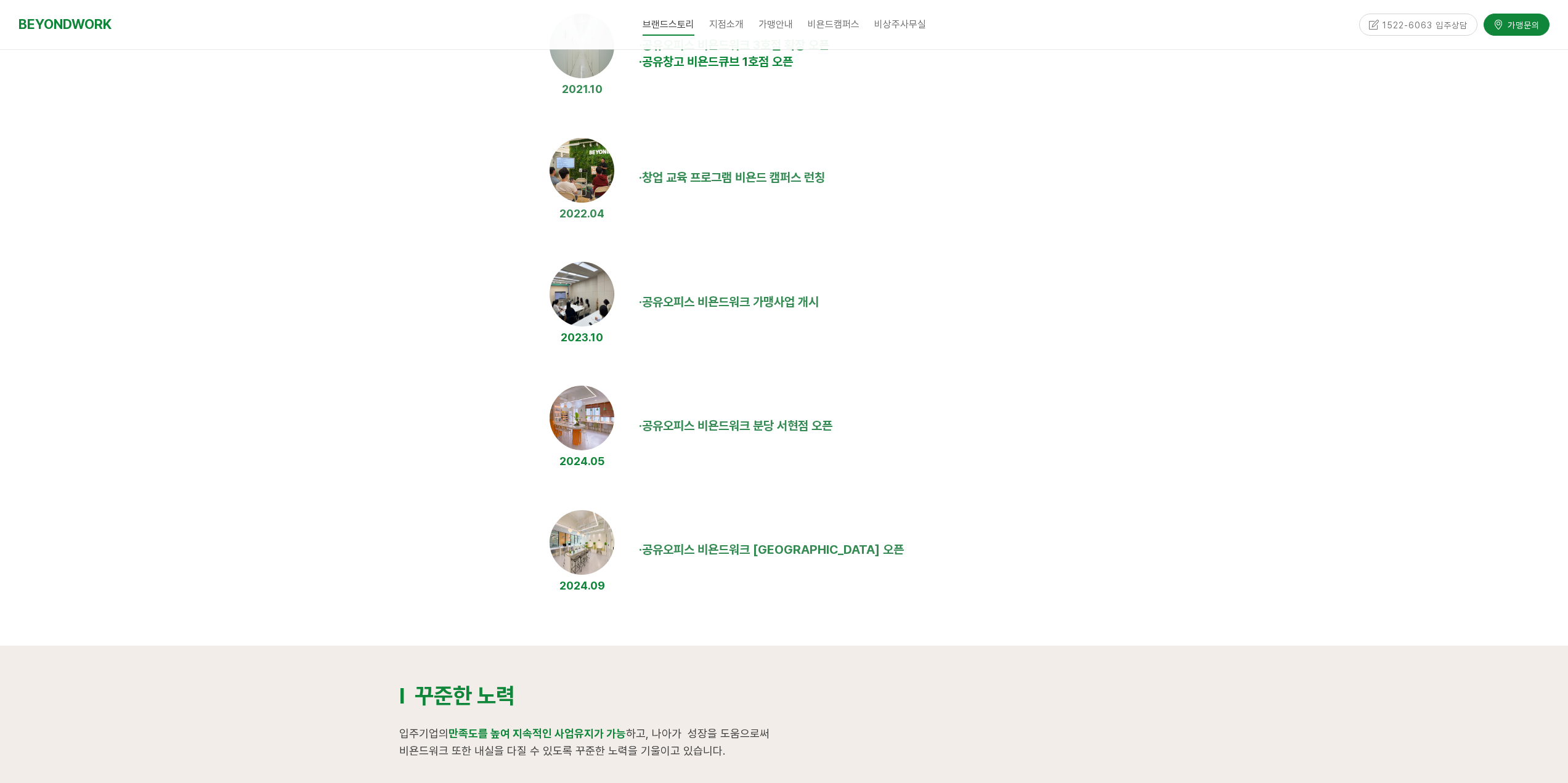
click at [817, 432] on span "공유오피스 비욘드워크 분당 서현점 오픈" at bounding box center [737, 426] width 190 height 15
drag, startPoint x: 712, startPoint y: 323, endPoint x: 919, endPoint y: 319, distance: 207.0
click at [892, 323] on td "· 공유오피스 비욘드워크 가맹사업 개시" at bounding box center [901, 303] width 536 height 97
click at [893, 330] on td "· 공유오피스 비욘드워크 가맹사업 개시" at bounding box center [901, 303] width 536 height 97
drag, startPoint x: 733, startPoint y: 413, endPoint x: 819, endPoint y: 421, distance: 86.4
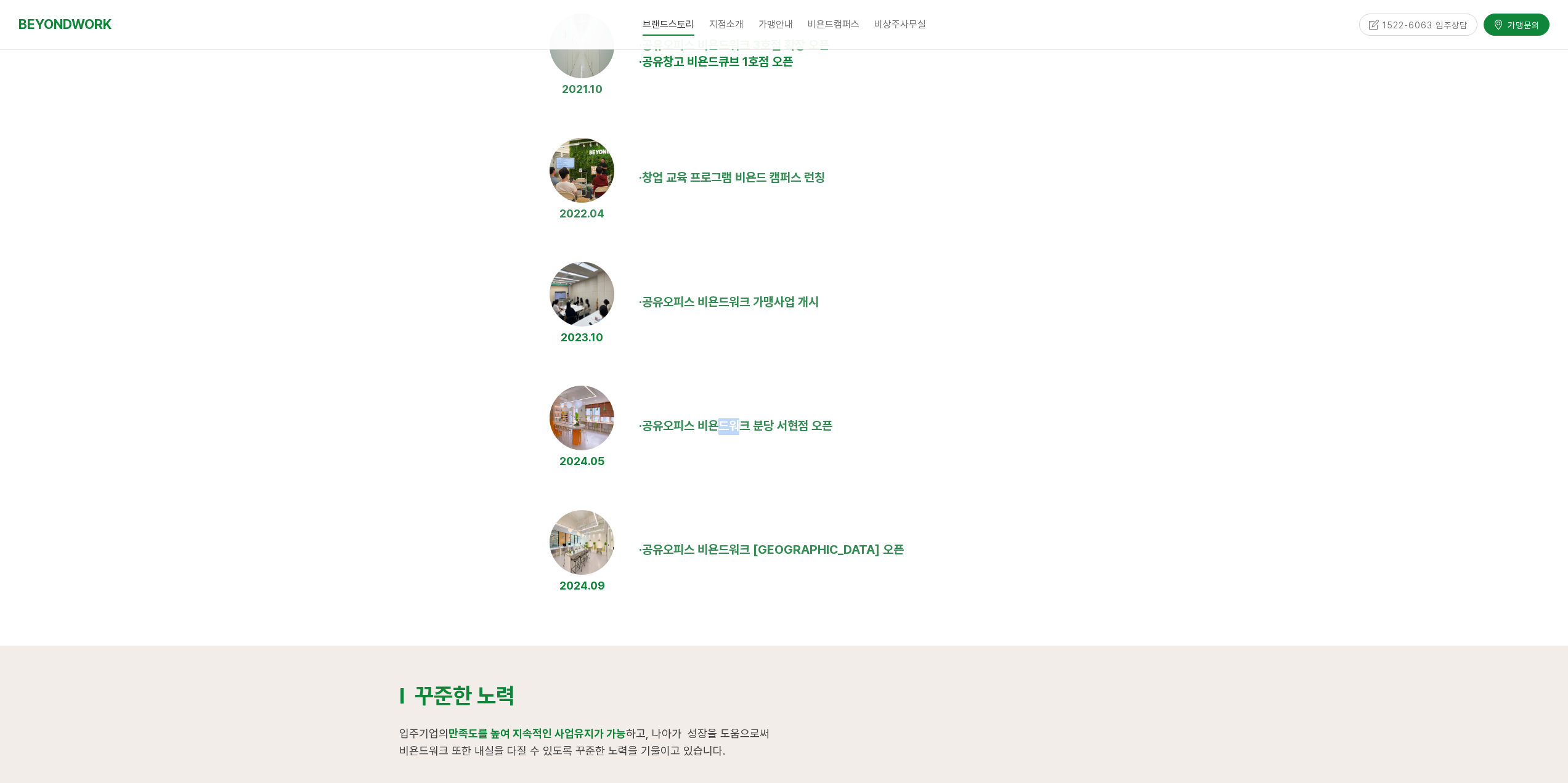
click at [804, 420] on td "· 공유오피스 비욘드워크 분당 서현점 오픈" at bounding box center [901, 426] width 536 height 97
drag, startPoint x: 870, startPoint y: 425, endPoint x: 747, endPoint y: 422, distance: 123.0
click at [870, 426] on td "· 공유오피스 비욘드워크 분당 서현점 오픈" at bounding box center [901, 426] width 536 height 97
drag
click at [841, 441] on td "· 공유오피스 비욘드워크 분당 서현점 오픈" at bounding box center [901, 426] width 536 height 97
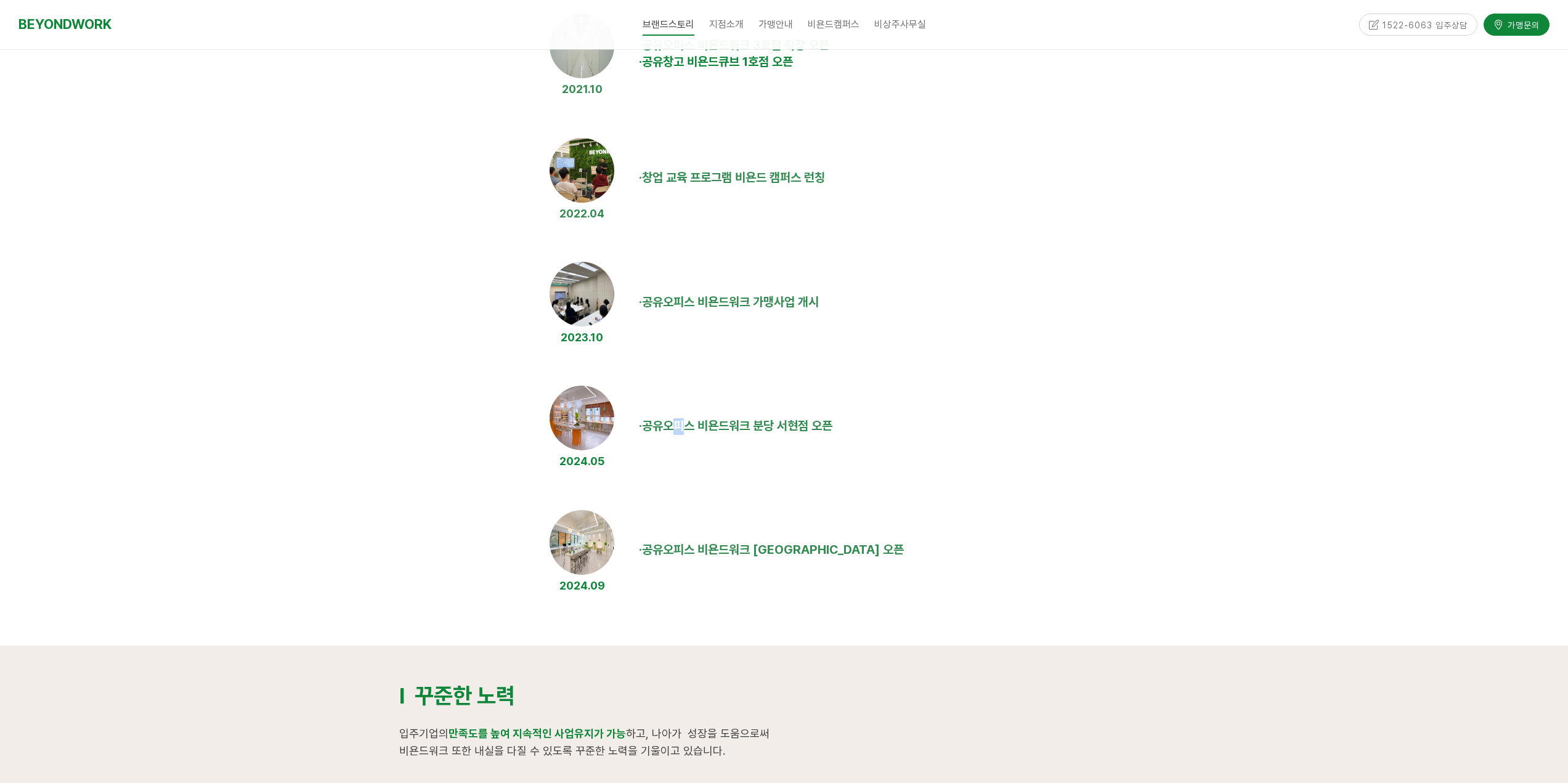
click at [775, 431] on span "공유오피스 비욘드워크 분당 서현점 오픈" at bounding box center [737, 426] width 190 height 15
click at [837, 433] on td "· 공유오피스 비욘드워크 분당 서현점 오픈" at bounding box center [901, 426] width 536 height 97
click at [756, 438] on td "· 공유오피스 비욘드워크 분당 서현점 오픈" at bounding box center [901, 426] width 536 height 97
click at [845, 547] on td "· 공유오피스 비욘드워크 [GEOGRAPHIC_DATA] 오픈" at bounding box center [901, 551] width 536 height 97
click at [925, 552] on td "· 공유오피스 비욘드워크 [GEOGRAPHIC_DATA] 오픈" at bounding box center [901, 551] width 536 height 97
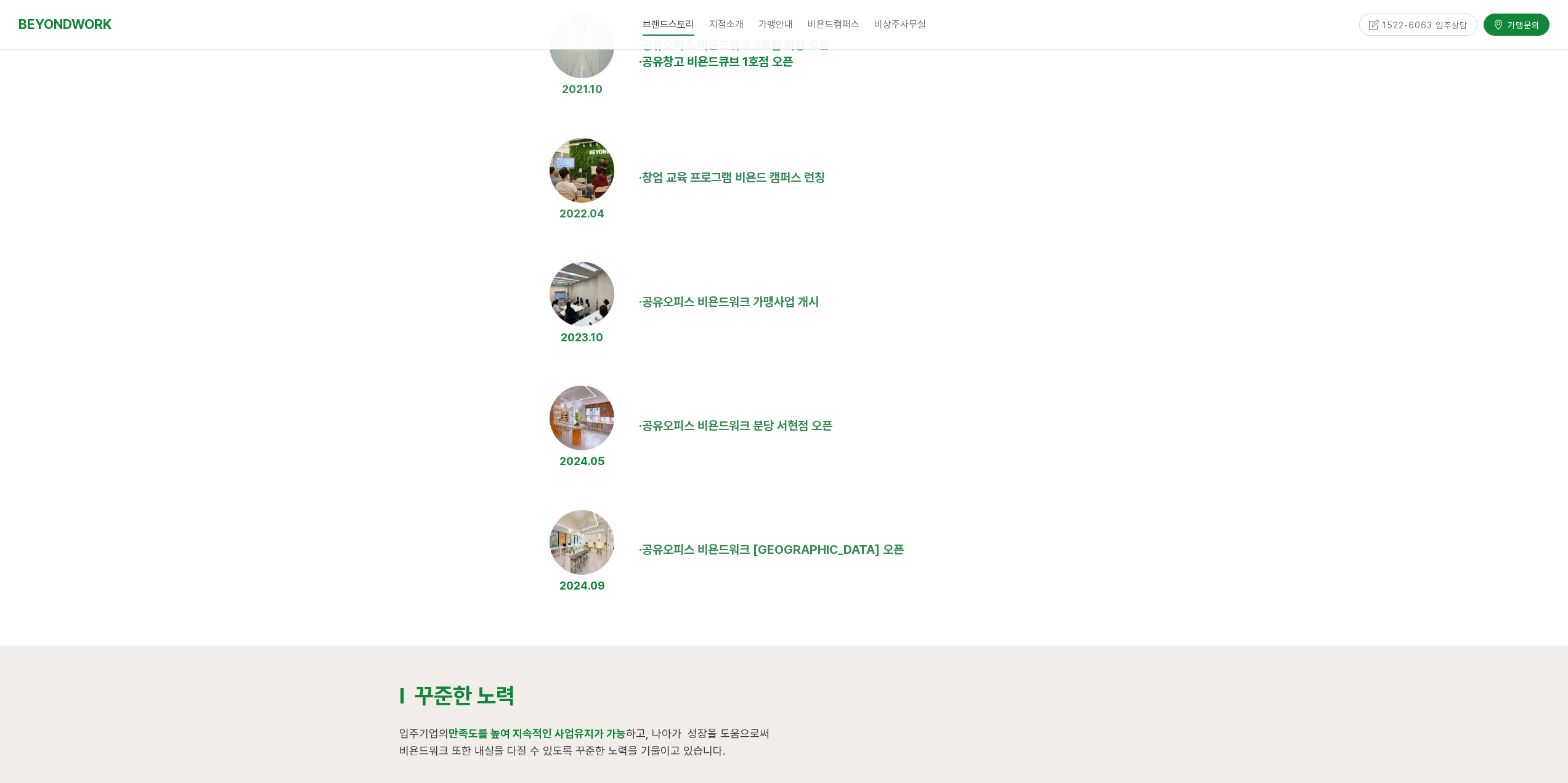
click at [920, 548] on td "· 공유오피스 비욘드워크 [GEOGRAPHIC_DATA] 오픈" at bounding box center [901, 551] width 536 height 97
click at [813, 561] on td "· 공유오피스 비욘드워크 [GEOGRAPHIC_DATA] 오픈" at bounding box center [901, 551] width 536 height 97
click at [918, 562] on td "· 공유오피스 비욘드워크 [GEOGRAPHIC_DATA] 오픈" at bounding box center [901, 551] width 536 height 97
